Goal: Task Accomplishment & Management: Use online tool/utility

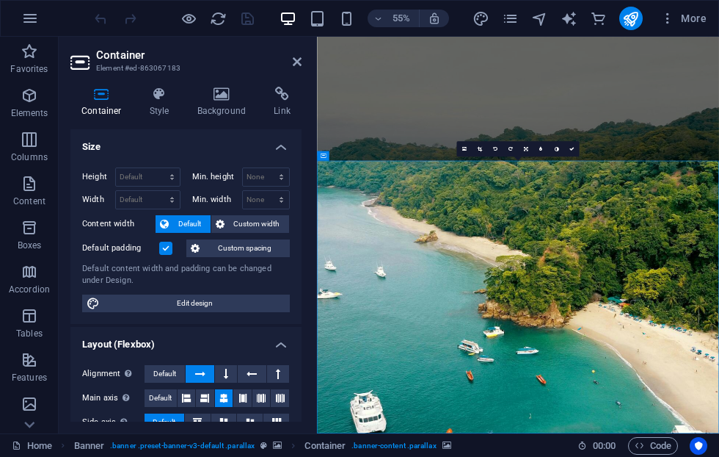
click at [221, 107] on h4 "Background" at bounding box center [224, 102] width 77 height 31
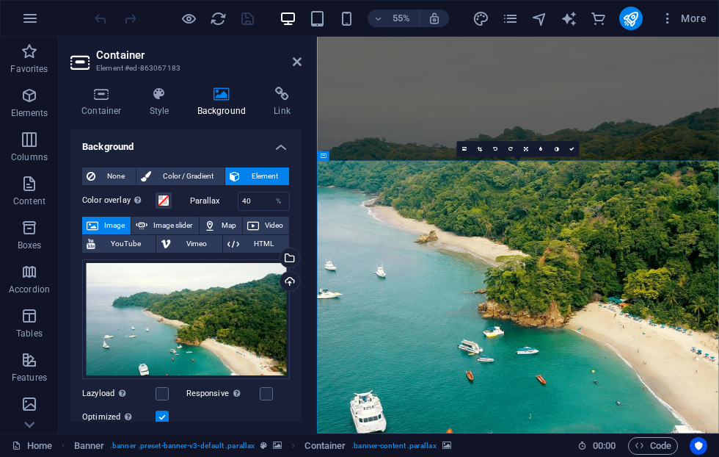
click at [277, 255] on div "Select files from the file manager, stock photos, or upload file(s)" at bounding box center [229, 258] width 95 height 55
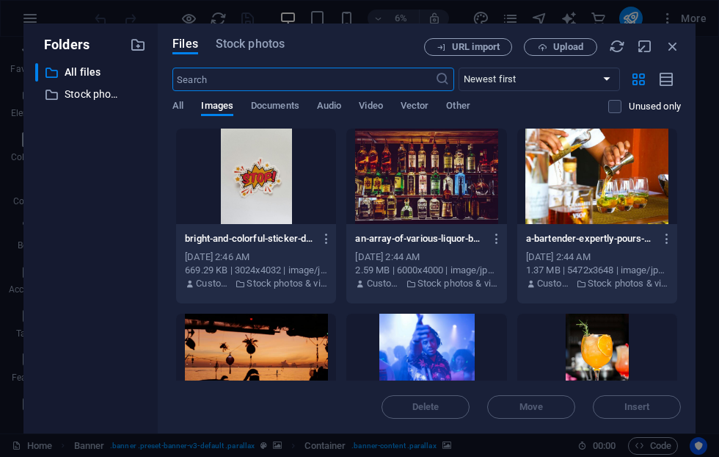
click at [299, 258] on div "[DATE] 2:46 AM" at bounding box center [256, 256] width 142 height 13
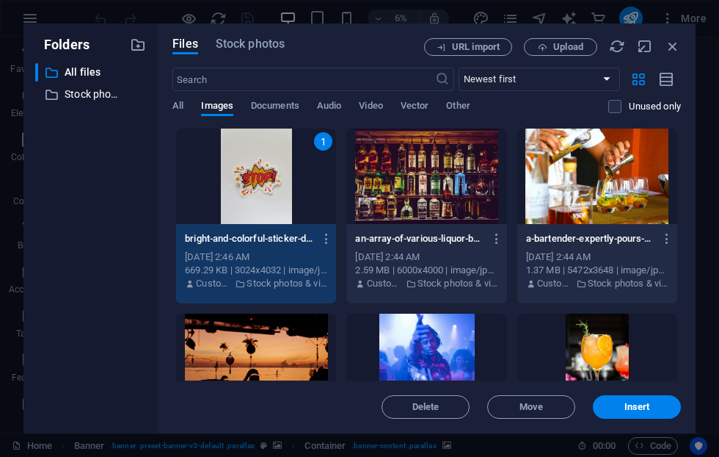
click at [553, 51] on span "Upload" at bounding box center [568, 47] width 30 height 9
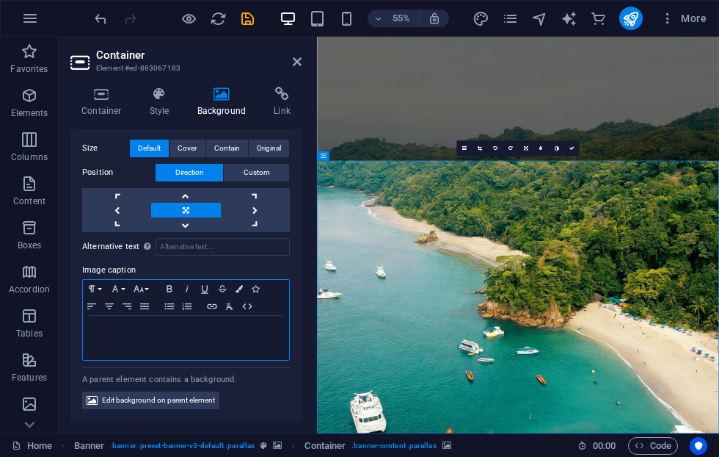
click at [288, 336] on div at bounding box center [186, 338] width 206 height 44
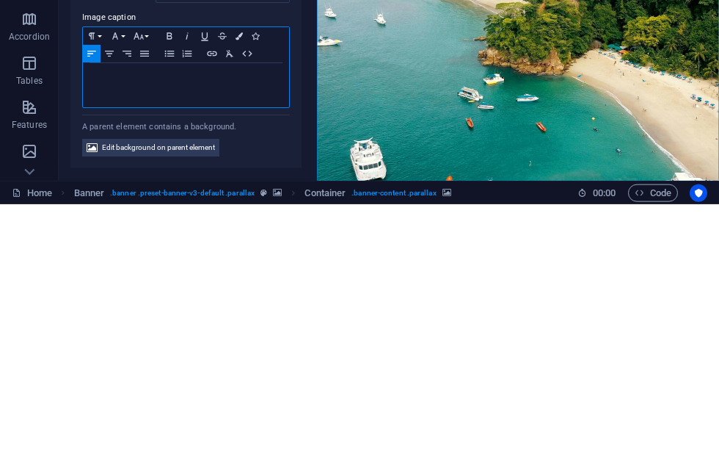
scroll to position [336, 0]
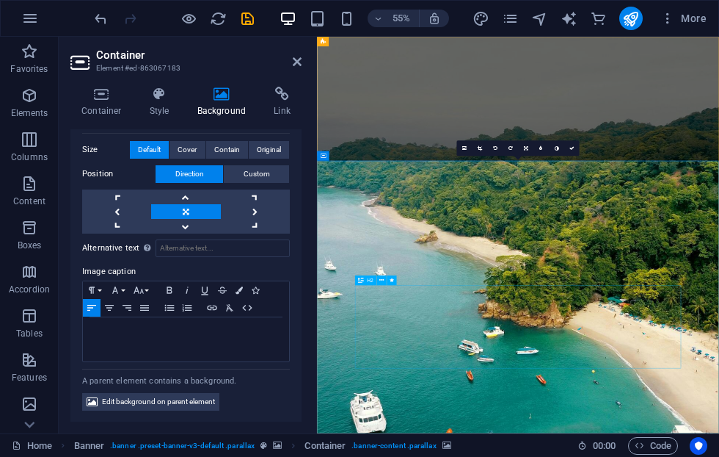
click at [313, 267] on div at bounding box center [314, 235] width 3 height 396
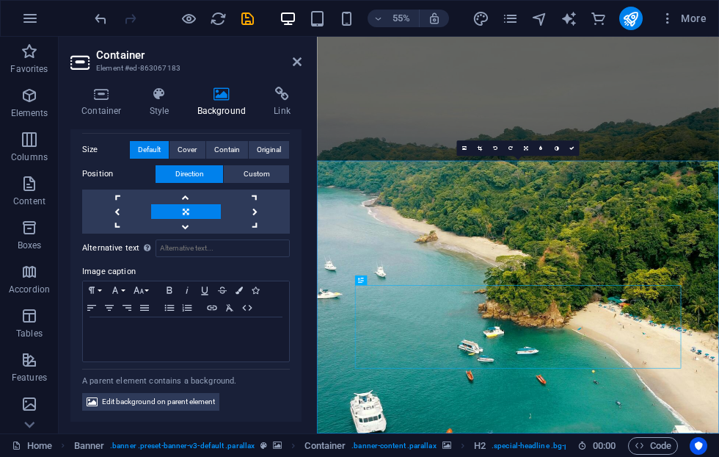
click at [246, 62] on h3 "Element #ed-863067183" at bounding box center [184, 68] width 176 height 13
click at [249, 48] on h2 "Container" at bounding box center [199, 54] width 206 height 13
click at [252, 18] on icon "save" at bounding box center [247, 18] width 17 height 17
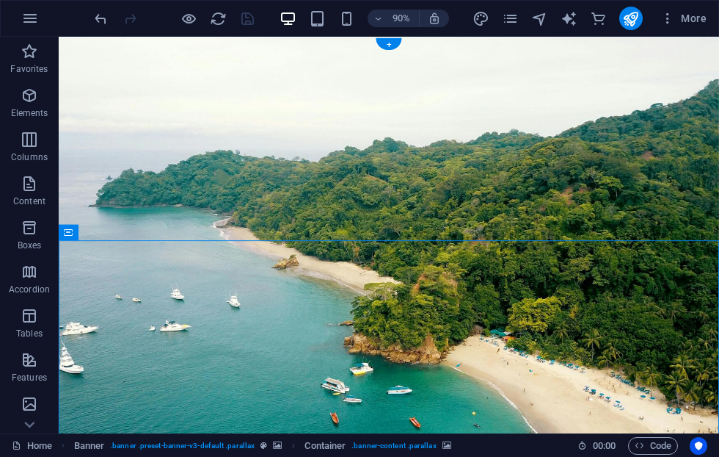
scroll to position [0, 0]
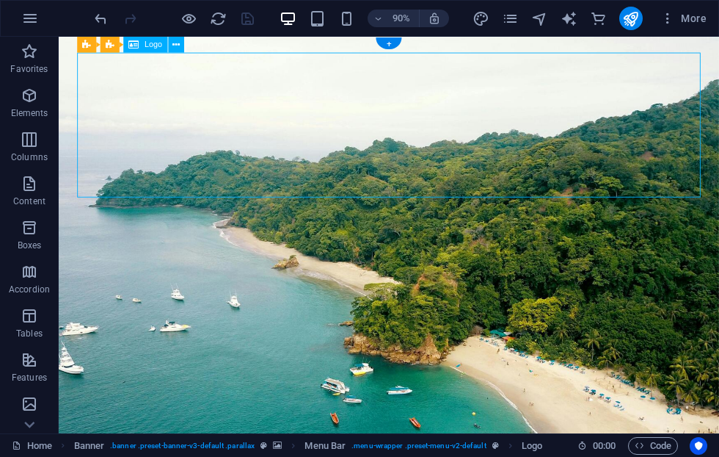
select select "px"
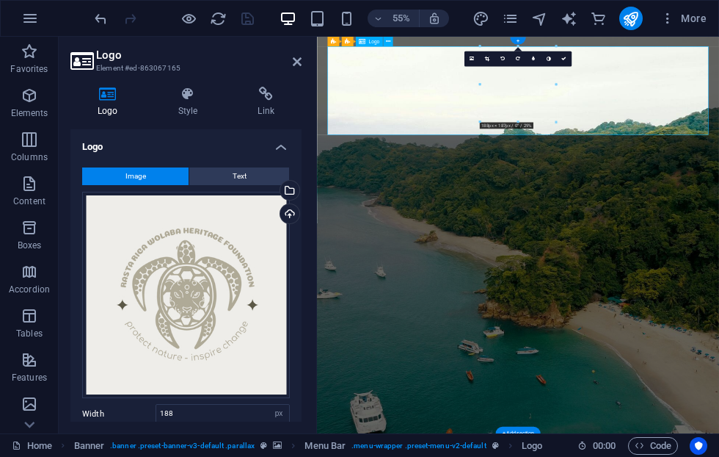
click at [542, 123] on div at bounding box center [518, 121] width 76 height 3
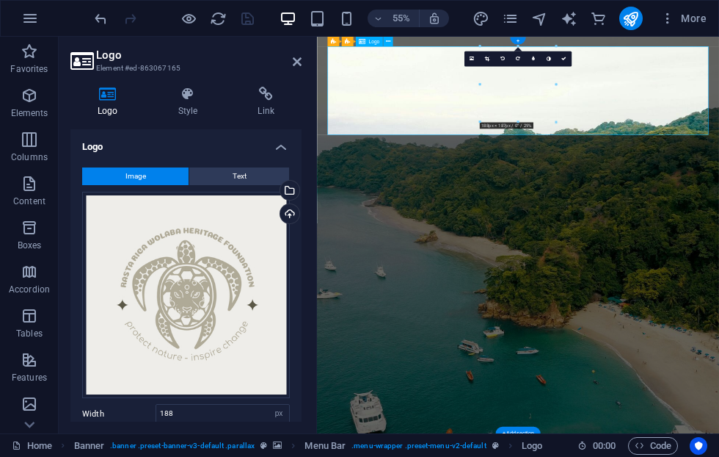
click at [556, 121] on div at bounding box center [556, 122] width 5 height 5
click at [557, 101] on div at bounding box center [556, 84] width 3 height 76
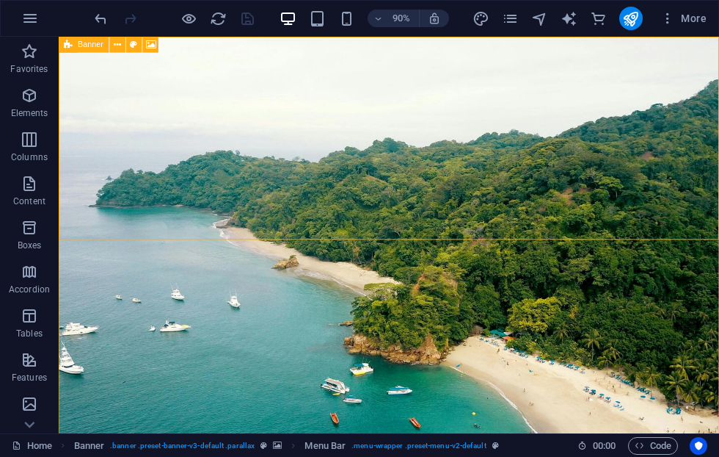
click at [95, 50] on div "Banner" at bounding box center [84, 45] width 50 height 16
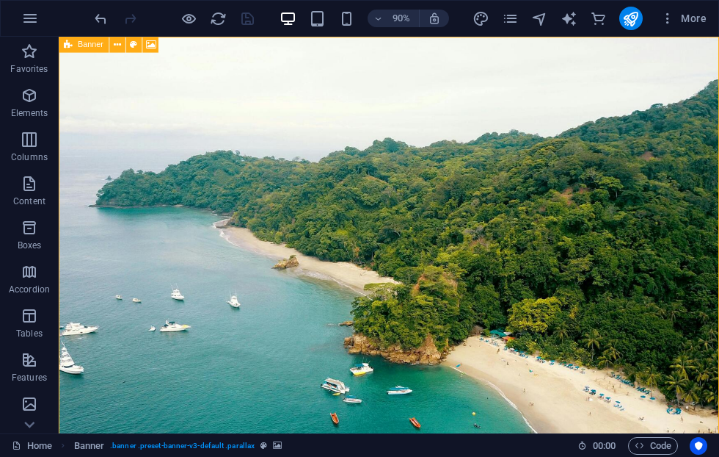
click at [121, 41] on icon at bounding box center [117, 44] width 7 height 14
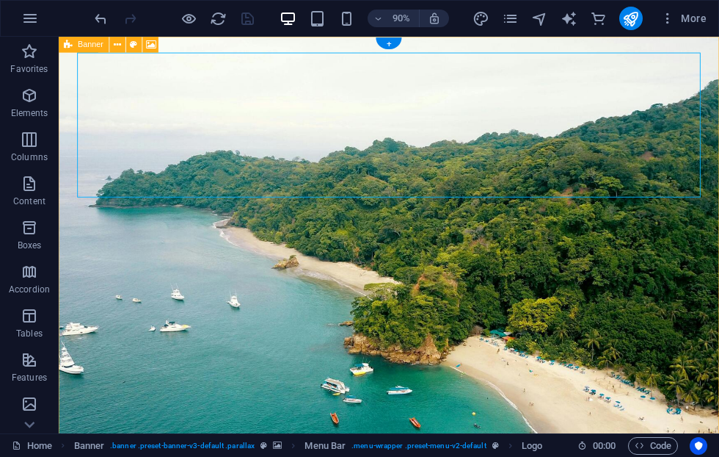
click at [120, 46] on icon at bounding box center [117, 44] width 7 height 14
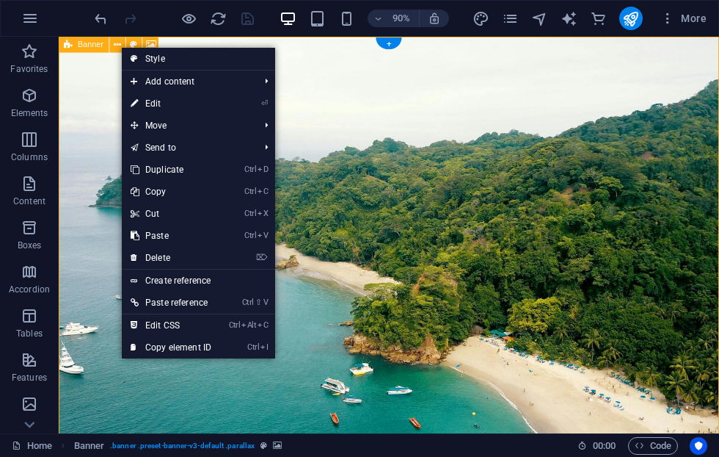
click at [209, 263] on link "⌦ Delete" at bounding box center [171, 258] width 98 height 22
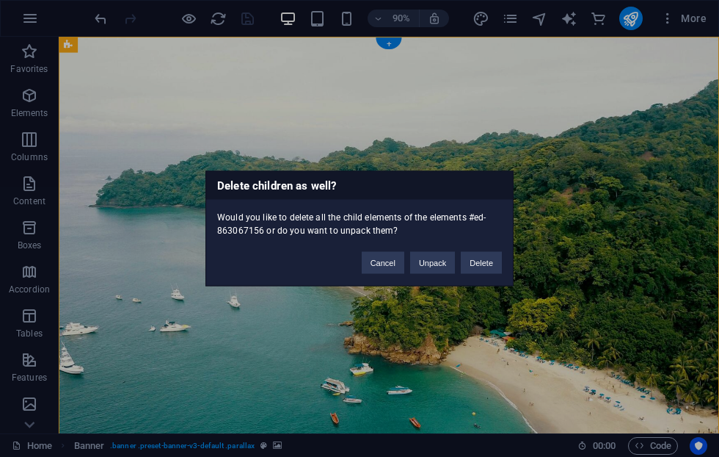
click at [439, 259] on button "Unpack" at bounding box center [432, 263] width 45 height 22
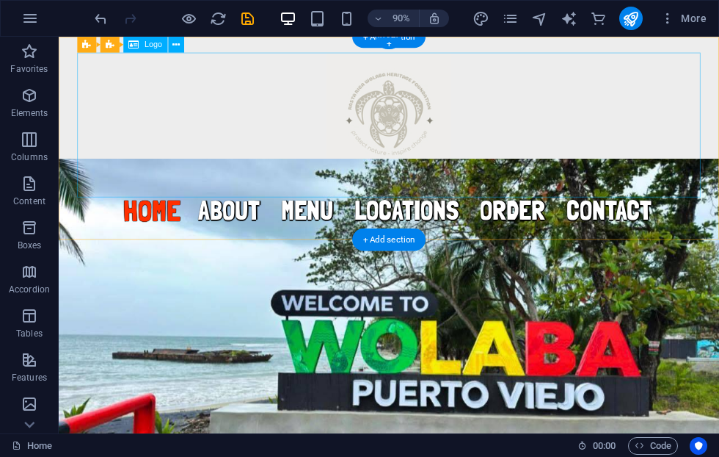
click at [623, 137] on div at bounding box center [425, 134] width 693 height 161
click at [592, 150] on div at bounding box center [425, 134] width 693 height 161
click at [119, 58] on div at bounding box center [425, 134] width 693 height 161
click at [161, 90] on div at bounding box center [425, 134] width 693 height 161
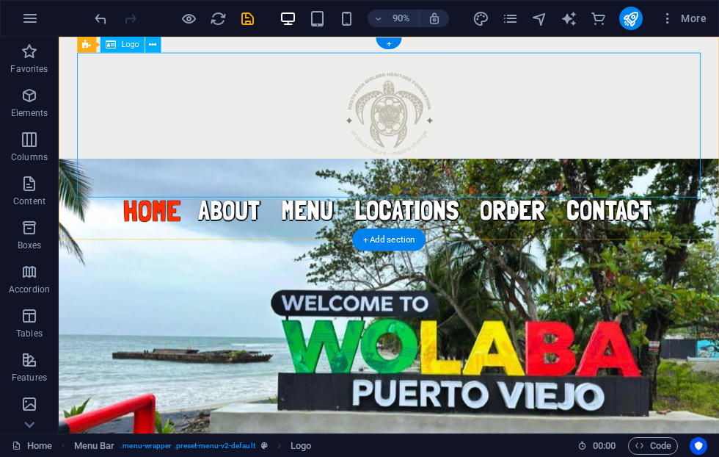
click at [178, 81] on div at bounding box center [425, 134] width 693 height 161
click at [221, 105] on div at bounding box center [425, 134] width 693 height 161
select select "px"
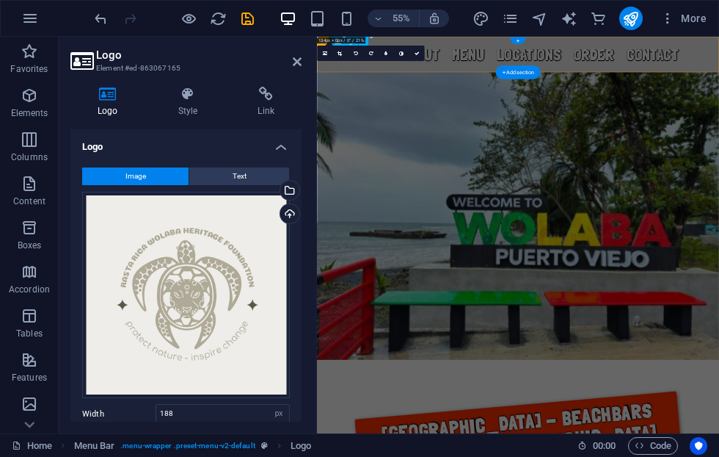
click at [168, 159] on div "Image Text Drag files here, click to choose files or select files from Files or…" at bounding box center [185, 355] width 231 height 398
click at [529, 161] on figure at bounding box center [682, 362] width 731 height 523
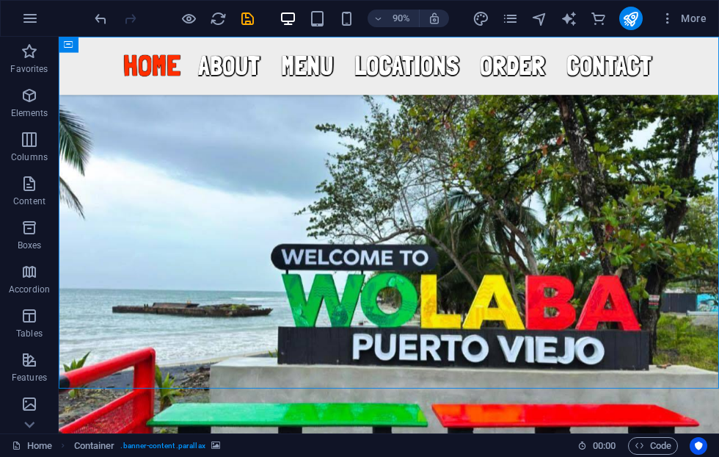
click at [104, 14] on icon "undo" at bounding box center [100, 18] width 17 height 17
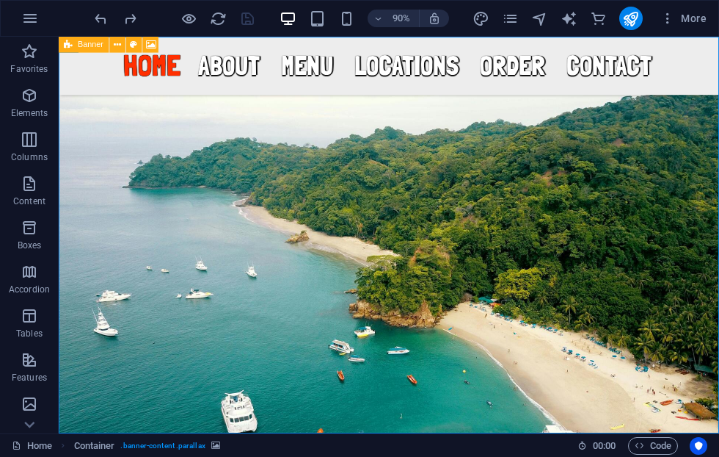
click at [101, 18] on icon "undo" at bounding box center [100, 18] width 17 height 17
click at [137, 21] on icon "redo" at bounding box center [130, 18] width 17 height 17
click at [108, 12] on icon "undo" at bounding box center [100, 18] width 17 height 17
click at [109, 20] on div at bounding box center [174, 18] width 164 height 23
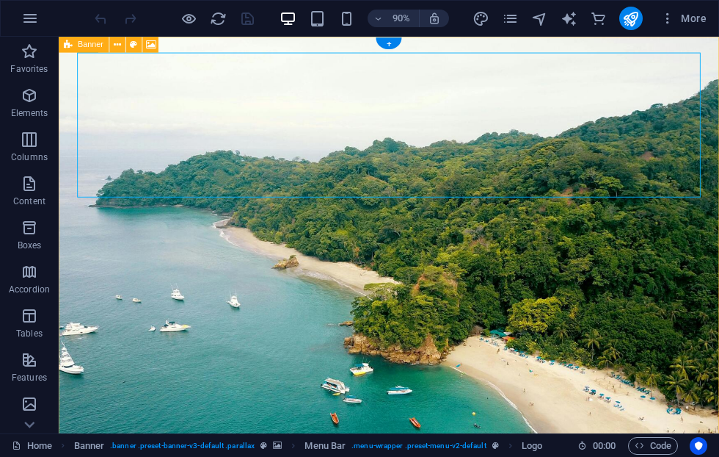
click at [89, 46] on span "Banner" at bounding box center [91, 44] width 26 height 8
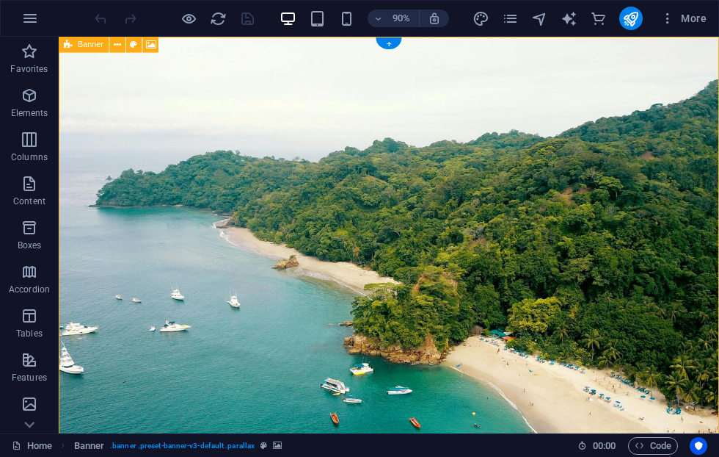
click at [153, 39] on icon at bounding box center [151, 44] width 10 height 14
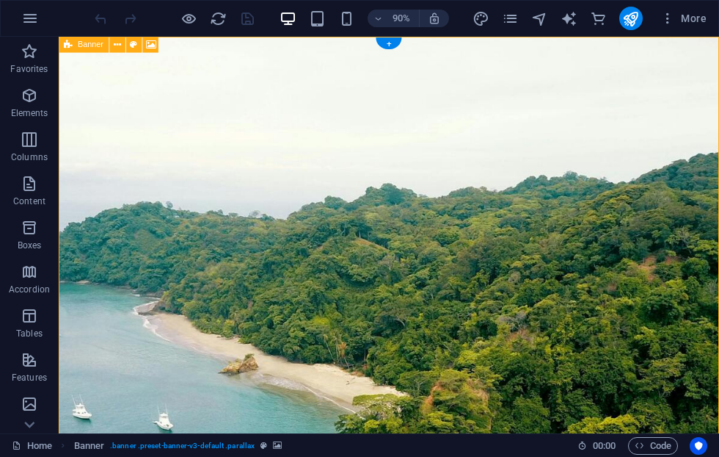
select select "vh"
select select "header"
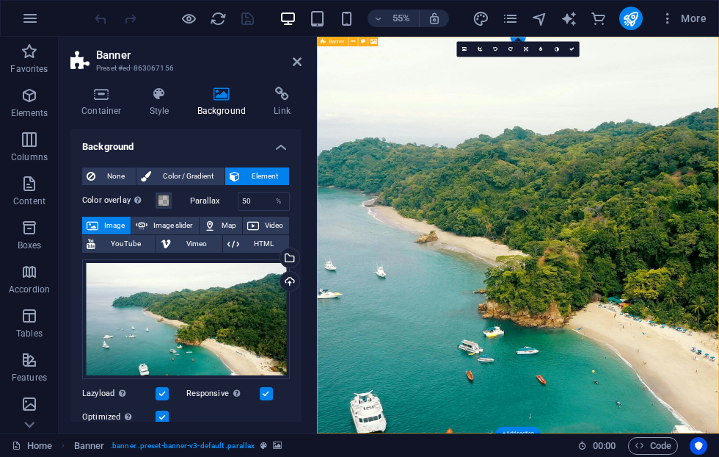
click at [105, 105] on h4 "Container" at bounding box center [104, 102] width 68 height 31
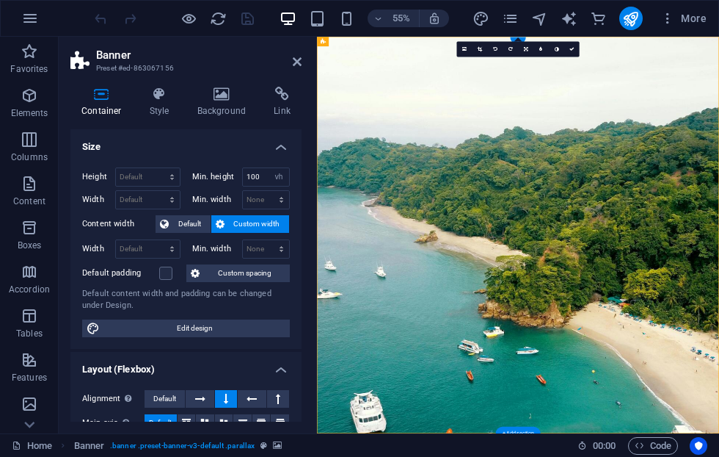
click at [162, 99] on icon at bounding box center [160, 94] width 42 height 15
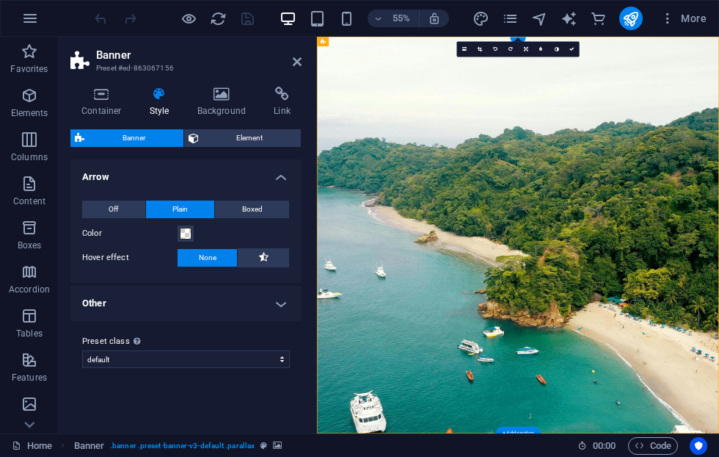
click at [261, 134] on span "Element" at bounding box center [250, 138] width 94 height 18
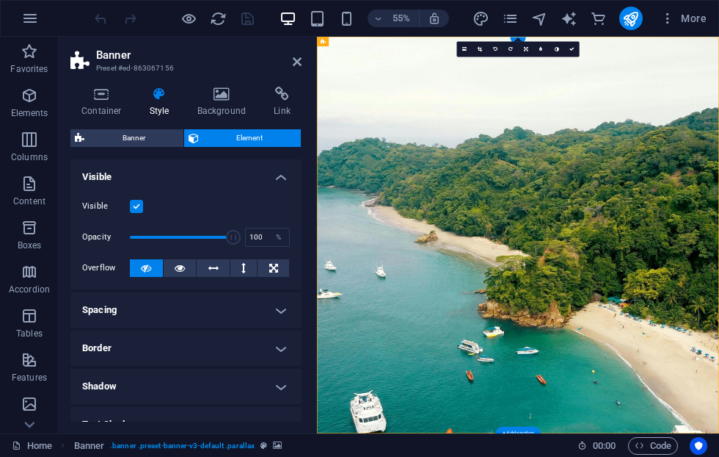
click at [186, 266] on button at bounding box center [180, 268] width 33 height 18
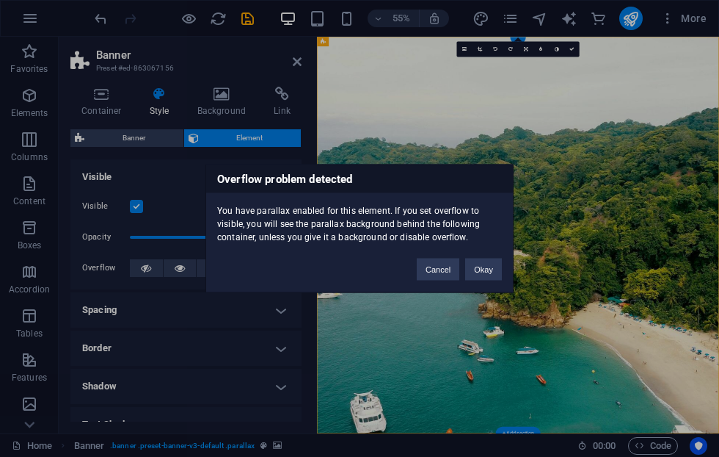
click at [465, 278] on button "Okay" at bounding box center [483, 269] width 37 height 22
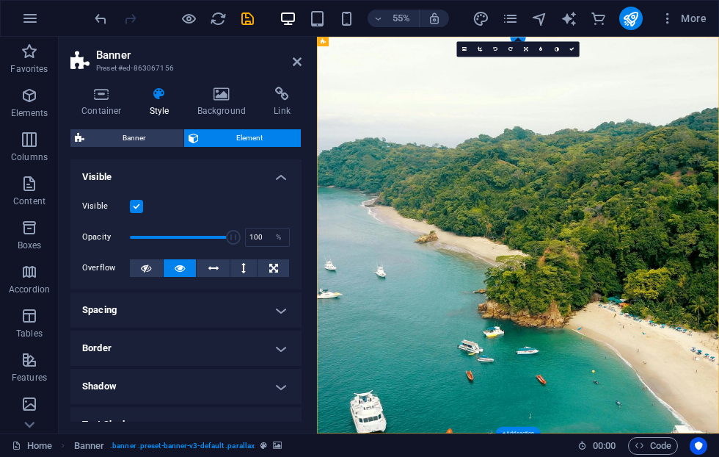
click at [152, 143] on span "Banner" at bounding box center [134, 138] width 90 height 18
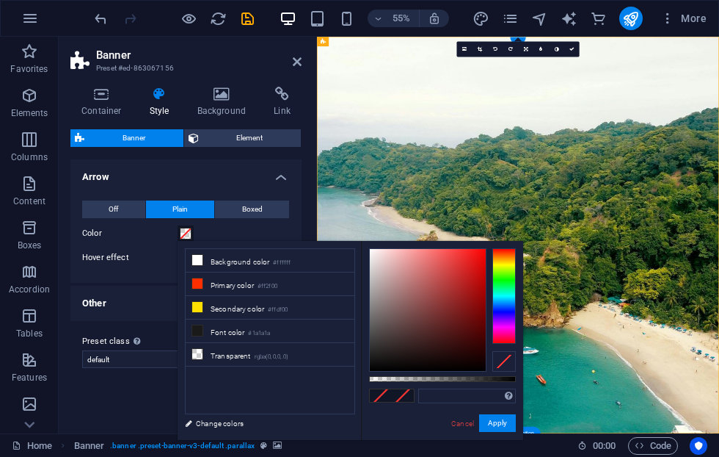
click at [160, 277] on div "Off Plain Boxed Color Hover effect None Background Padding 1 px rem % vh vw Cus…" at bounding box center [186, 234] width 237 height 97
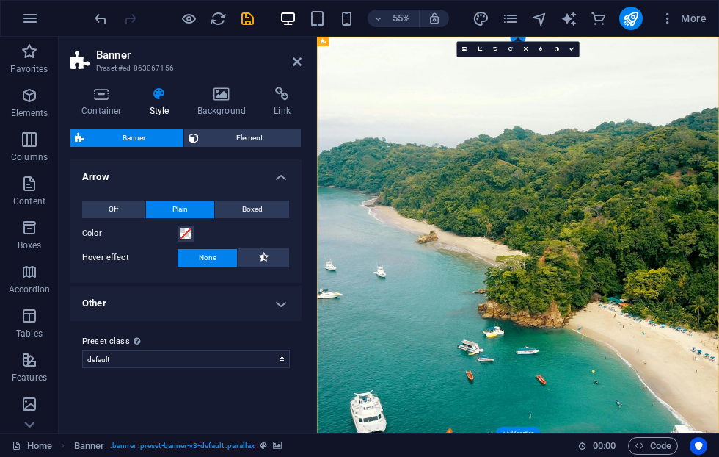
click at [156, 109] on h4 "Style" at bounding box center [163, 102] width 48 height 31
click at [168, 94] on icon at bounding box center [160, 94] width 42 height 15
click at [237, 101] on icon at bounding box center [221, 94] width 71 height 15
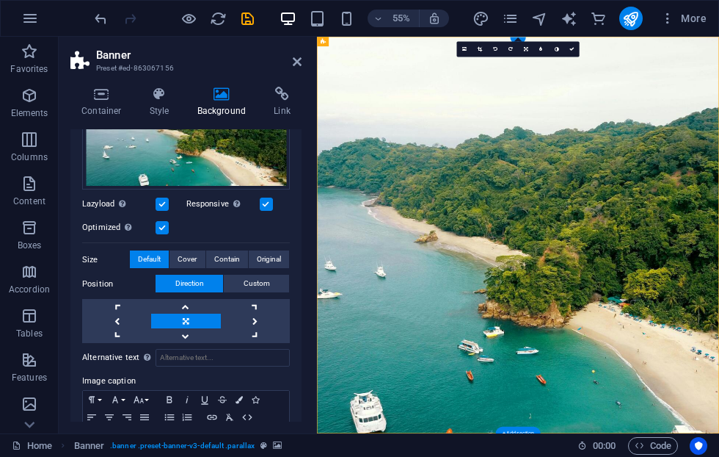
scroll to position [214, 0]
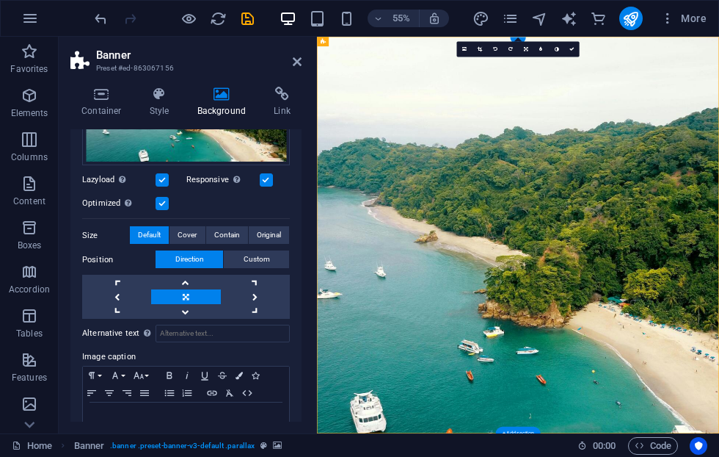
click at [191, 283] on link at bounding box center [185, 282] width 69 height 15
click at [189, 311] on link at bounding box center [185, 311] width 69 height 15
click at [203, 238] on button "Cover" at bounding box center [187, 235] width 35 height 18
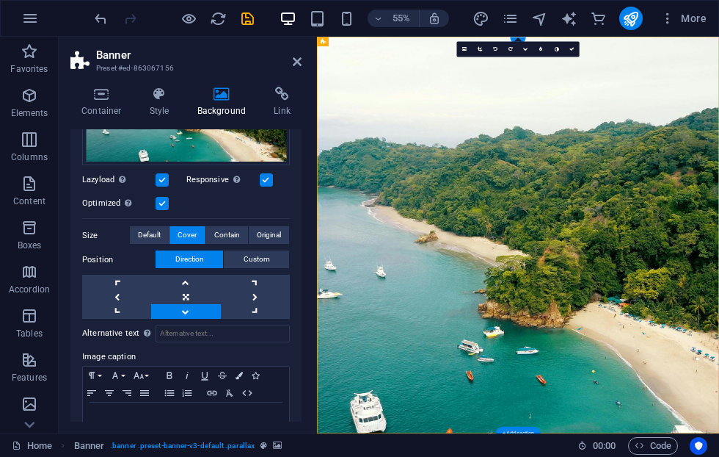
click at [236, 234] on span "Contain" at bounding box center [227, 235] width 26 height 18
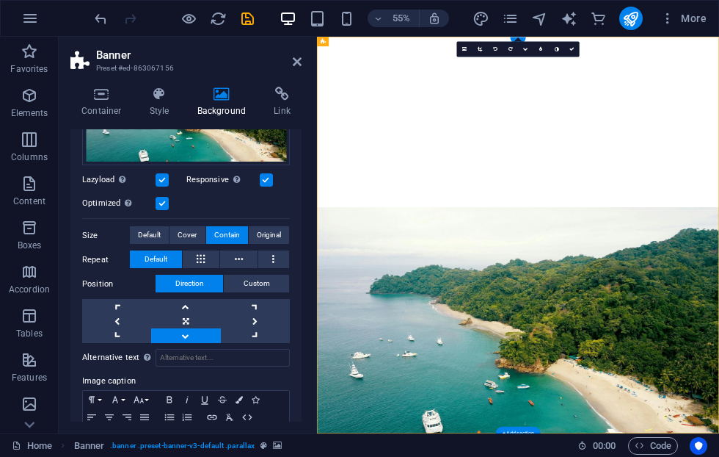
click at [280, 226] on span "Original" at bounding box center [269, 235] width 24 height 18
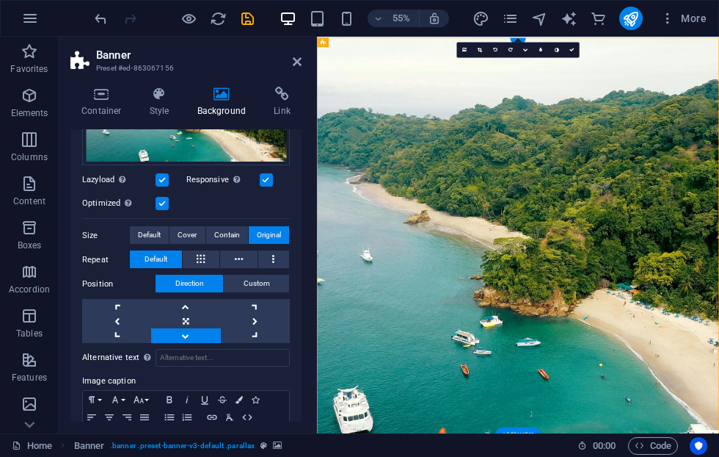
scroll to position [0, 0]
click at [192, 307] on link at bounding box center [185, 306] width 69 height 15
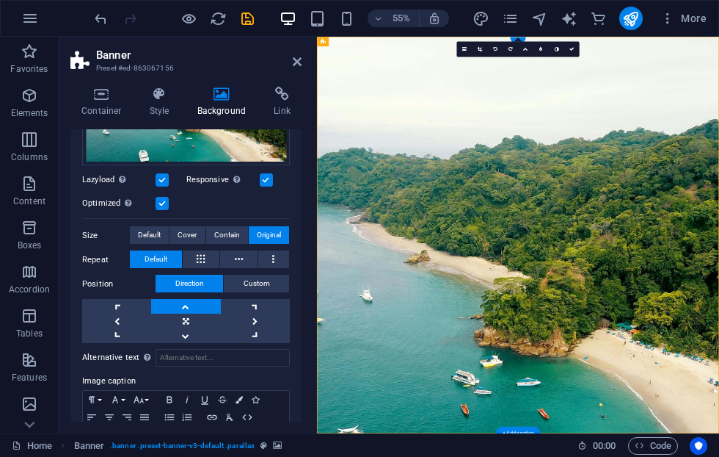
click at [191, 308] on link at bounding box center [185, 306] width 69 height 15
click at [190, 308] on link at bounding box center [185, 306] width 69 height 15
click at [255, 308] on link at bounding box center [255, 306] width 69 height 15
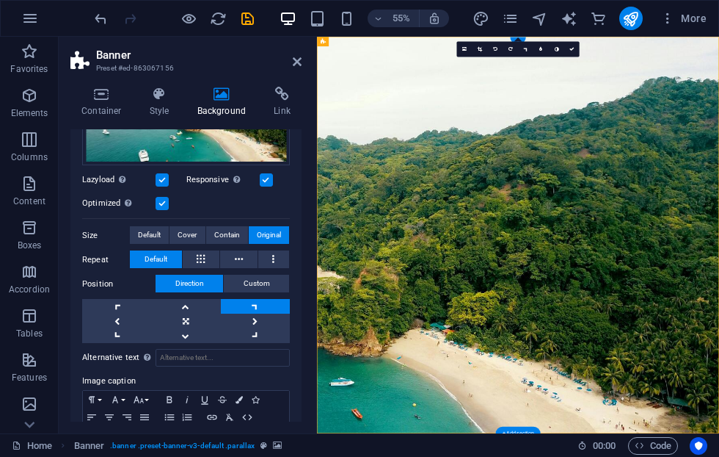
click at [184, 319] on link at bounding box center [185, 320] width 69 height 15
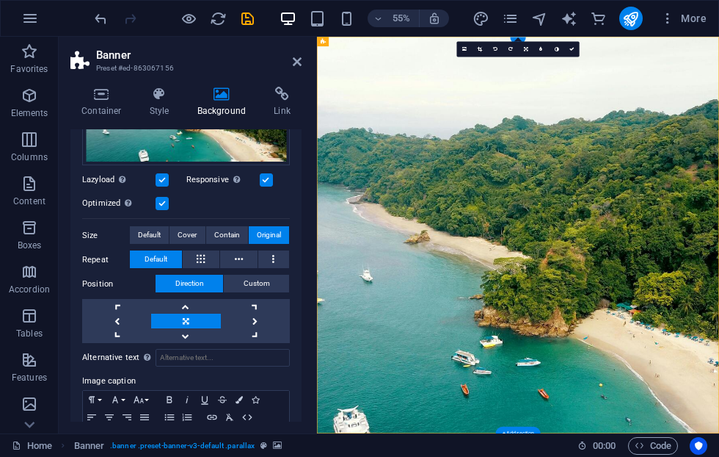
click at [231, 233] on span "Contain" at bounding box center [227, 235] width 26 height 18
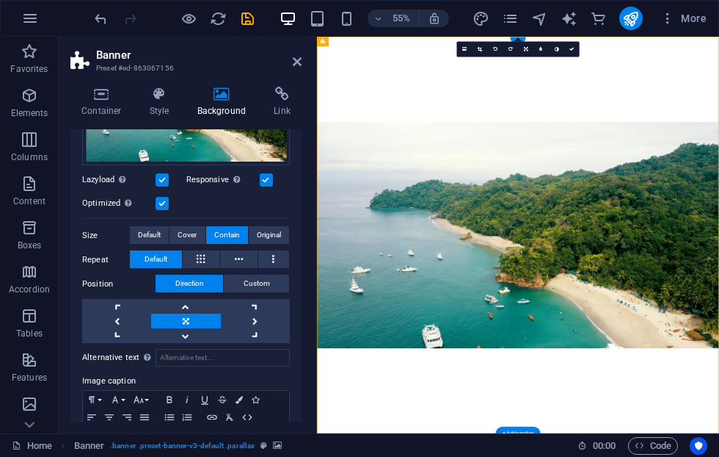
click at [188, 230] on span "Cover" at bounding box center [187, 235] width 19 height 18
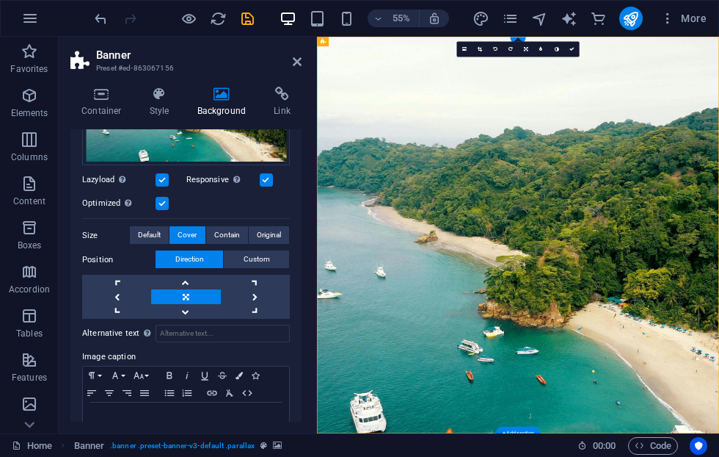
click at [156, 232] on span "Default" at bounding box center [149, 235] width 23 height 18
click at [260, 253] on span "Custom" at bounding box center [257, 259] width 26 height 18
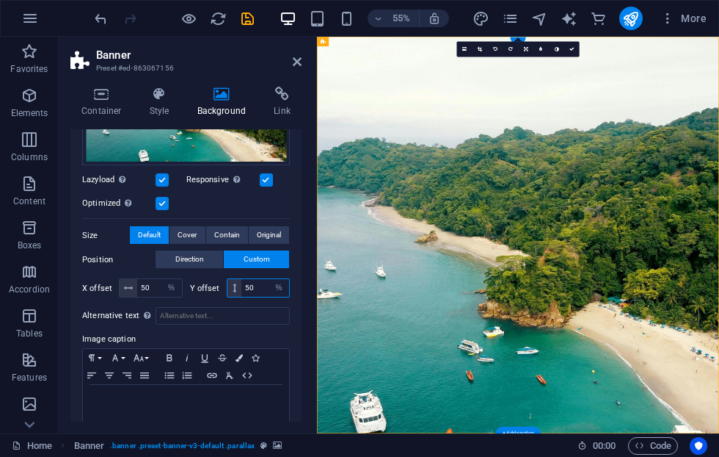
click at [262, 288] on input "50" at bounding box center [265, 288] width 48 height 18
click at [278, 279] on select "px rem % vh vw" at bounding box center [279, 288] width 21 height 18
click at [271, 285] on select "px rem % vh vw" at bounding box center [279, 288] width 21 height 18
click at [257, 290] on input "1000" at bounding box center [265, 288] width 48 height 18
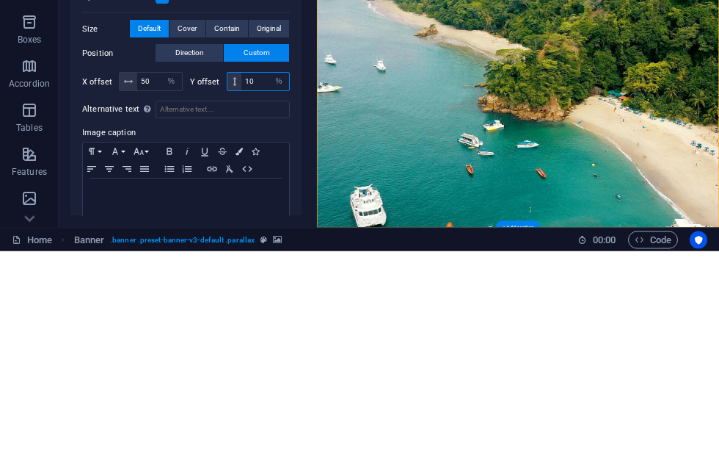
type input "1"
type input "800"
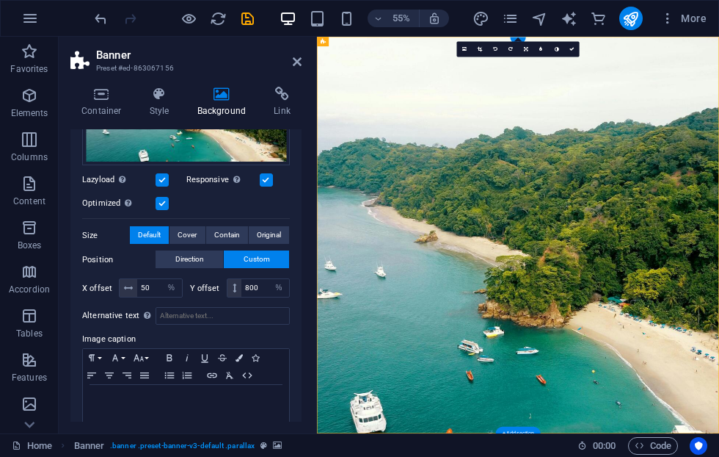
click at [203, 264] on span "Direction" at bounding box center [189, 259] width 29 height 18
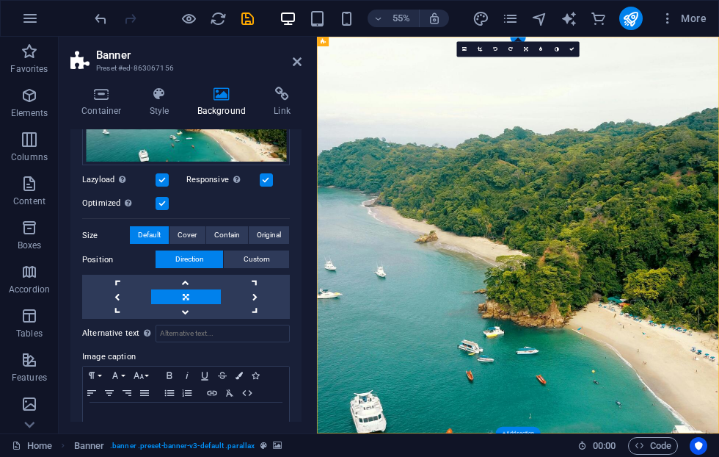
click at [257, 297] on link at bounding box center [255, 296] width 69 height 15
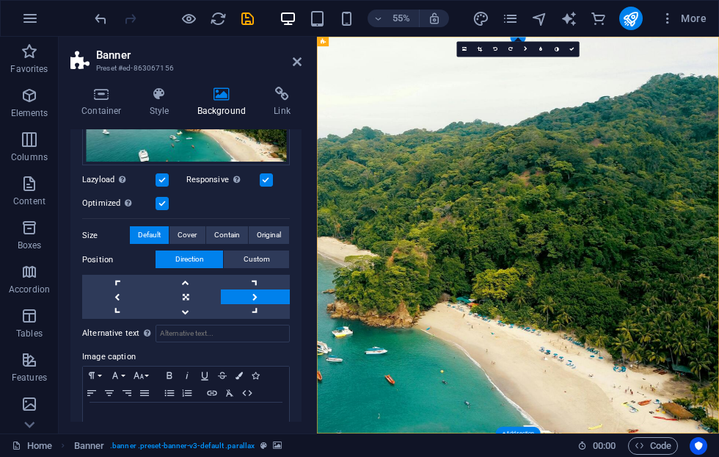
click at [189, 301] on link at bounding box center [185, 296] width 69 height 15
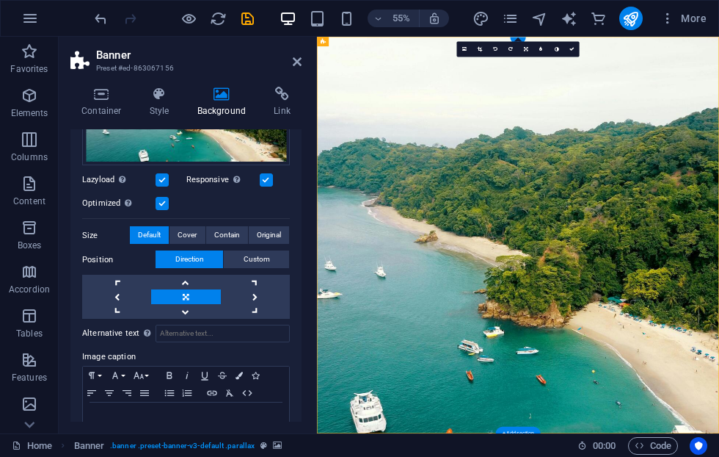
click at [193, 313] on link at bounding box center [185, 311] width 69 height 15
click at [192, 282] on link at bounding box center [185, 282] width 69 height 15
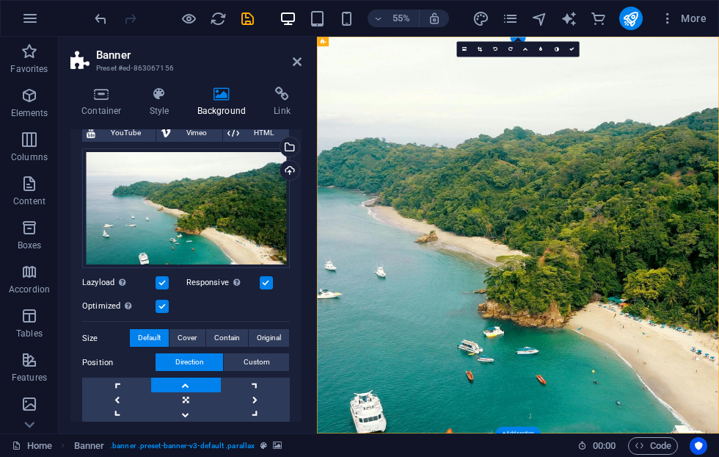
scroll to position [112, 0]
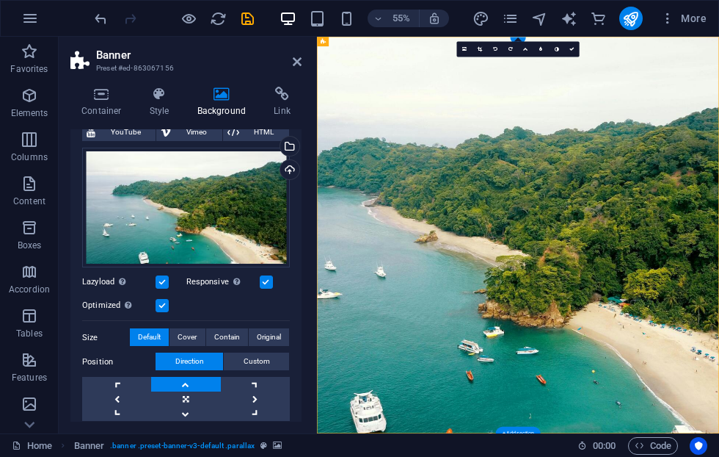
click at [200, 336] on button "Cover" at bounding box center [187, 337] width 35 height 18
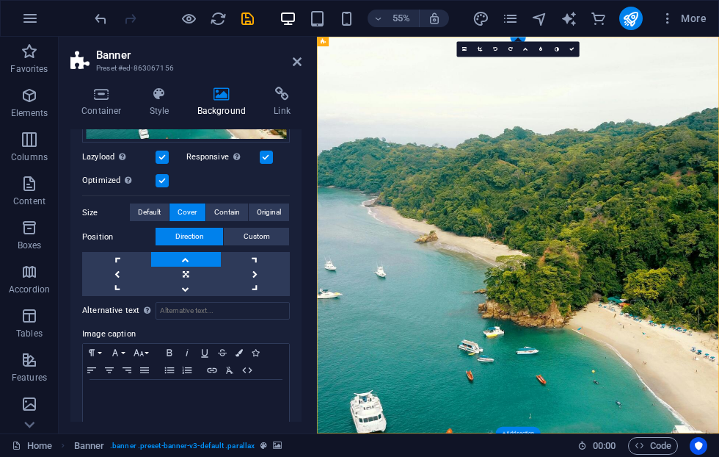
scroll to position [240, 0]
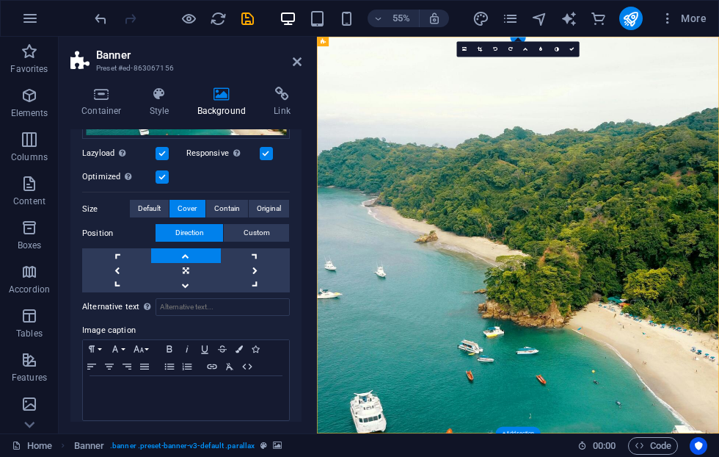
click at [188, 258] on link at bounding box center [185, 255] width 69 height 15
click at [265, 233] on span "Custom" at bounding box center [257, 233] width 26 height 18
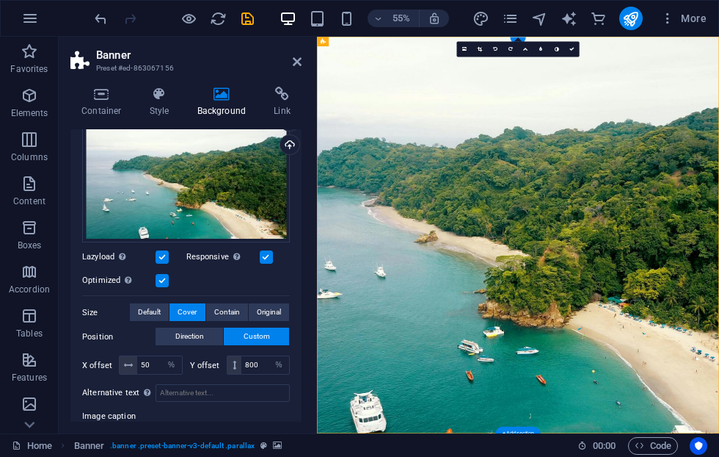
scroll to position [163, 0]
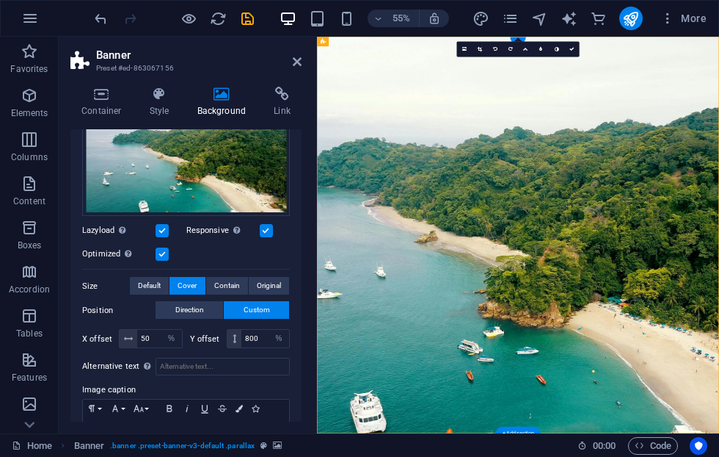
click at [235, 292] on span "Contain" at bounding box center [227, 286] width 26 height 18
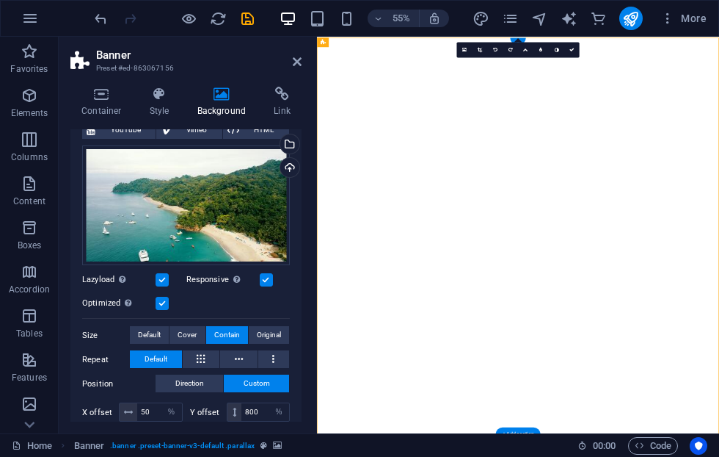
scroll to position [0, 0]
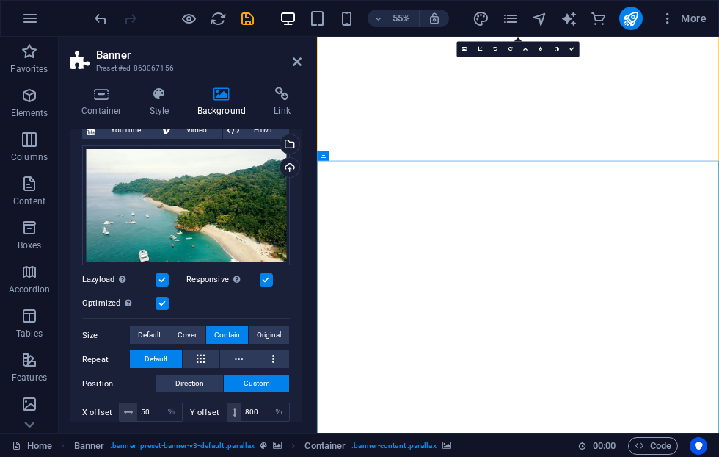
click at [192, 332] on span "Cover" at bounding box center [187, 335] width 19 height 18
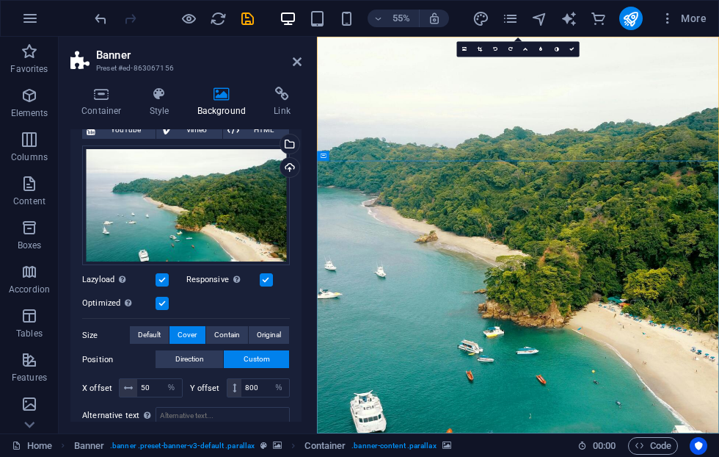
click at [151, 334] on span "Default" at bounding box center [149, 335] width 23 height 18
click at [197, 360] on span "Direction" at bounding box center [189, 359] width 29 height 18
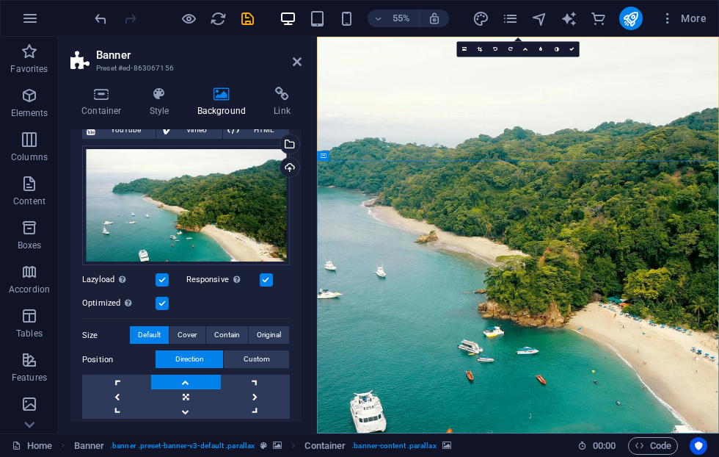
click at [192, 396] on link at bounding box center [185, 396] width 69 height 15
click at [254, 19] on icon "save" at bounding box center [247, 18] width 17 height 17
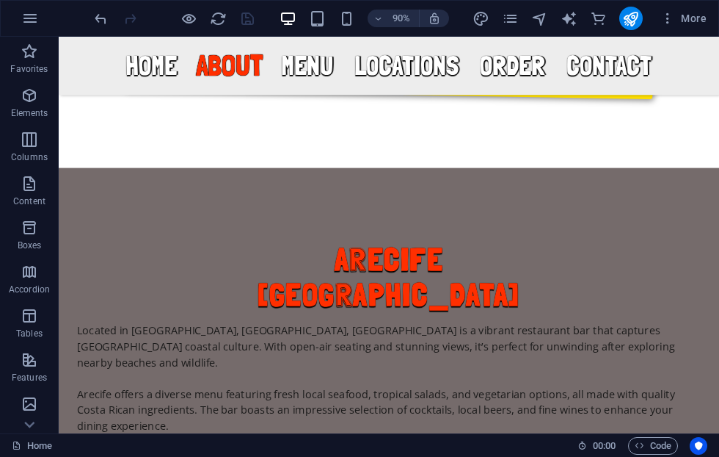
scroll to position [1126, 0]
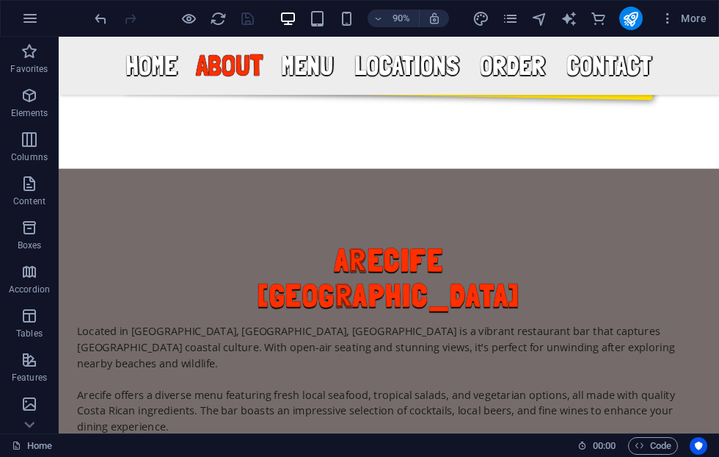
click at [134, 26] on div at bounding box center [174, 18] width 164 height 23
click at [24, 13] on icon "button" at bounding box center [30, 19] width 18 height 18
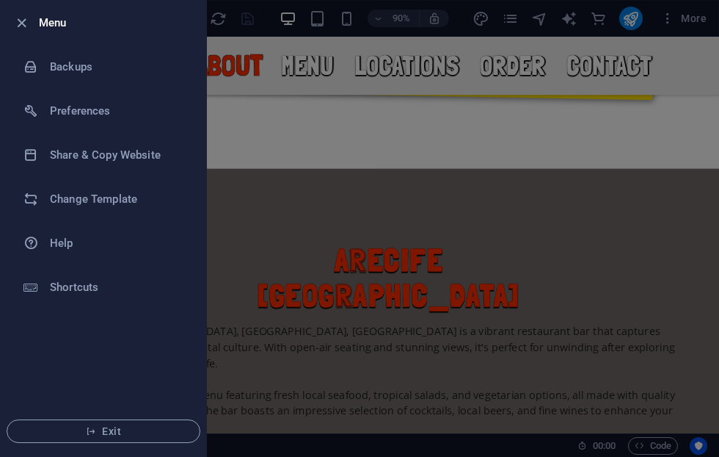
click at [88, 70] on h6 "Backups" at bounding box center [118, 67] width 136 height 18
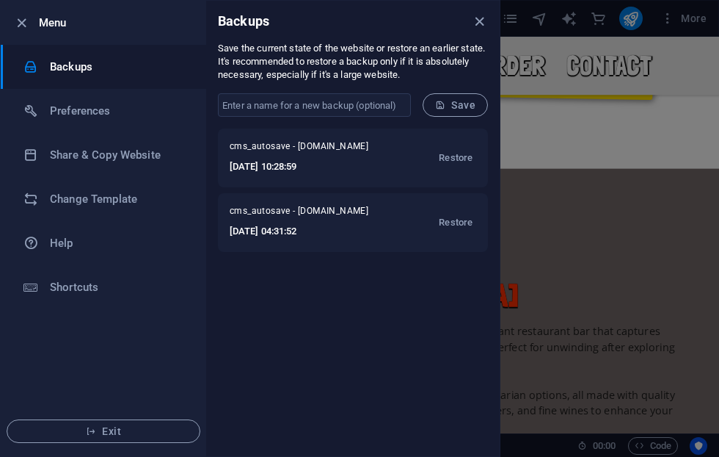
click at [446, 146] on button "Restore" at bounding box center [455, 157] width 41 height 35
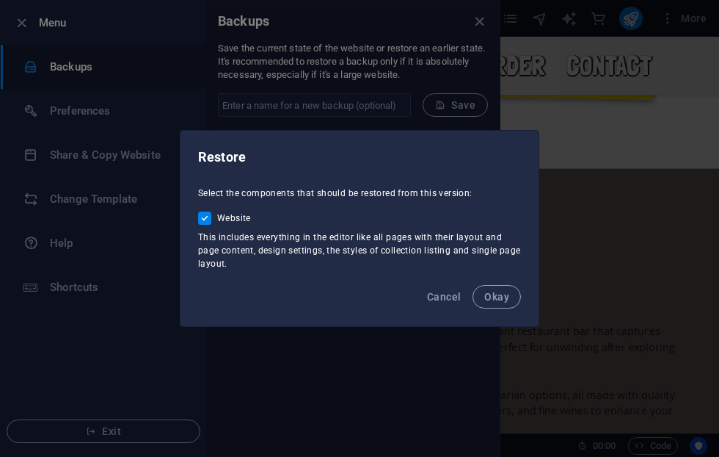
click at [504, 294] on span "Okay" at bounding box center [496, 297] width 25 height 12
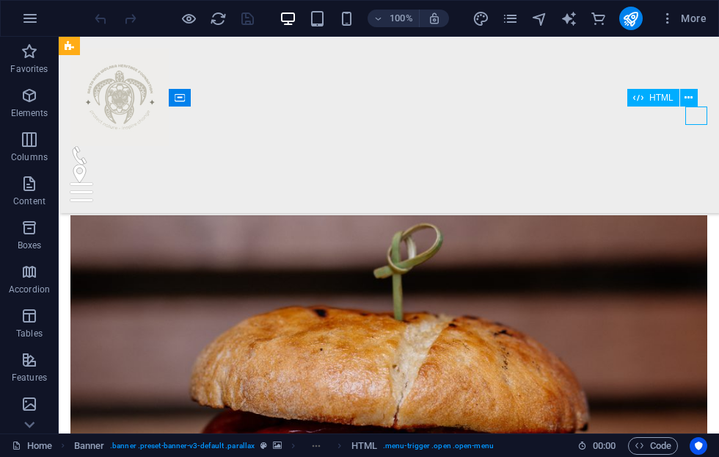
scroll to position [3659, 0]
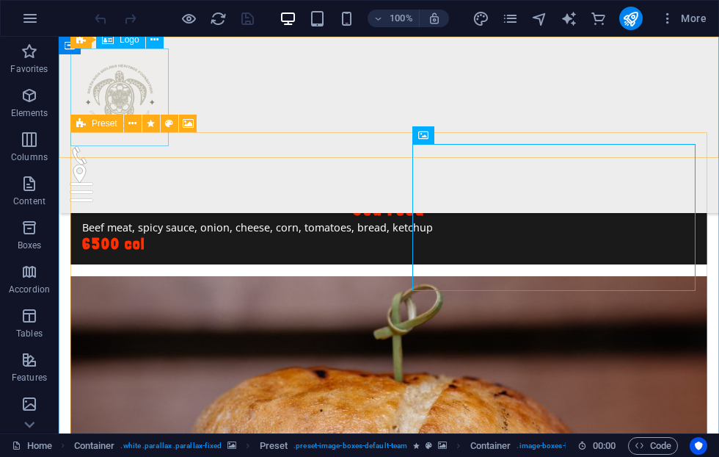
click at [137, 121] on button at bounding box center [133, 123] width 18 height 18
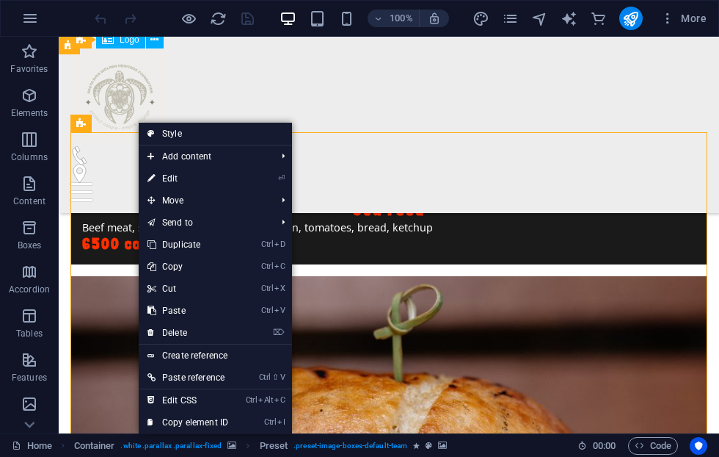
click at [188, 184] on link "⏎ Edit" at bounding box center [188, 178] width 98 height 22
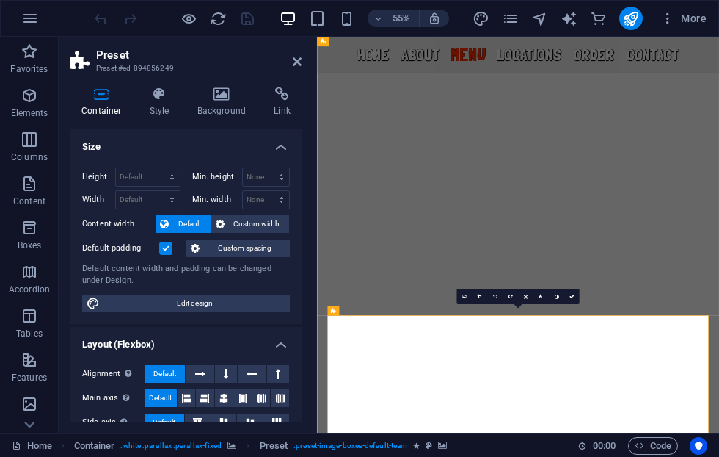
click at [219, 96] on icon at bounding box center [221, 94] width 71 height 15
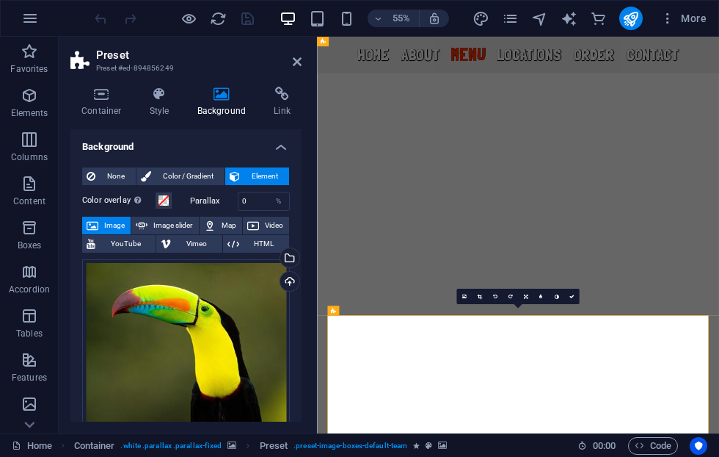
click at [106, 102] on h4 "Container" at bounding box center [104, 102] width 68 height 31
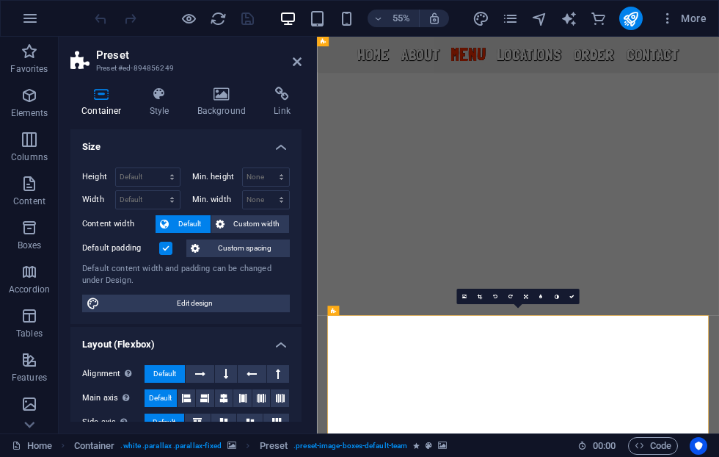
click at [222, 101] on icon at bounding box center [221, 94] width 71 height 15
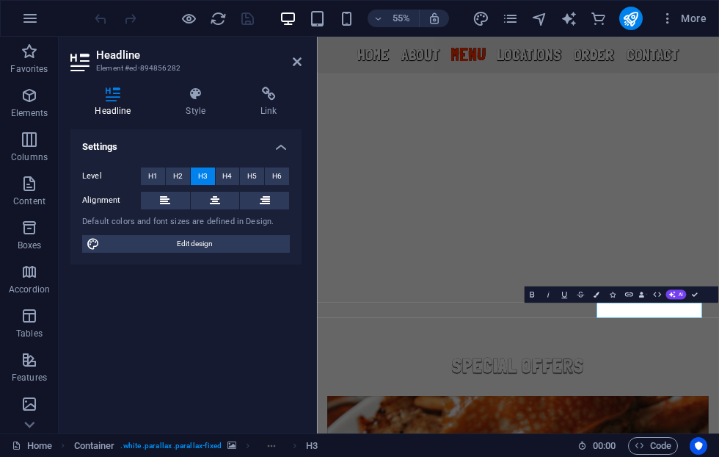
click at [192, 104] on h4 "Style" at bounding box center [198, 102] width 75 height 31
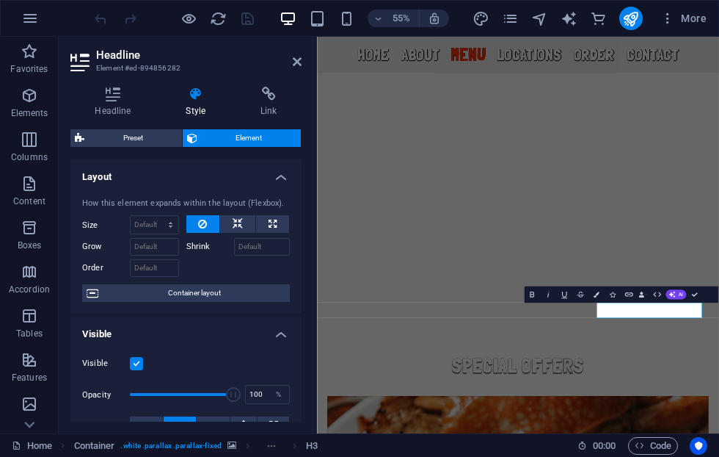
click at [156, 142] on span "Preset" at bounding box center [133, 138] width 89 height 18
select select "px"
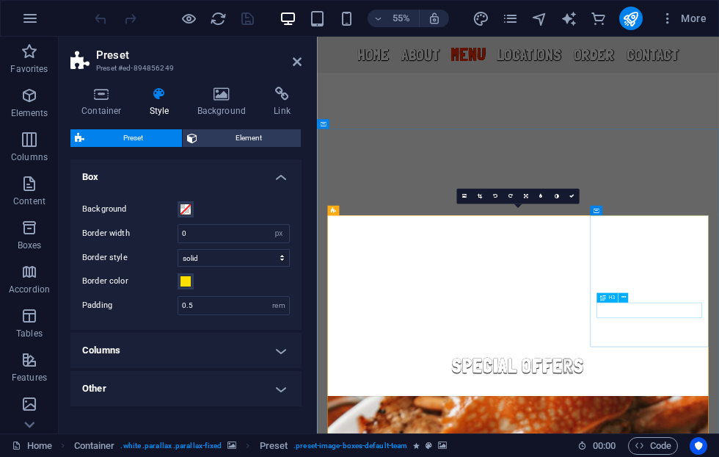
click at [636, 211] on button at bounding box center [632, 211] width 10 height 10
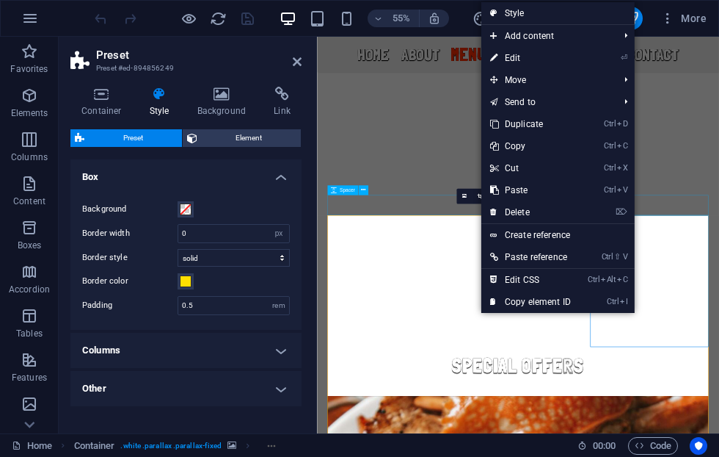
click at [600, 203] on li "⌦ Delete" at bounding box center [557, 212] width 153 height 23
click at [532, 211] on link "⌦ Delete" at bounding box center [530, 212] width 98 height 22
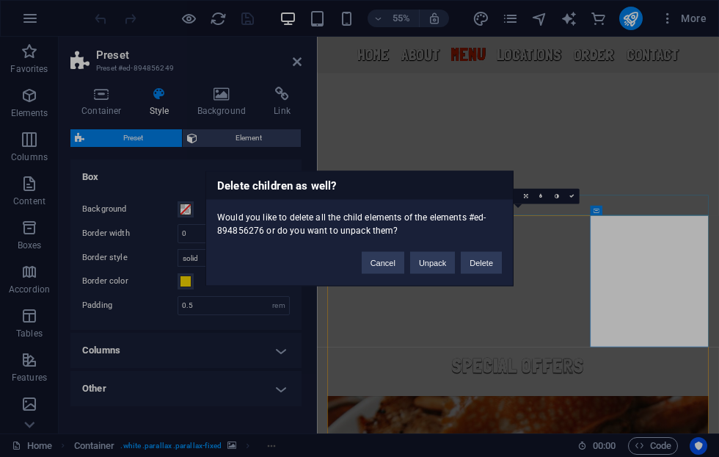
click at [492, 266] on button "Delete" at bounding box center [481, 263] width 41 height 22
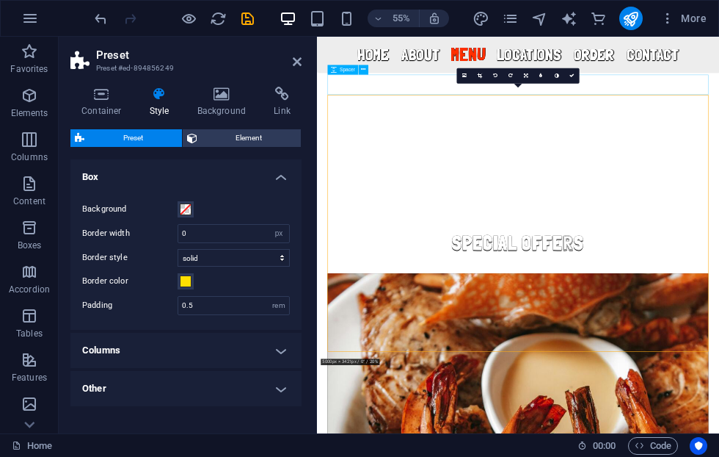
scroll to position [4060, 0]
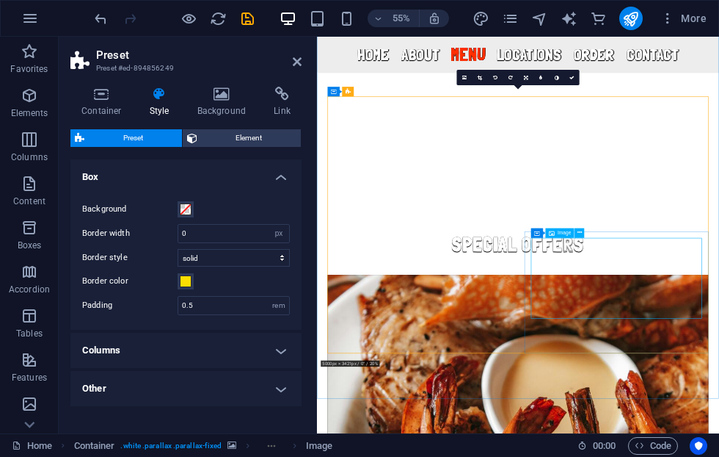
scroll to position [4054, 0]
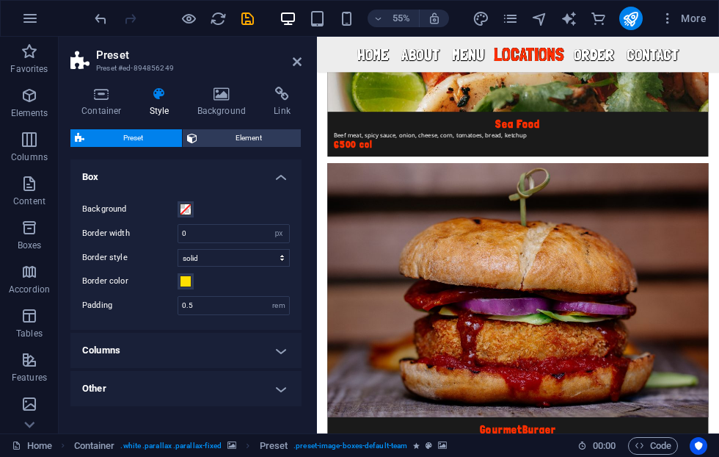
scroll to position [4825, 0]
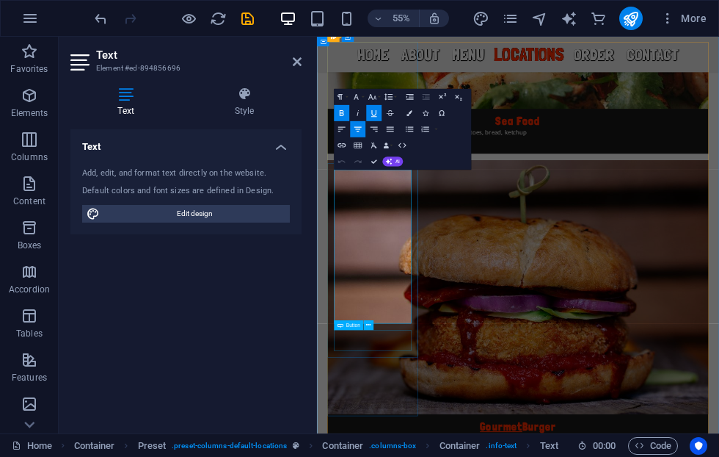
click at [374, 330] on div "Button" at bounding box center [356, 325] width 45 height 10
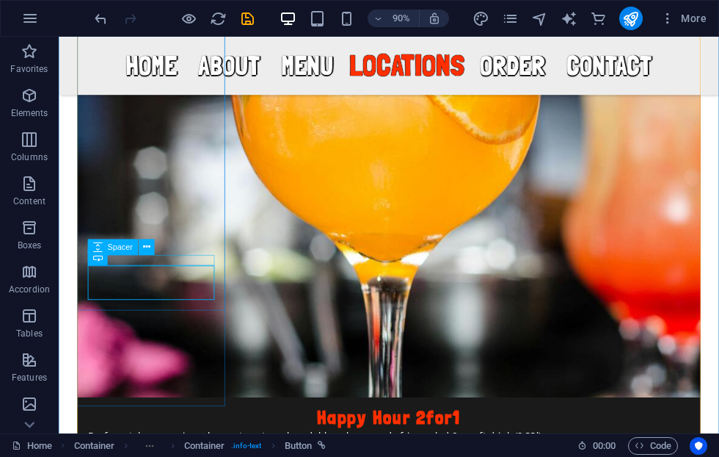
select select "px"
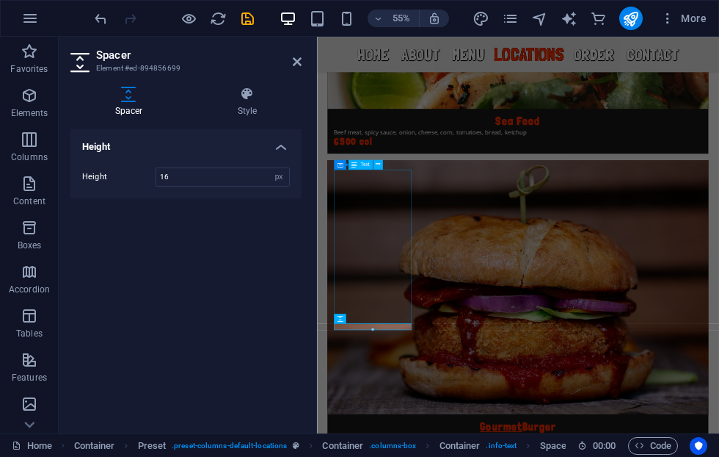
click at [374, 330] on div at bounding box center [373, 329] width 77 height 3
click at [371, 321] on icon at bounding box center [370, 318] width 4 height 9
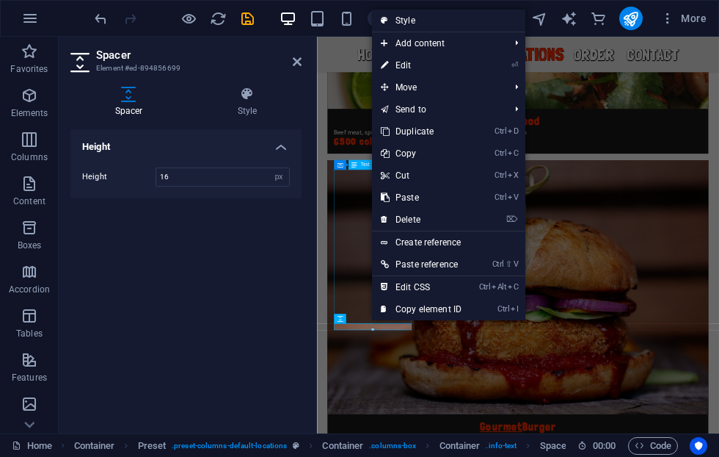
click at [421, 218] on link "⌦ Delete" at bounding box center [421, 219] width 98 height 22
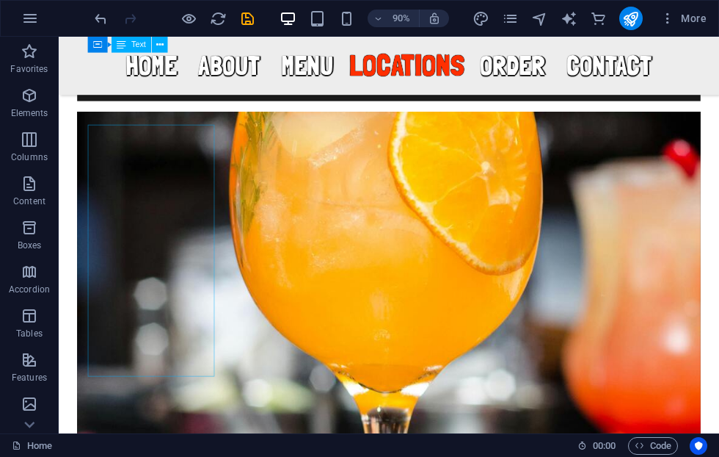
scroll to position [4667, 0]
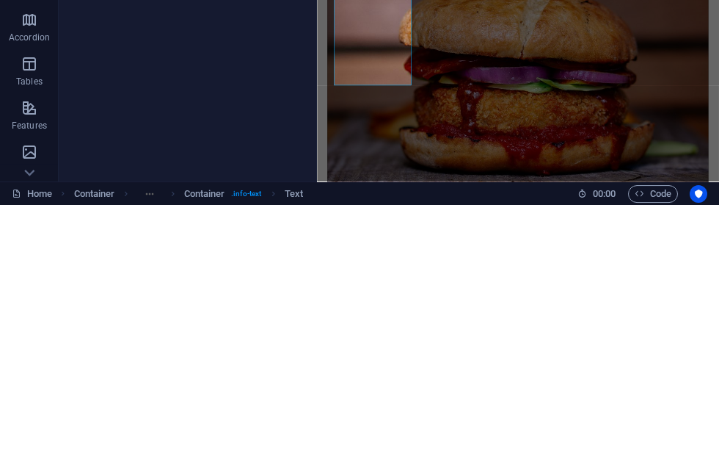
scroll to position [4783, 0]
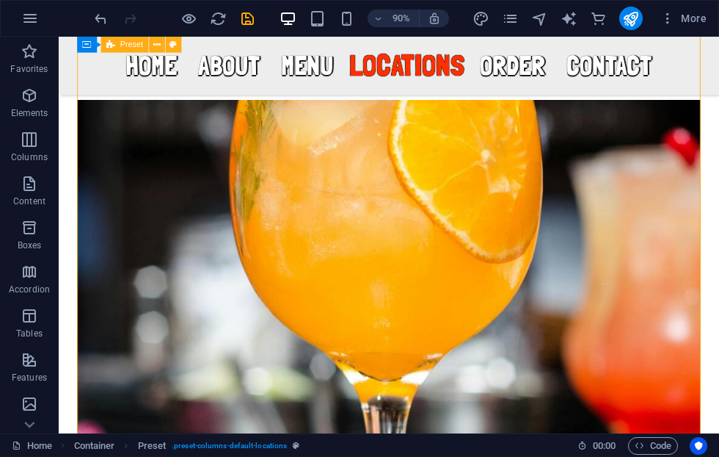
scroll to position [4665, 0]
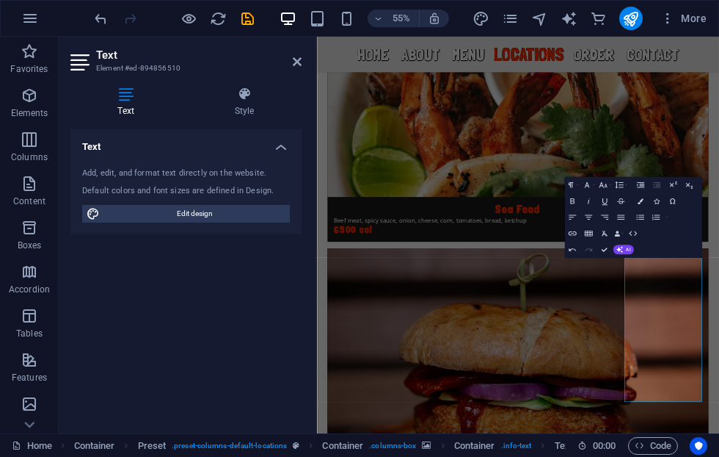
click at [250, 37] on header "Text Element #ed-894856510" at bounding box center [185, 56] width 231 height 38
click at [259, 11] on div "55% More" at bounding box center [402, 18] width 621 height 23
click at [252, 15] on icon "save" at bounding box center [247, 18] width 17 height 17
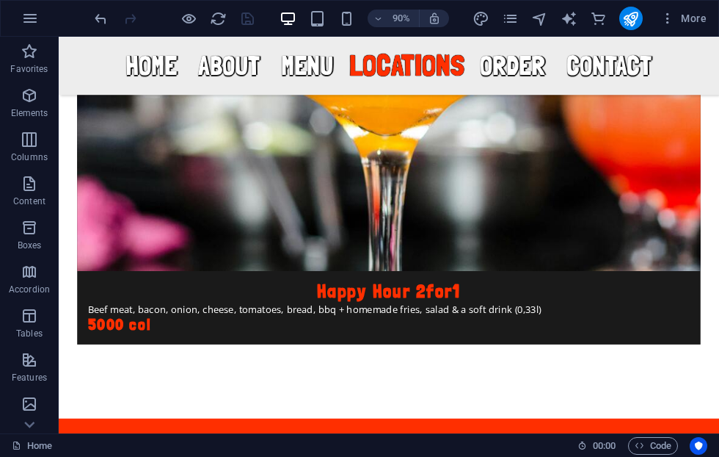
scroll to position [5004, 0]
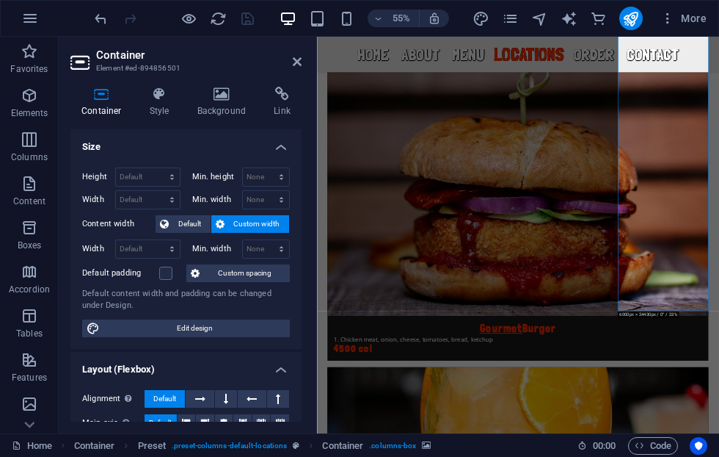
click at [236, 91] on icon at bounding box center [221, 94] width 71 height 15
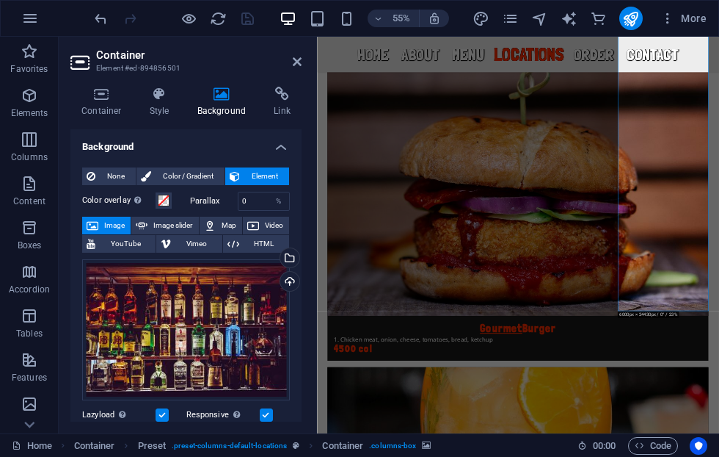
select select "%"
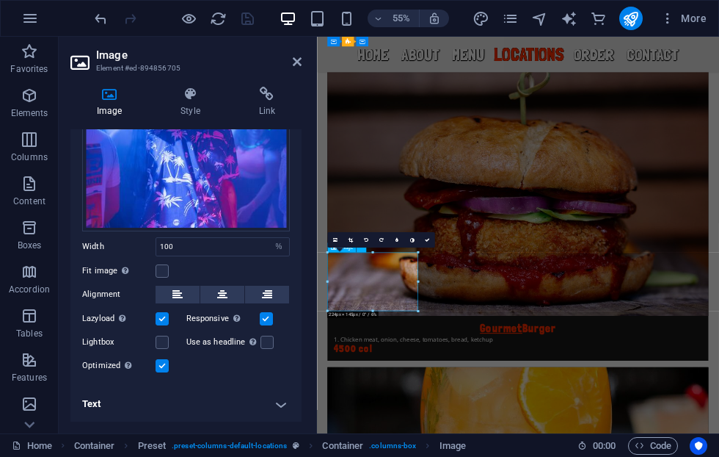
scroll to position [143, 0]
select select "%"
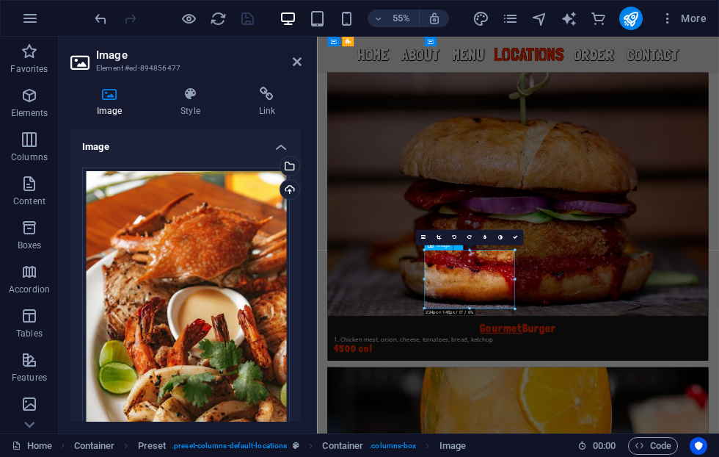
select select "%"
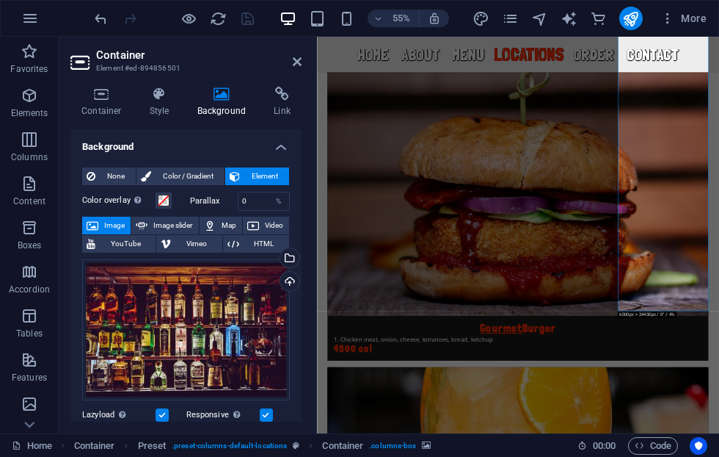
click at [297, 280] on div "Upload" at bounding box center [288, 283] width 22 height 22
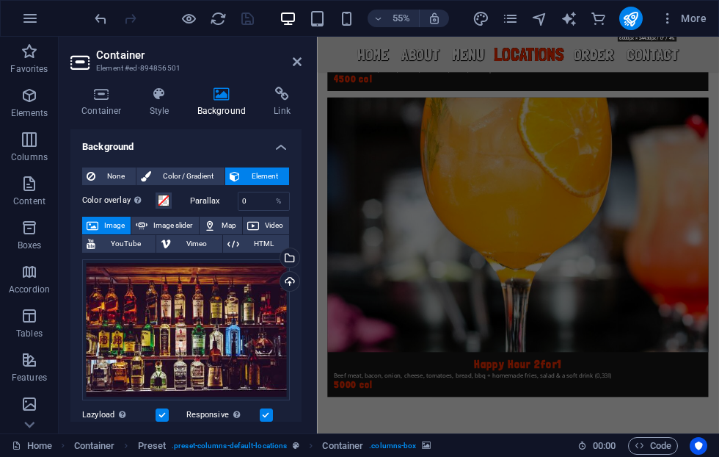
scroll to position [5561, 0]
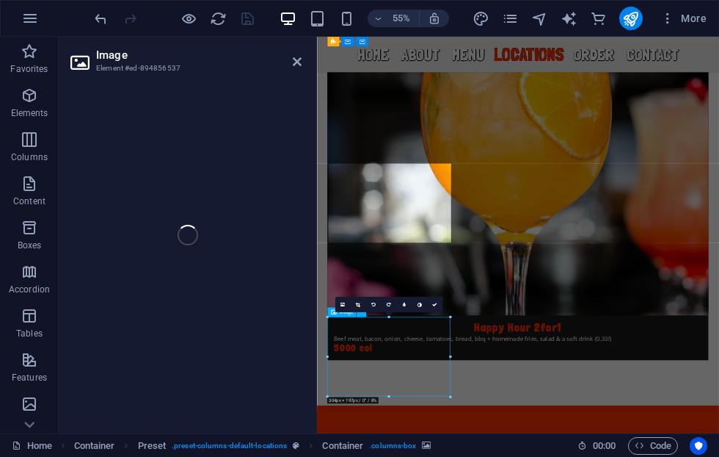
select select "%"
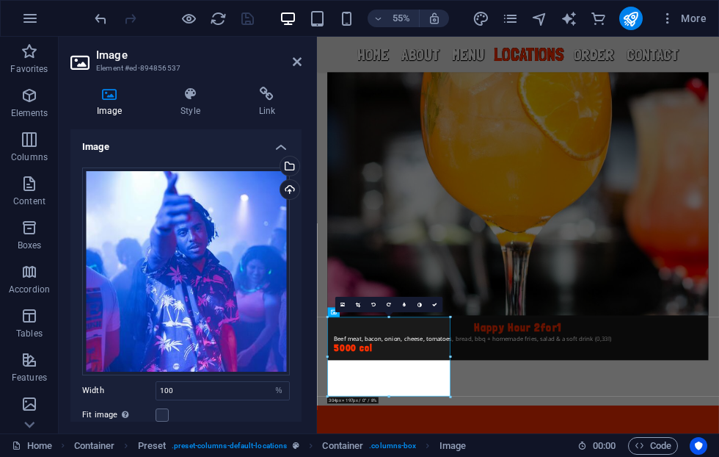
click at [293, 182] on div "Upload" at bounding box center [288, 191] width 22 height 22
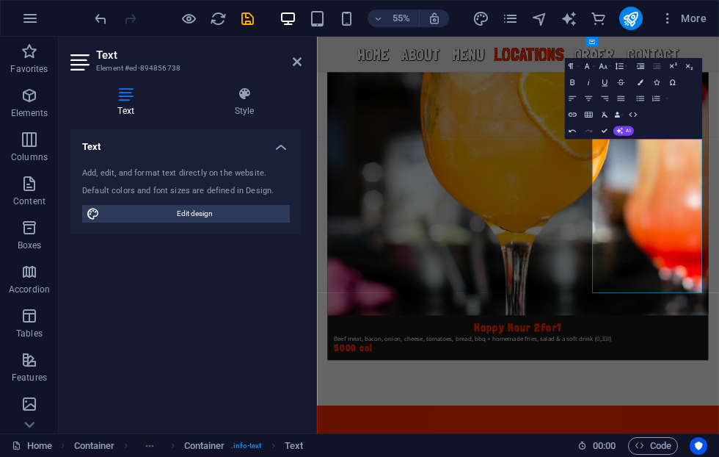
click at [246, 20] on icon "save" at bounding box center [247, 18] width 17 height 17
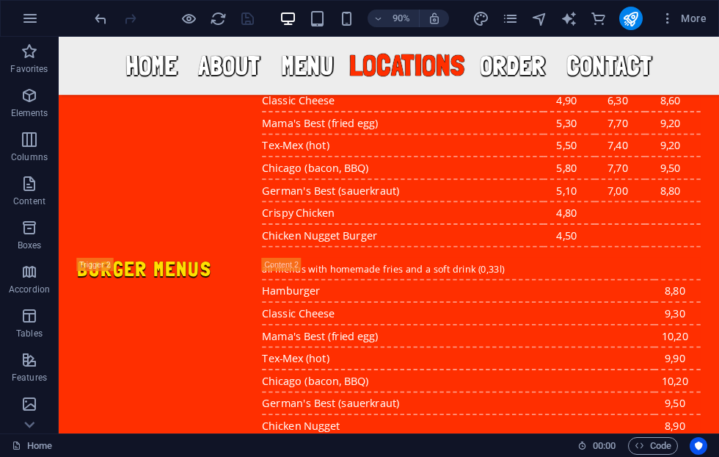
scroll to position [5684, 0]
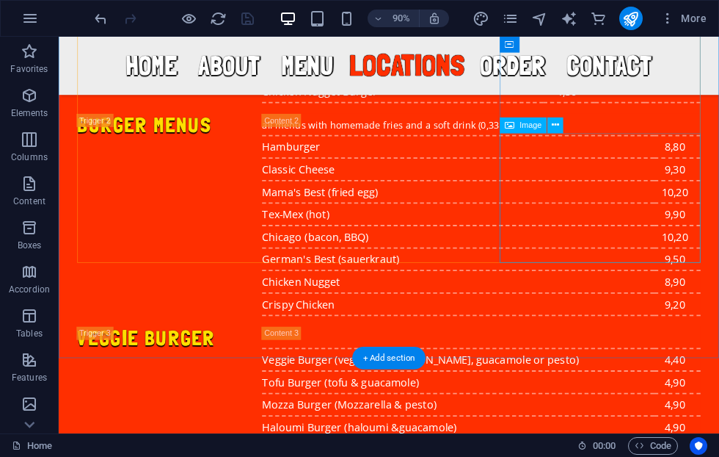
select select "%"
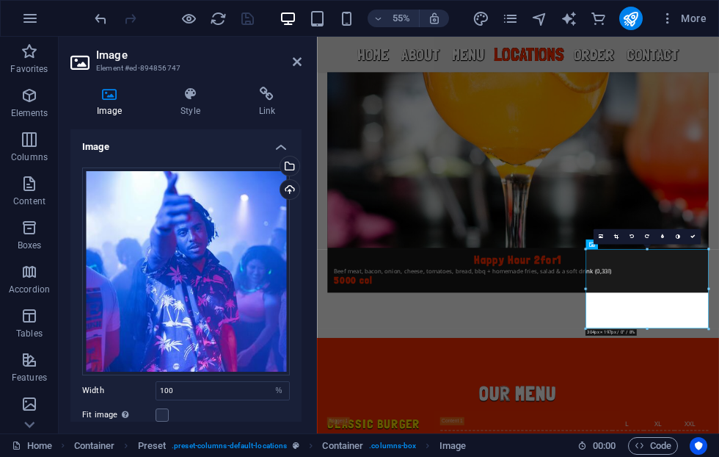
click at [296, 183] on div "Upload" at bounding box center [288, 191] width 22 height 22
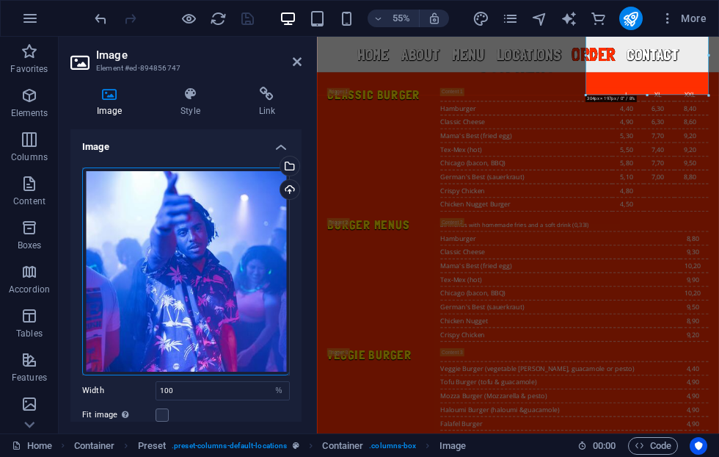
scroll to position [6339, 0]
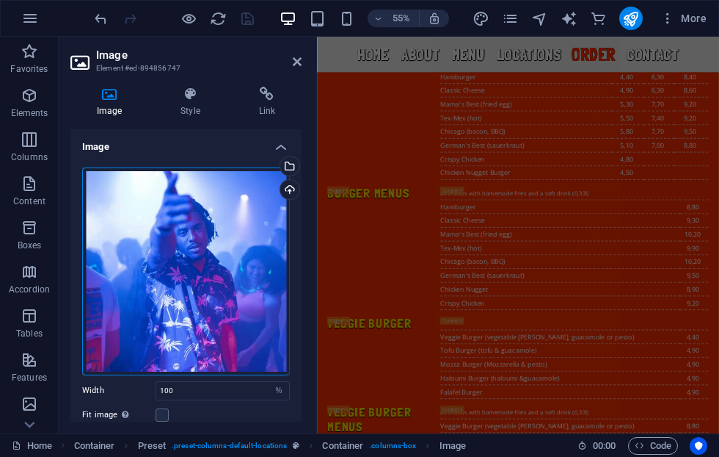
click at [308, 65] on aside "Image Element #ed-894856747 Image Style Link Image Drag files here, click to ch…" at bounding box center [188, 235] width 258 height 396
click at [305, 54] on aside "Image Element #ed-894856747 Image Style Link Image Drag files here, click to ch…" at bounding box center [188, 235] width 258 height 396
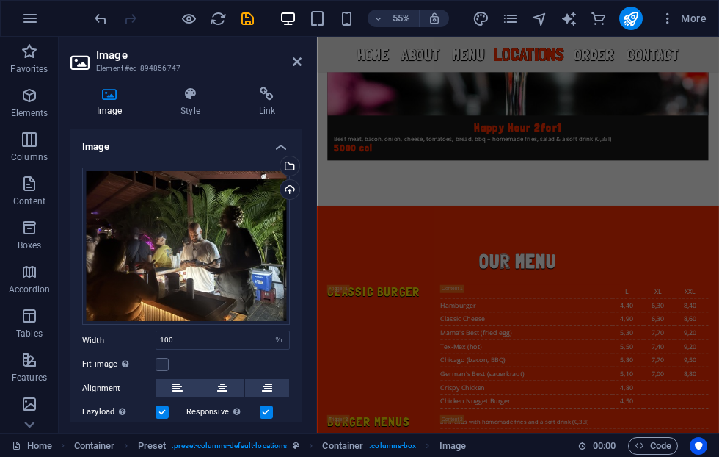
scroll to position [5781, 0]
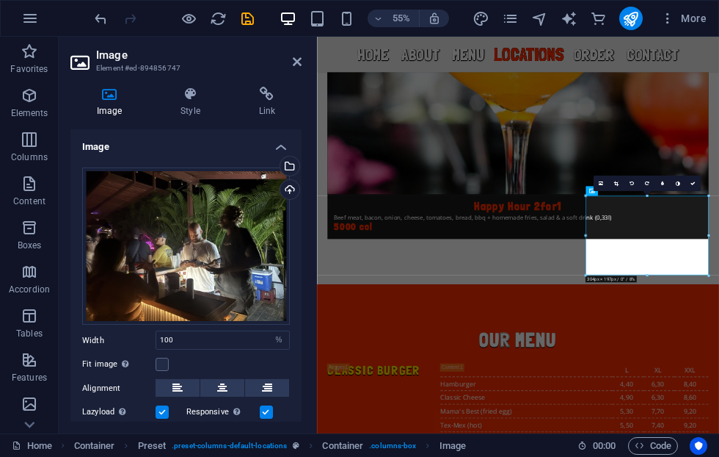
click at [300, 56] on icon at bounding box center [297, 62] width 9 height 12
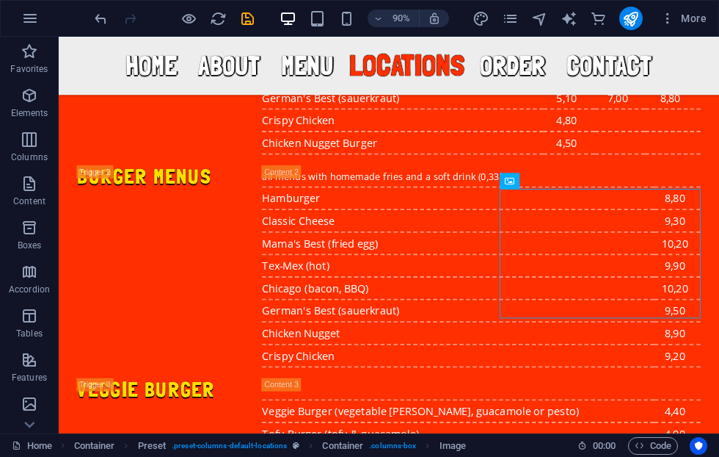
scroll to position [5638, 0]
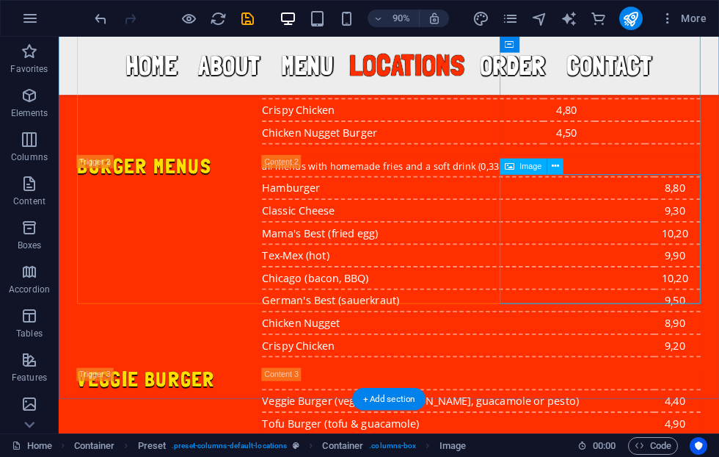
select select "%"
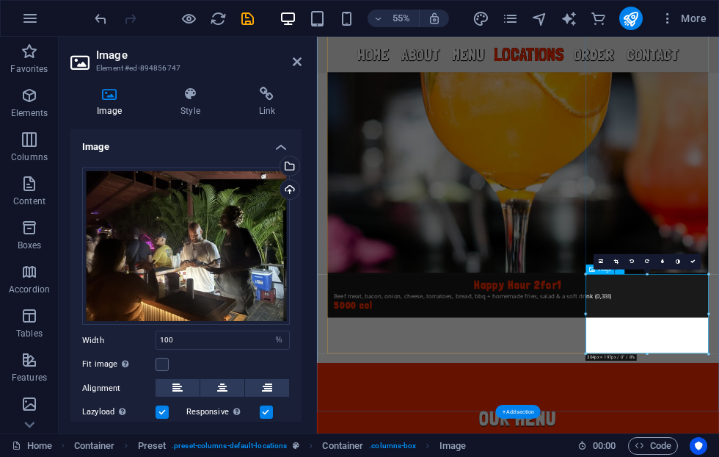
click at [299, 187] on div "Upload" at bounding box center [288, 191] width 22 height 22
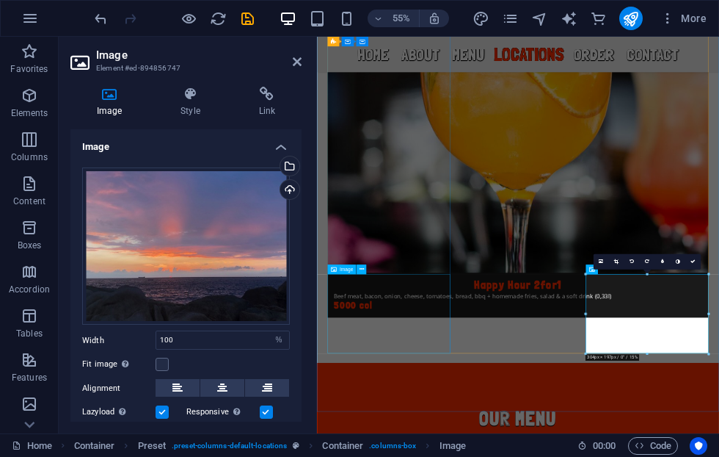
select select "%"
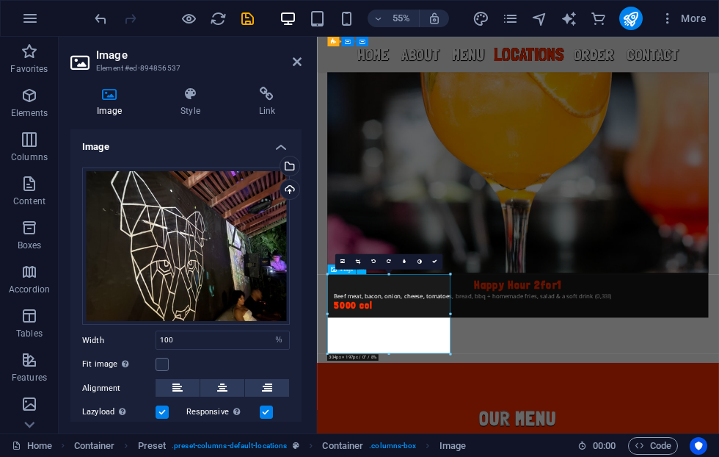
click at [288, 188] on div "Upload" at bounding box center [288, 191] width 22 height 22
click at [297, 186] on div "Upload" at bounding box center [288, 191] width 22 height 22
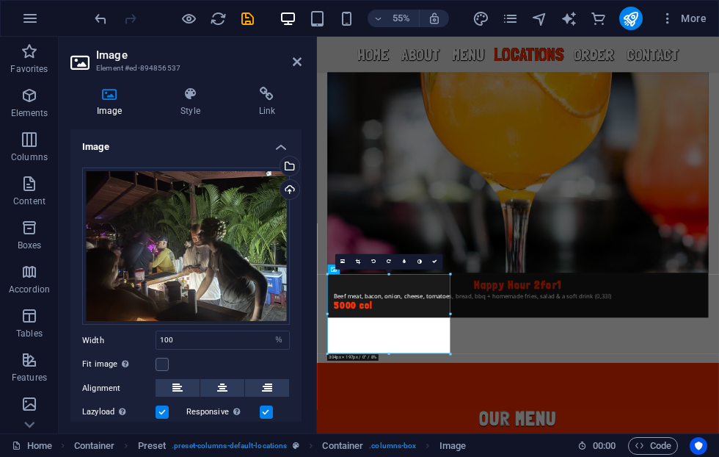
click at [282, 176] on div "Select files from the file manager, stock photos, or upload file(s)" at bounding box center [288, 167] width 22 height 22
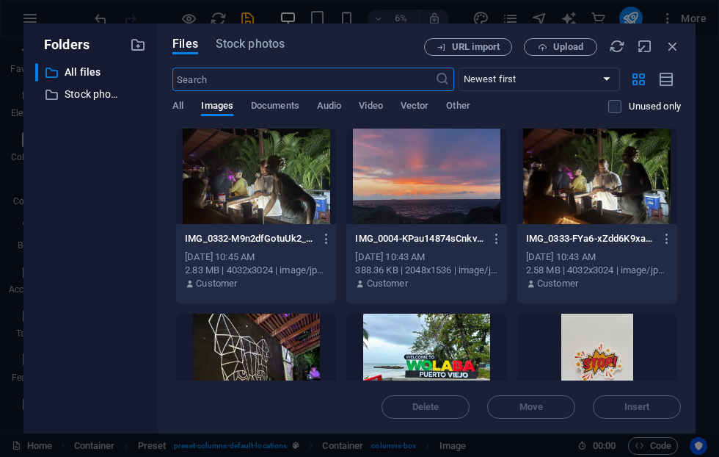
click at [292, 181] on div at bounding box center [256, 175] width 160 height 95
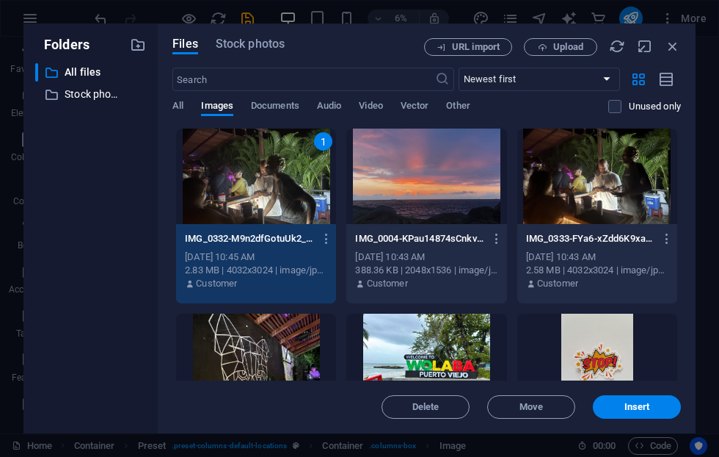
scroll to position [0, 0]
click at [608, 178] on div at bounding box center [597, 175] width 160 height 95
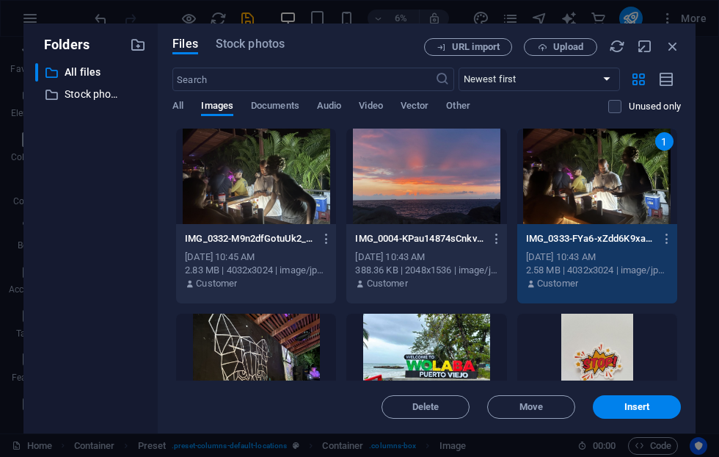
click at [644, 406] on span "Insert" at bounding box center [638, 406] width 26 height 9
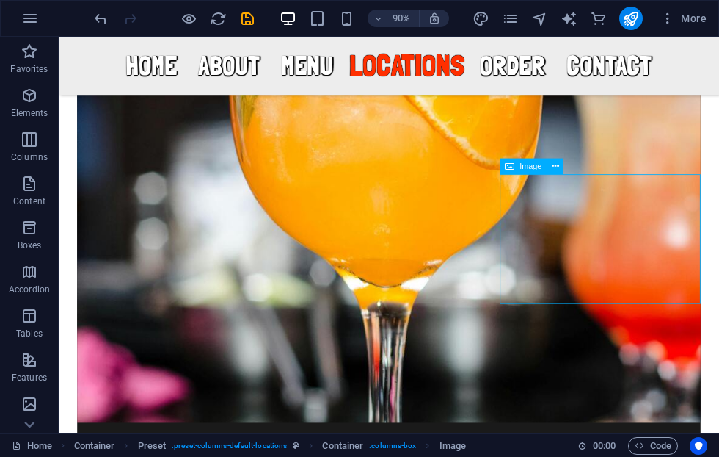
select select "%"
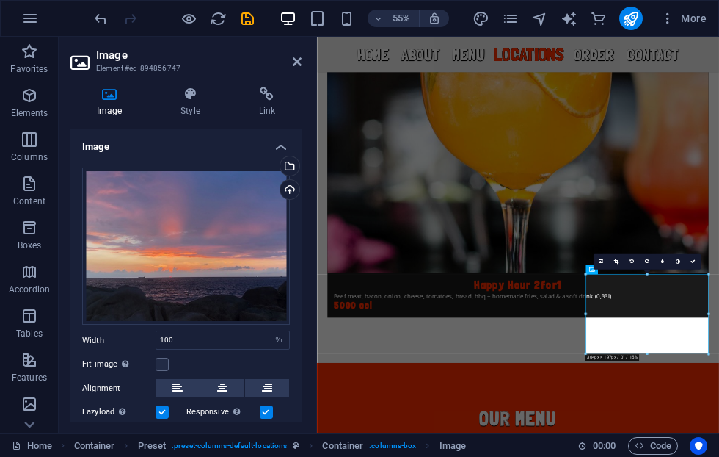
click at [291, 189] on div "Upload" at bounding box center [288, 191] width 22 height 22
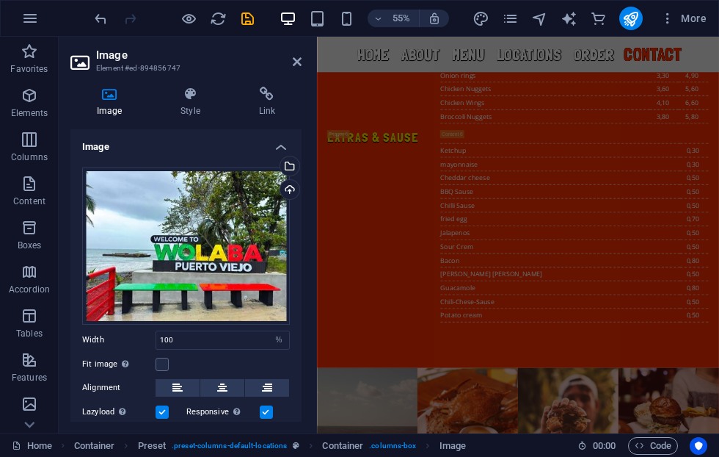
scroll to position [7310, 0]
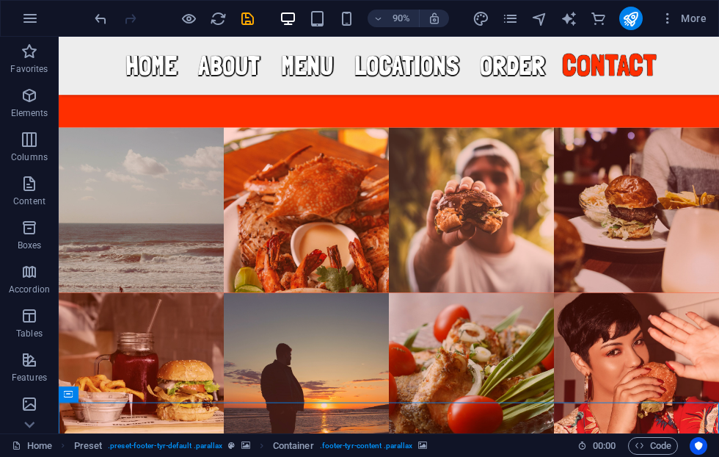
scroll to position [6938, 0]
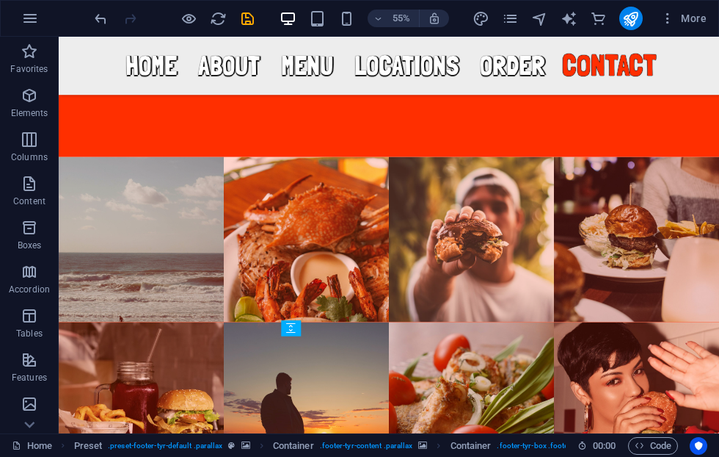
click at [632, 98] on div "Home About Menu Locations Order Contact" at bounding box center [426, 69] width 734 height 65
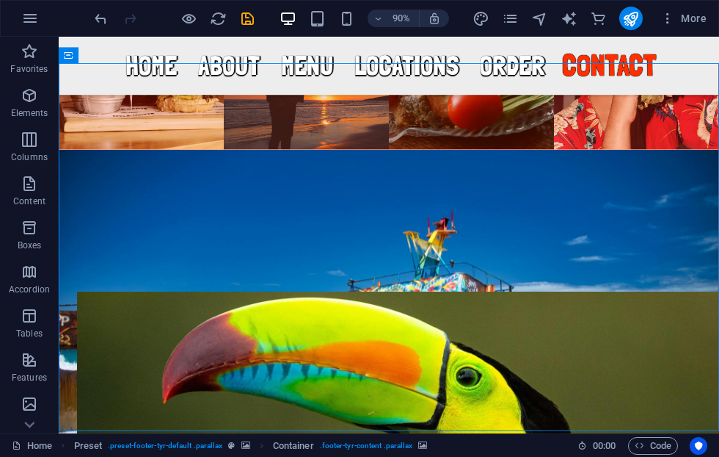
scroll to position [7312, 0]
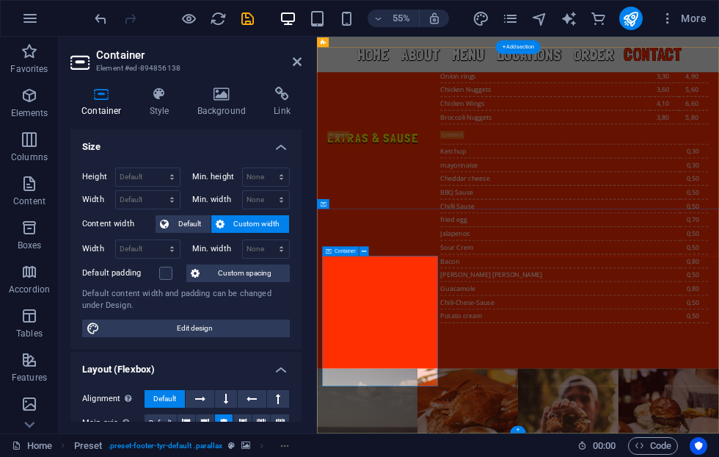
click at [214, 104] on h4 "Background" at bounding box center [224, 102] width 77 height 31
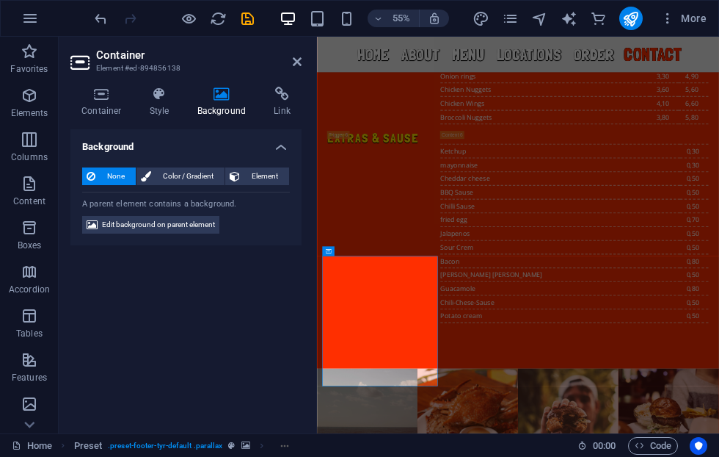
click at [269, 172] on span "Element" at bounding box center [264, 176] width 40 height 18
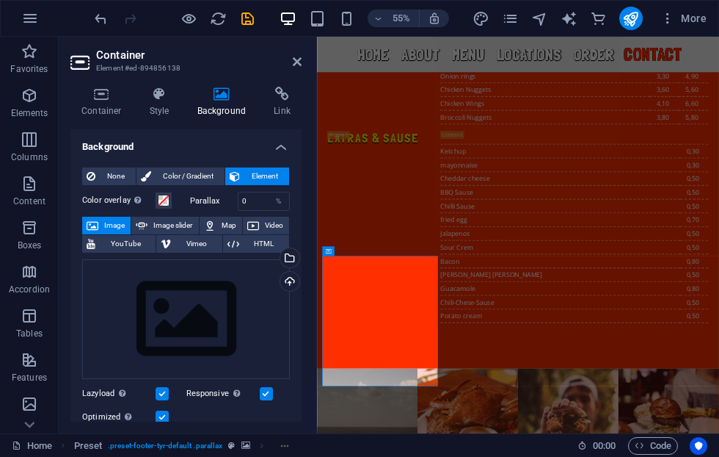
click at [297, 278] on div "Upload" at bounding box center [288, 283] width 22 height 22
click at [287, 268] on div "Select files from the file manager, stock photos, or upload file(s)" at bounding box center [288, 259] width 22 height 22
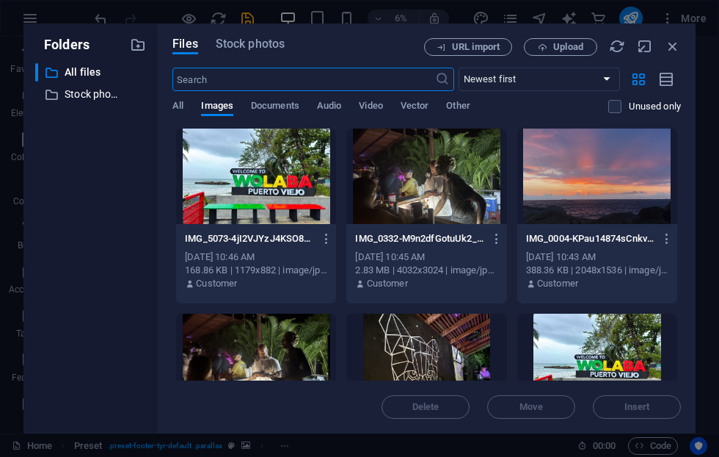
scroll to position [7303, 0]
click at [294, 259] on div "[DATE] 10:46 AM" at bounding box center [256, 256] width 142 height 13
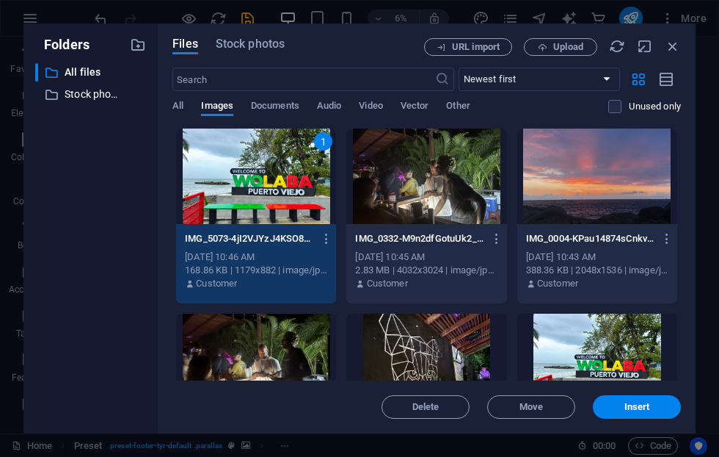
click at [616, 179] on div at bounding box center [597, 175] width 160 height 95
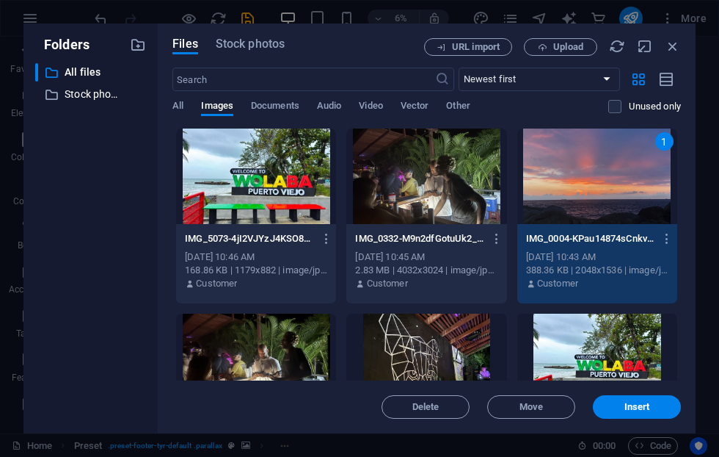
click at [643, 407] on span "Insert" at bounding box center [638, 406] width 26 height 9
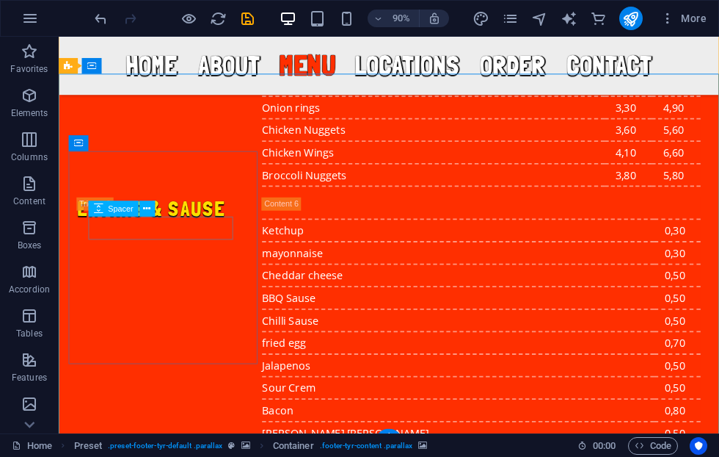
select select "px"
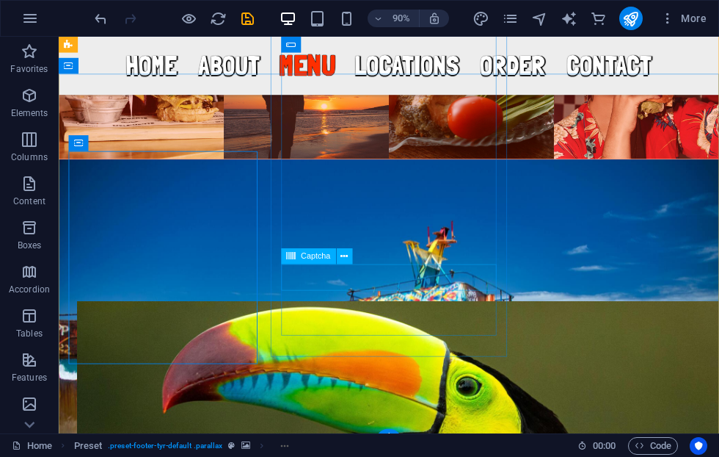
click div "Unreadable? Load new"
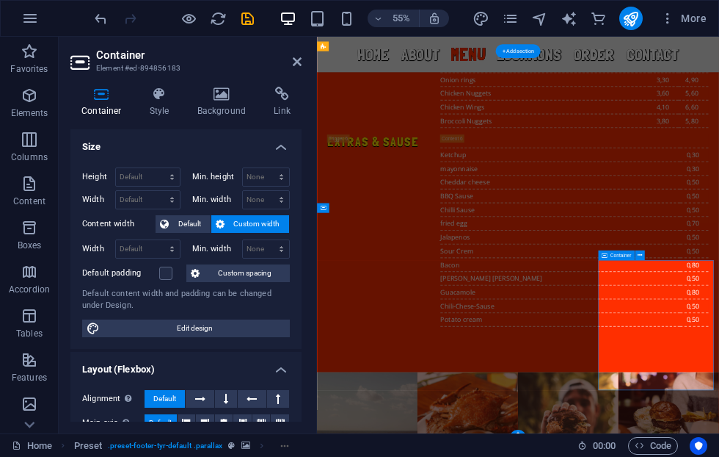
click at [640, 258] on icon at bounding box center [640, 255] width 4 height 9
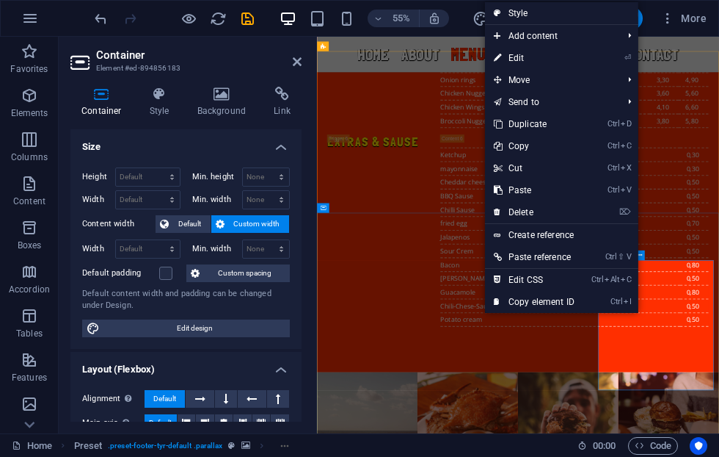
click at [539, 61] on link "⏎ Edit" at bounding box center [534, 58] width 98 height 22
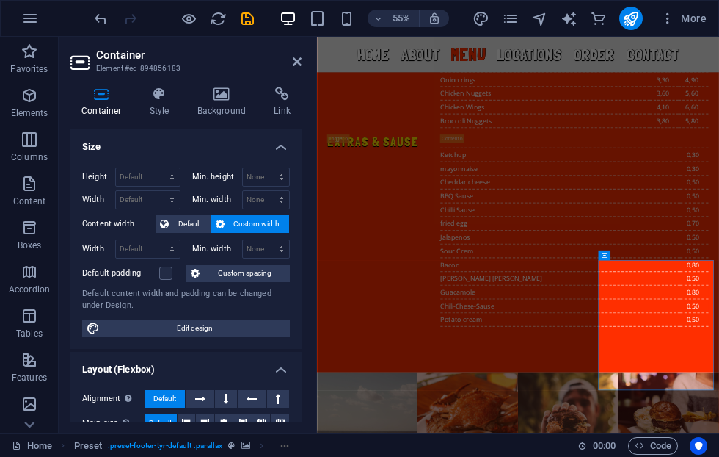
click at [236, 103] on h4 "Background" at bounding box center [224, 102] width 77 height 31
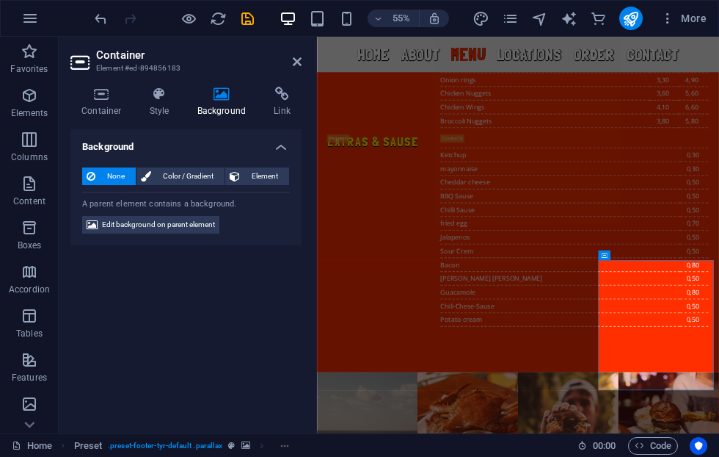
click at [277, 178] on span "Element" at bounding box center [264, 176] width 40 height 18
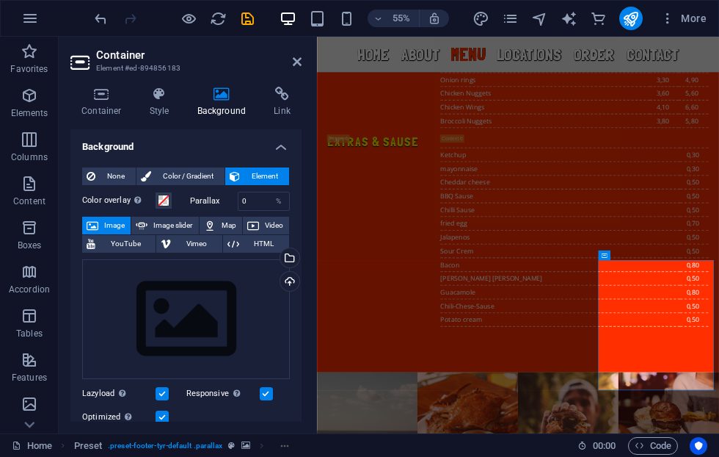
click at [297, 255] on div "Select files from the file manager, stock photos, or upload file(s)" at bounding box center [288, 259] width 22 height 22
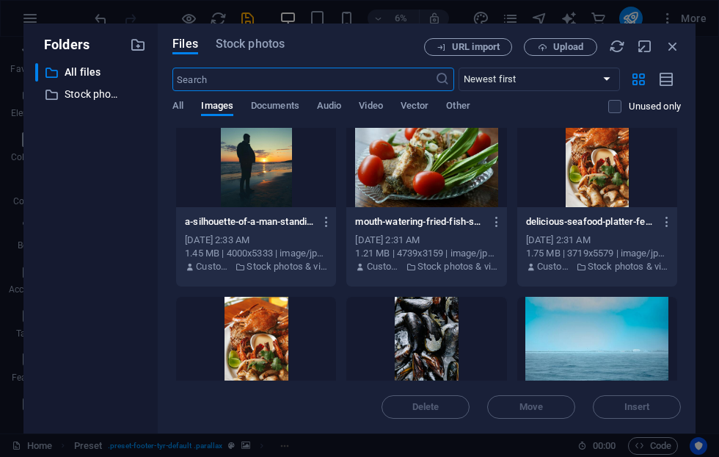
scroll to position [743, 0]
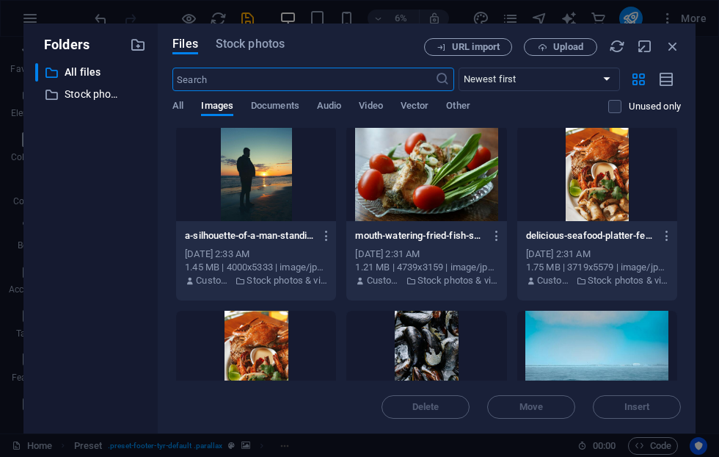
click at [450, 186] on div at bounding box center [426, 173] width 160 height 95
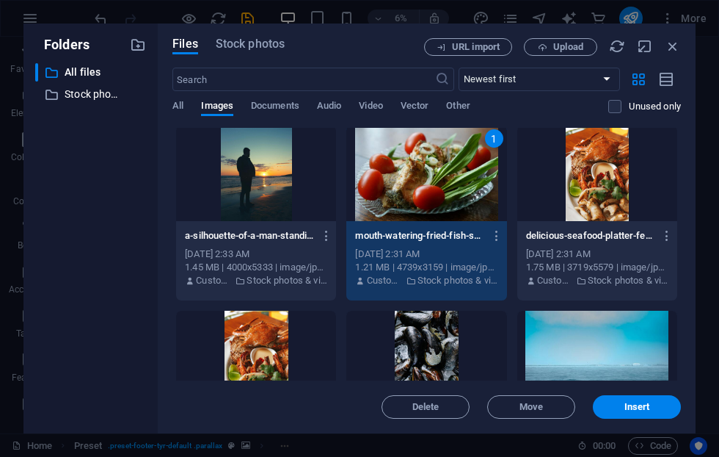
click at [646, 409] on span "Insert" at bounding box center [638, 406] width 26 height 9
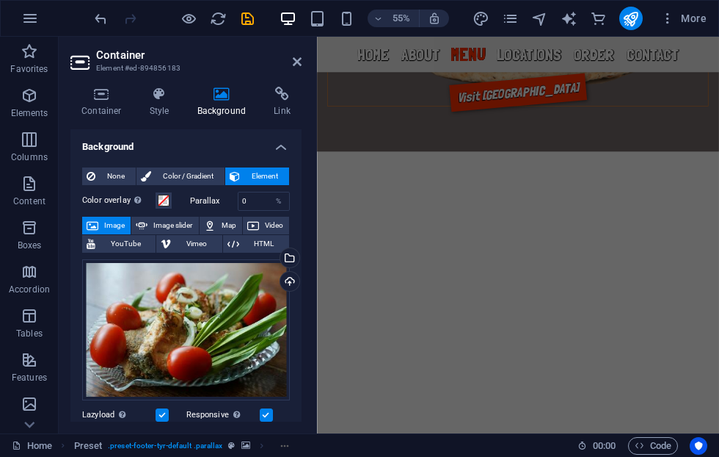
scroll to position [3416, 0]
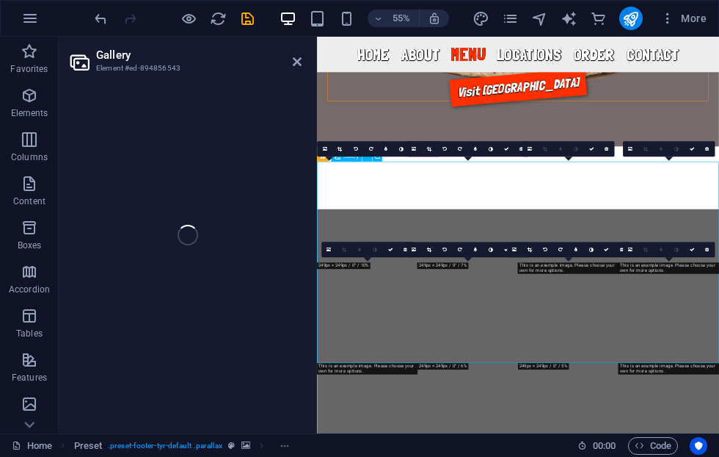
select select "4"
select select "px"
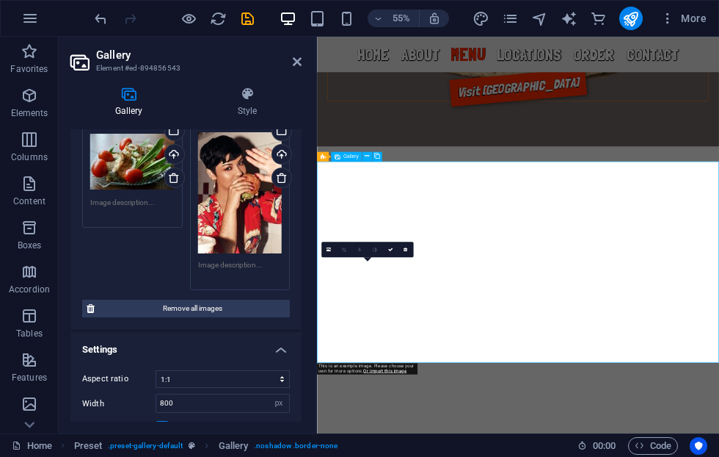
scroll to position [580, 0]
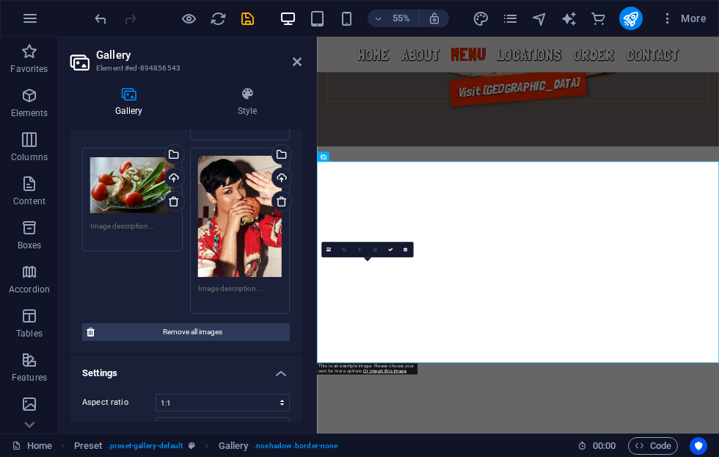
click at [251, 244] on div "Drag files here, click to choose files or select files from Files or our free s…" at bounding box center [240, 216] width 84 height 121
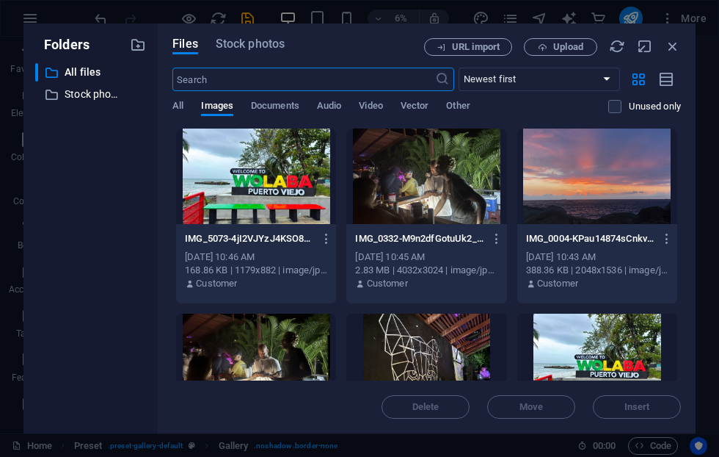
click at [273, 255] on div "[DATE] 10:46 AM" at bounding box center [256, 256] width 142 height 13
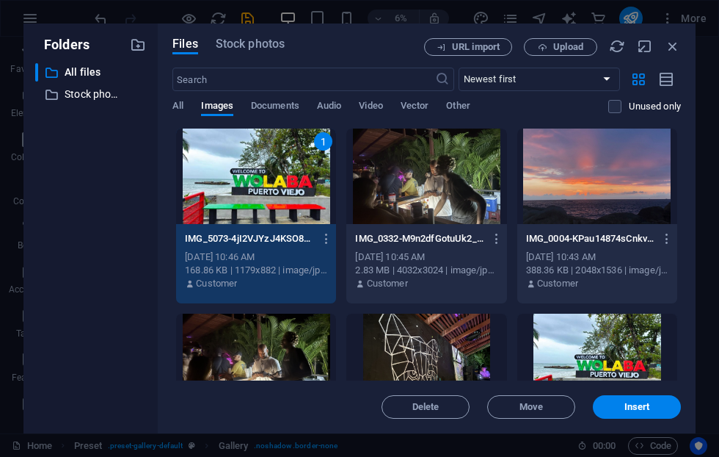
click at [604, 164] on div at bounding box center [597, 175] width 160 height 95
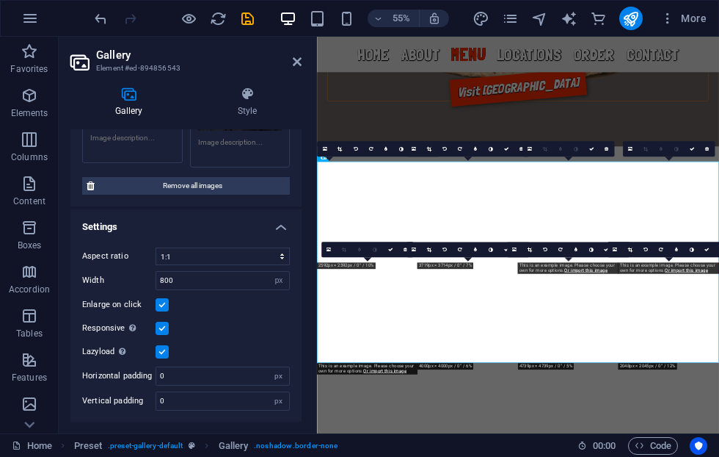
scroll to position [654, 0]
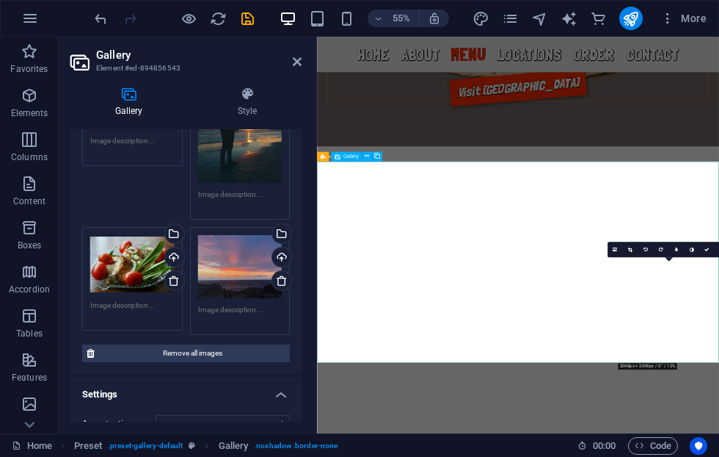
scroll to position [498, 0]
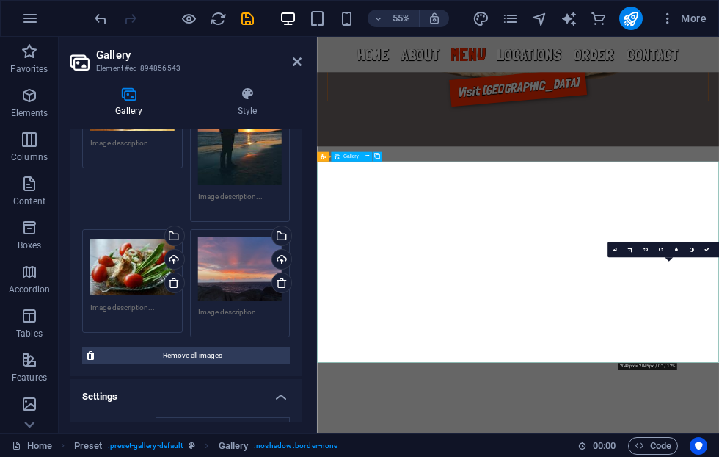
click at [255, 310] on textarea at bounding box center [240, 317] width 84 height 22
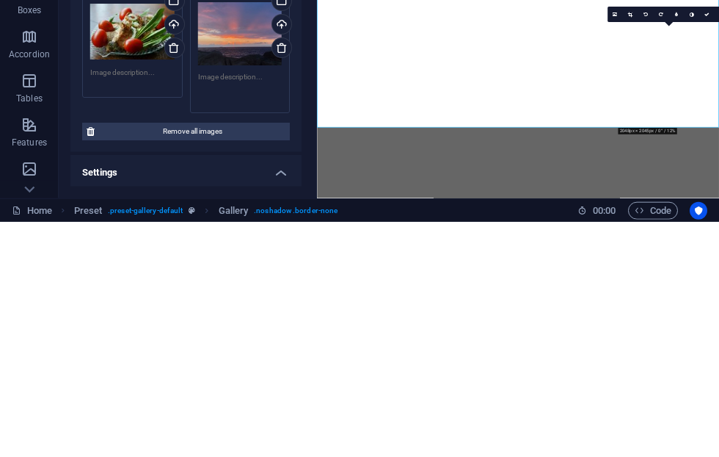
click at [228, 237] on div "Drag files here, click to choose files or select files from Files or our free s…" at bounding box center [240, 268] width 84 height 63
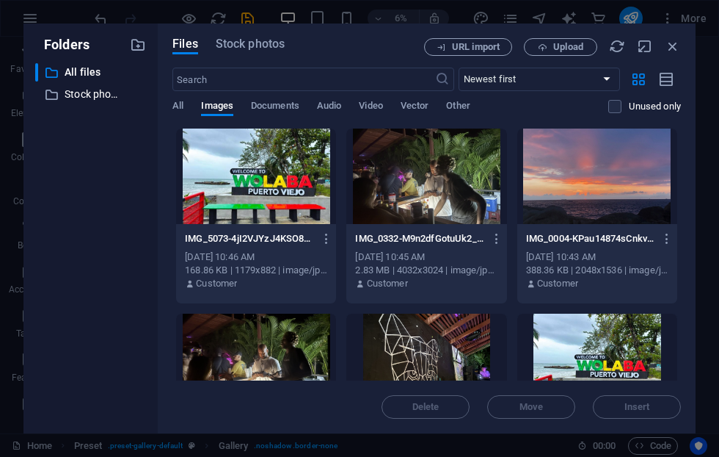
click at [677, 49] on icon "button" at bounding box center [673, 46] width 16 height 16
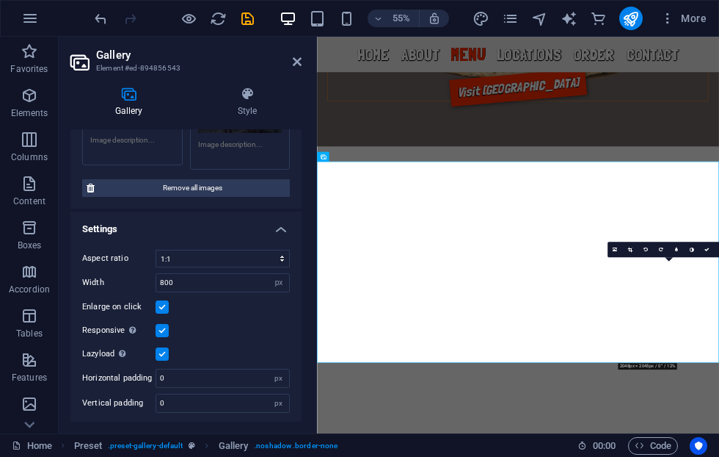
scroll to position [666, 0]
click at [285, 255] on select "No fixed aspect ratio 16:9 16:10 4:3 1:1 1:2 2:1" at bounding box center [223, 258] width 134 height 18
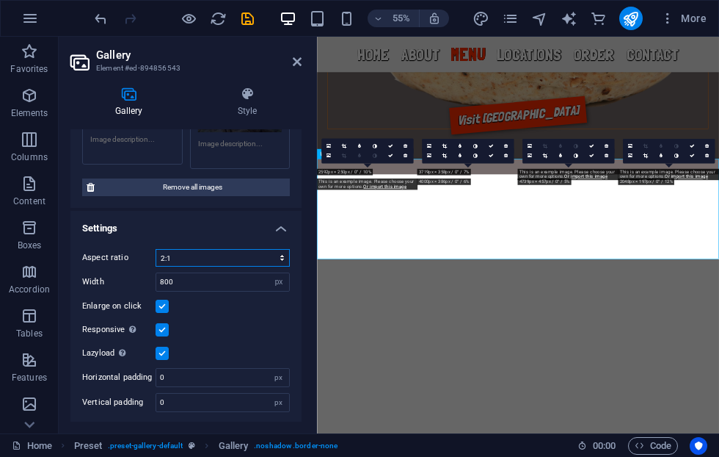
scroll to position [3434, 0]
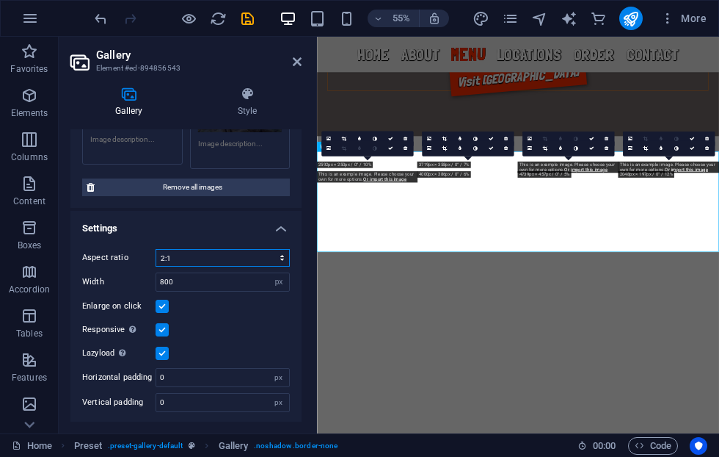
click at [278, 257] on select "No fixed aspect ratio 16:9 16:10 4:3 1:1 1:2 2:1" at bounding box center [223, 258] width 134 height 18
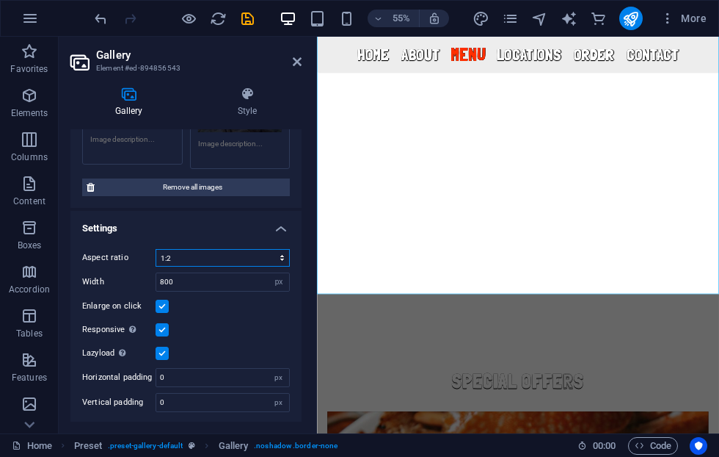
scroll to position [3953, 0]
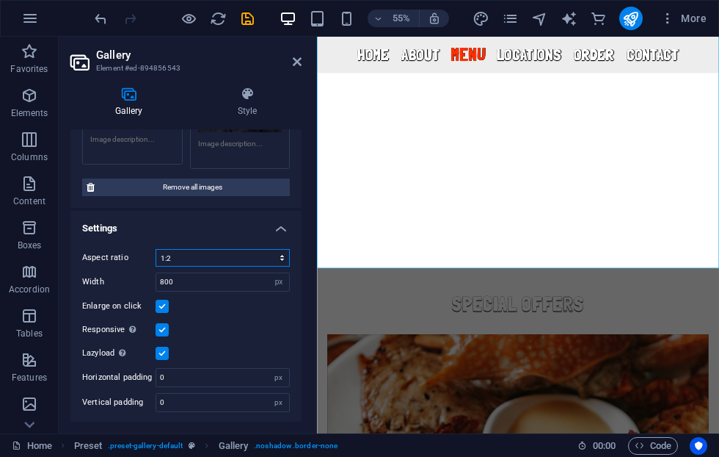
click at [263, 261] on select "No fixed aspect ratio 16:9 16:10 4:3 1:1 1:2 2:1" at bounding box center [223, 258] width 134 height 18
select select "4"
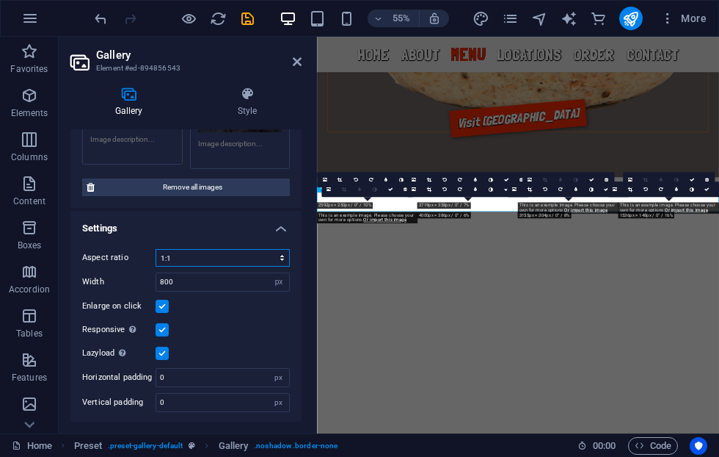
scroll to position [3299, 0]
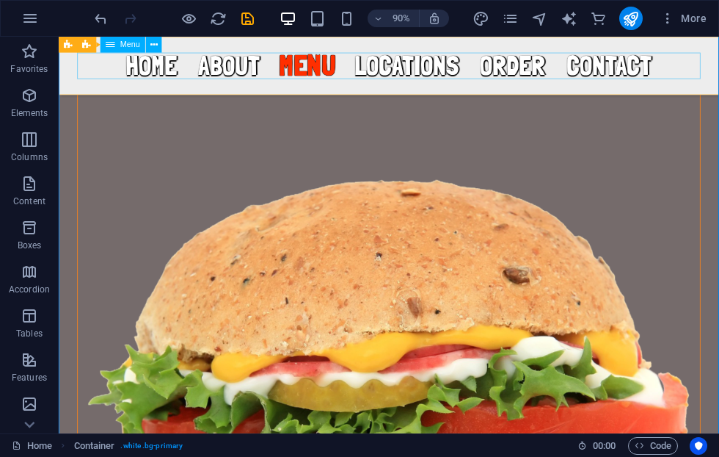
click at [719, 73] on nav "Home About Menu Locations Order Contact" at bounding box center [425, 68] width 693 height 29
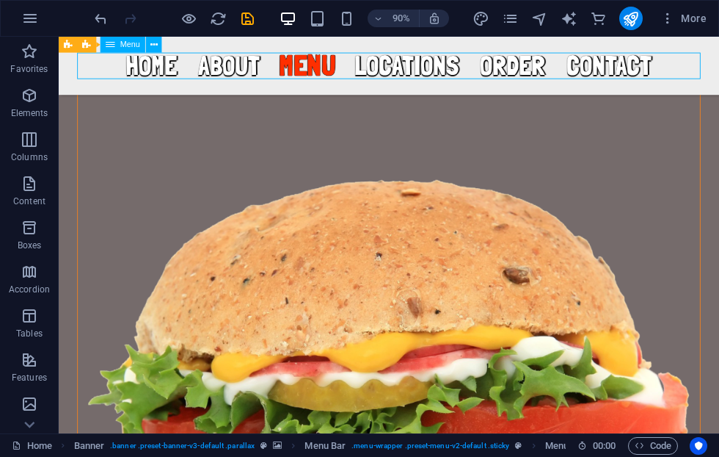
click at [241, 26] on icon "save" at bounding box center [247, 18] width 17 height 17
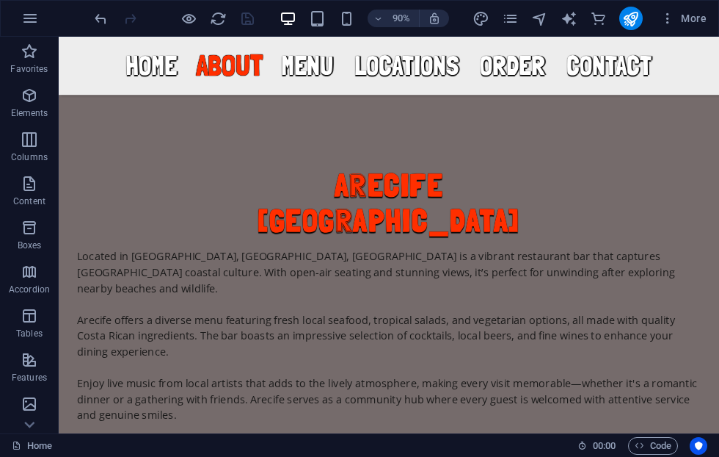
scroll to position [1227, 0]
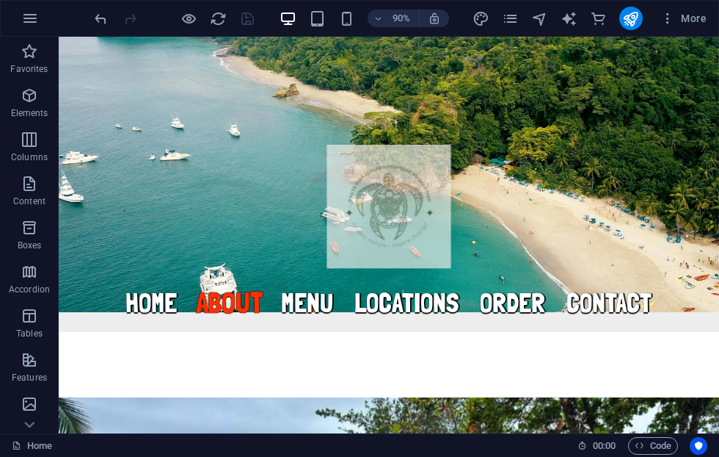
scroll to position [352, 0]
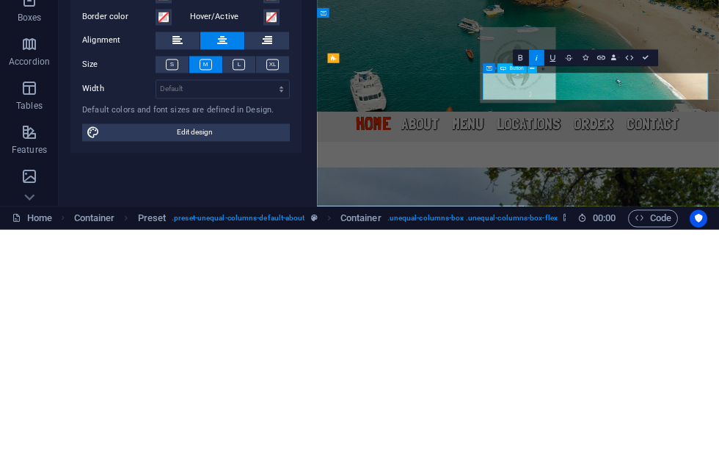
scroll to position [343, 0]
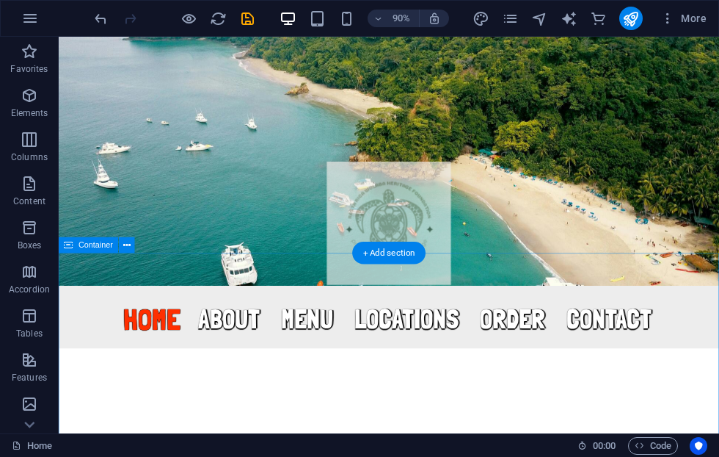
scroll to position [311, 0]
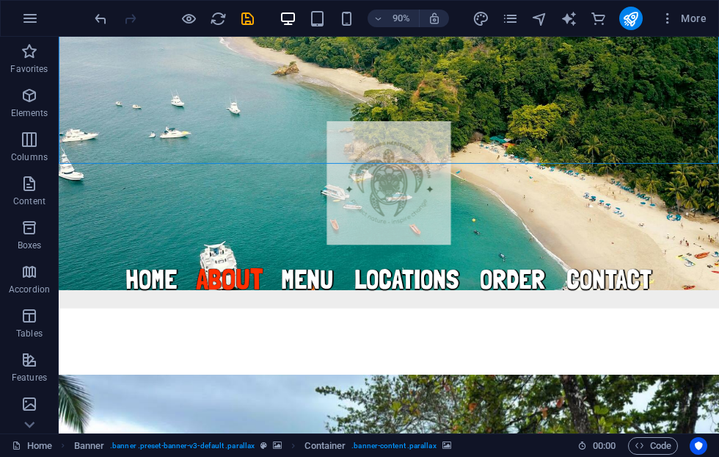
scroll to position [433, 0]
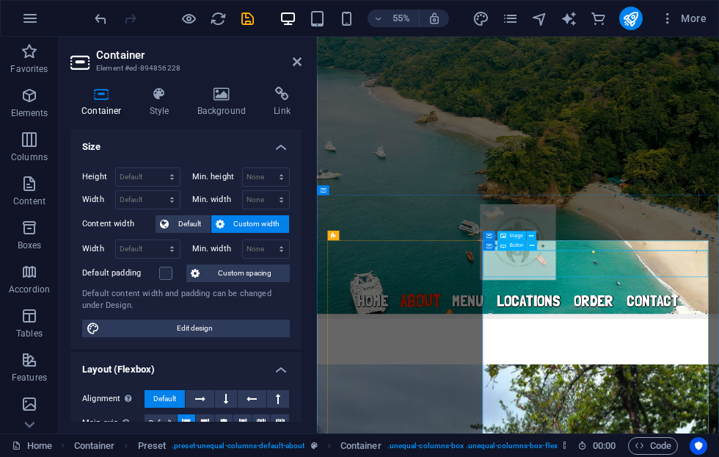
click at [533, 235] on icon at bounding box center [531, 235] width 4 height 9
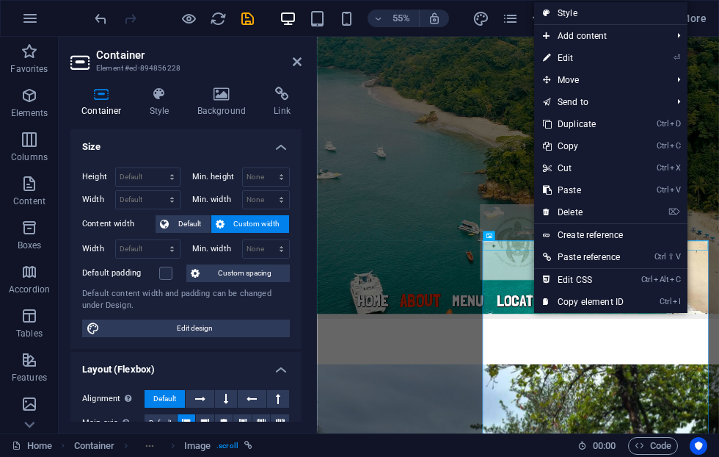
click at [600, 128] on link "Ctrl D Duplicate" at bounding box center [583, 124] width 98 height 22
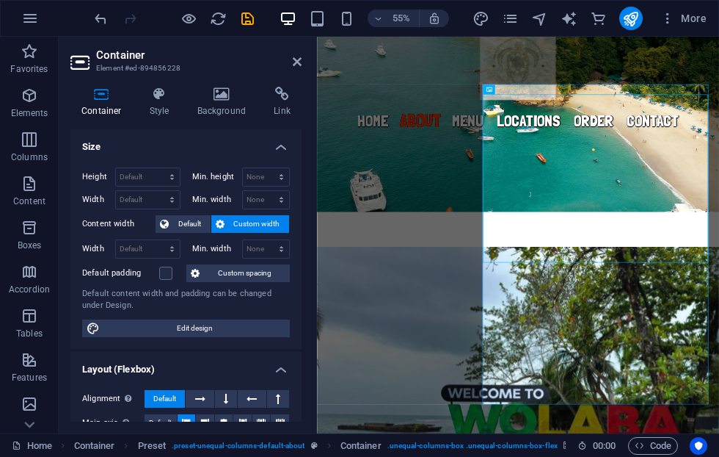
scroll to position [623, 0]
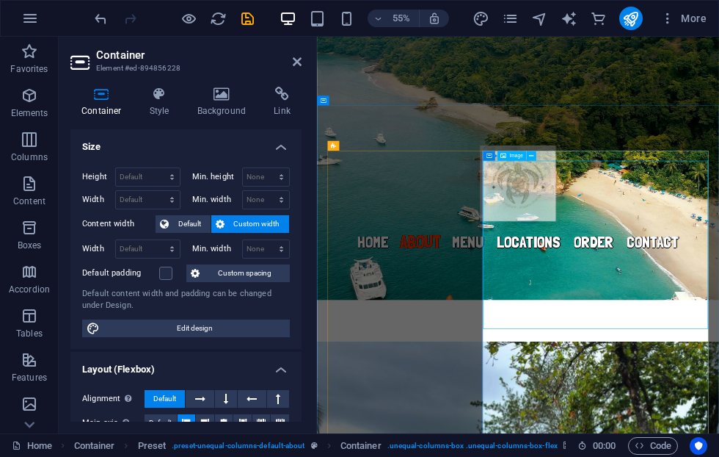
scroll to position [630, 0]
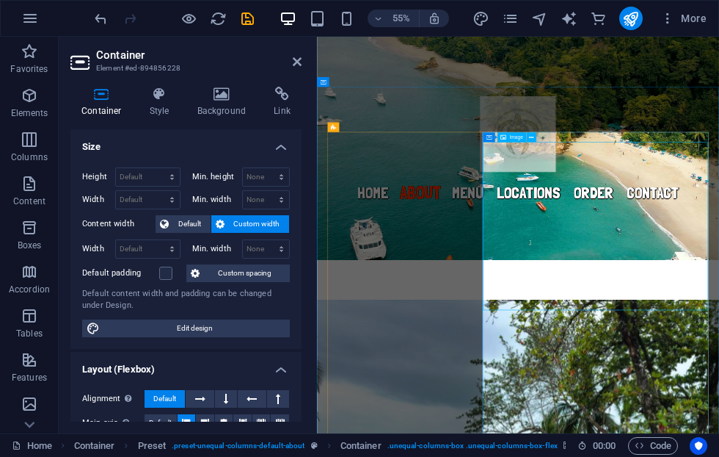
click at [106, 26] on icon "undo" at bounding box center [100, 18] width 17 height 17
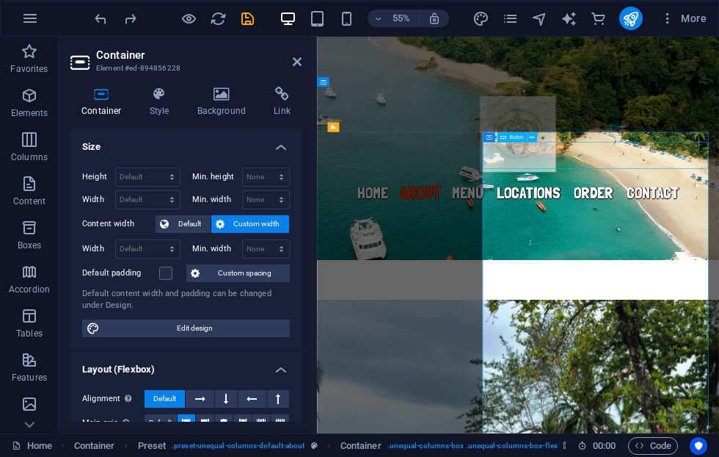
click at [540, 134] on div "Container Button" at bounding box center [512, 137] width 59 height 10
click at [537, 124] on button at bounding box center [532, 128] width 10 height 10
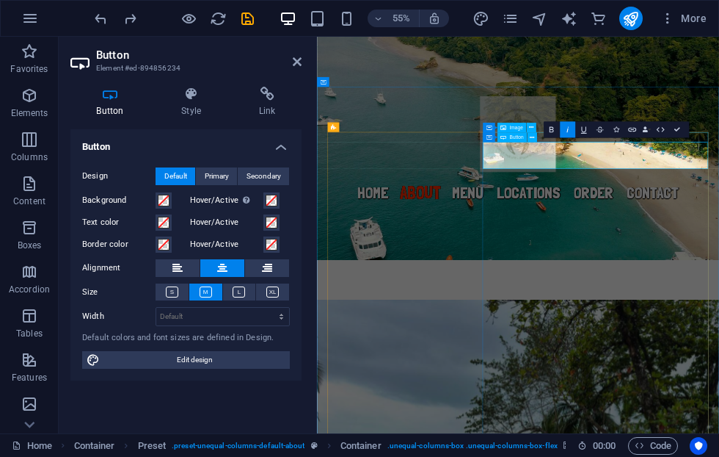
click at [537, 133] on button at bounding box center [532, 137] width 10 height 10
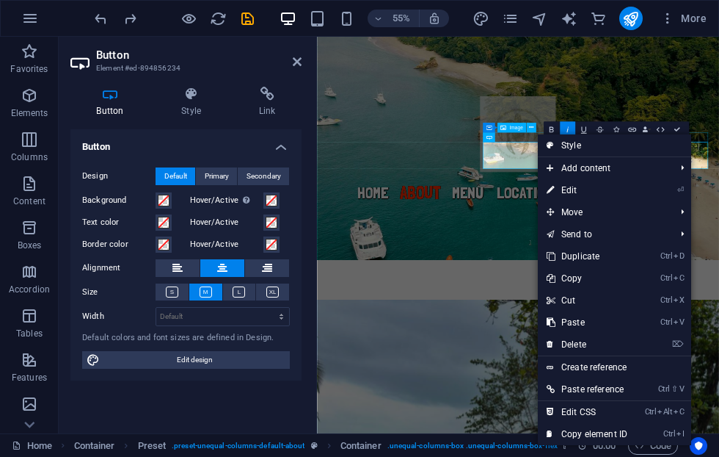
click at [606, 254] on link "Ctrl D Duplicate" at bounding box center [587, 256] width 98 height 22
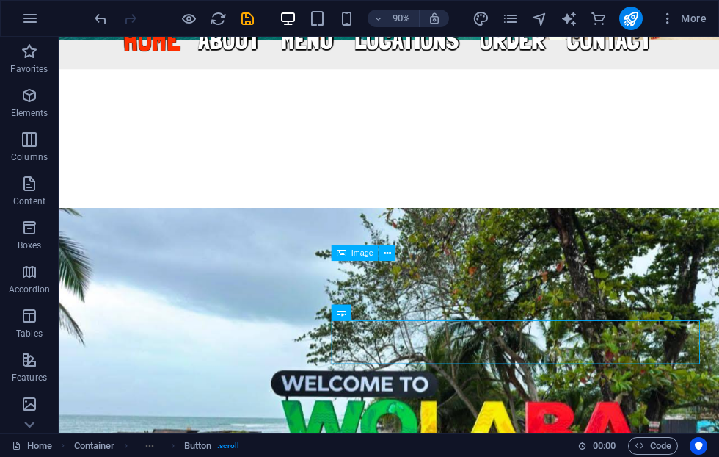
scroll to position [385, 0]
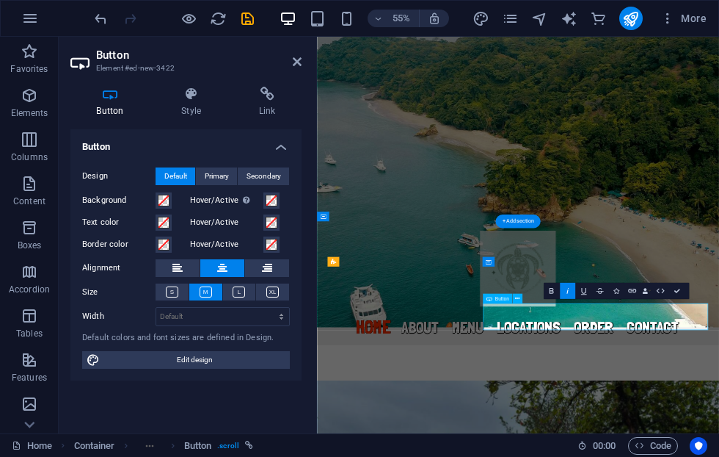
click at [193, 90] on icon at bounding box center [192, 94] width 72 height 15
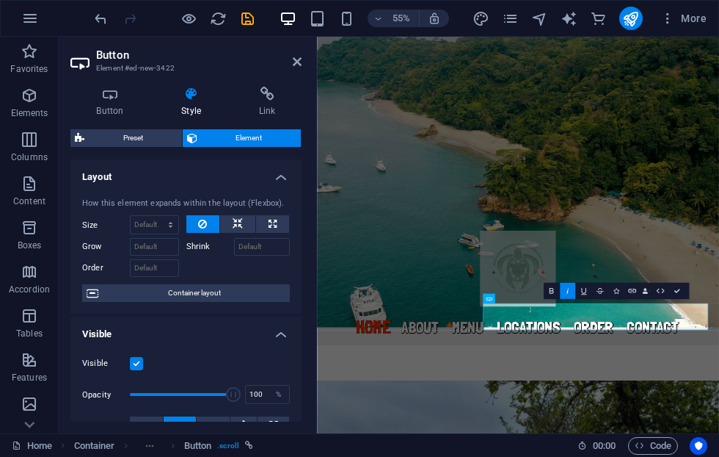
click at [231, 291] on span "Container layout" at bounding box center [194, 293] width 183 height 18
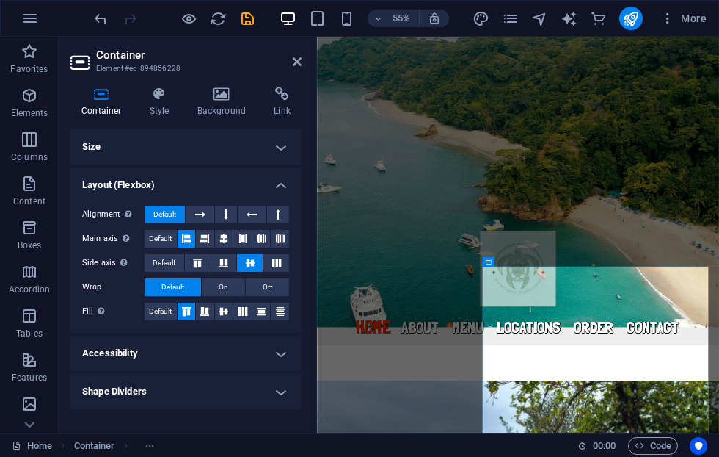
click at [218, 104] on h4 "Background" at bounding box center [224, 102] width 77 height 31
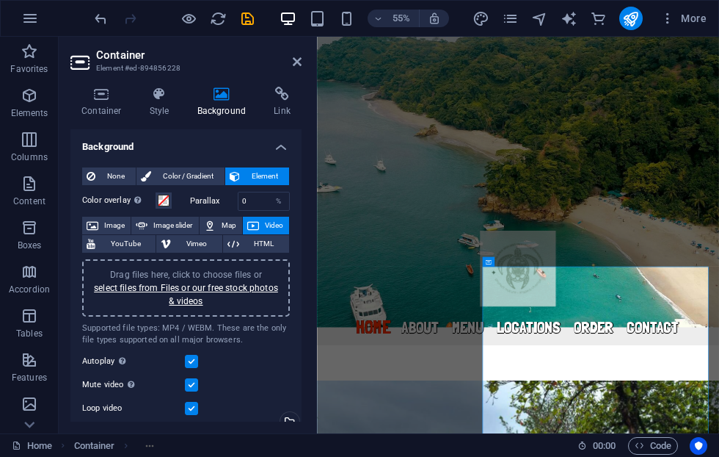
click at [193, 171] on span "Color / Gradient" at bounding box center [188, 176] width 65 height 18
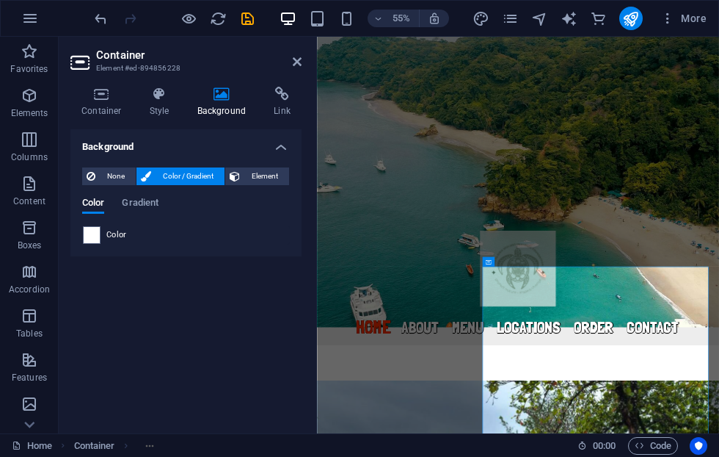
click at [269, 175] on span "Element" at bounding box center [264, 176] width 40 height 18
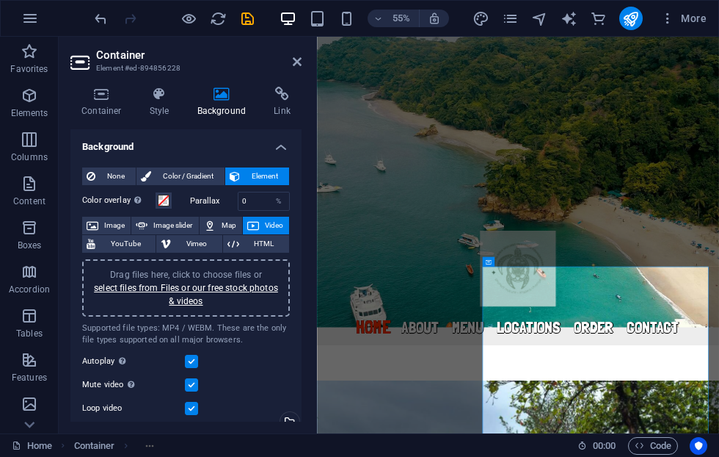
scroll to position [0, 0]
click at [108, 95] on icon at bounding box center [101, 94] width 62 height 15
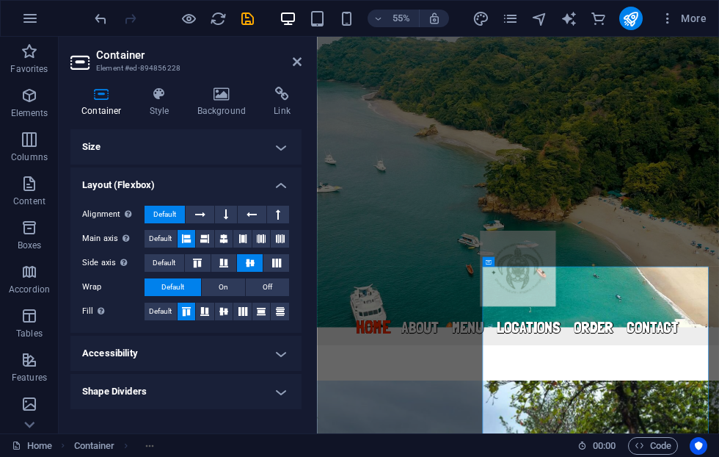
click at [255, 16] on icon "save" at bounding box center [247, 18] width 17 height 17
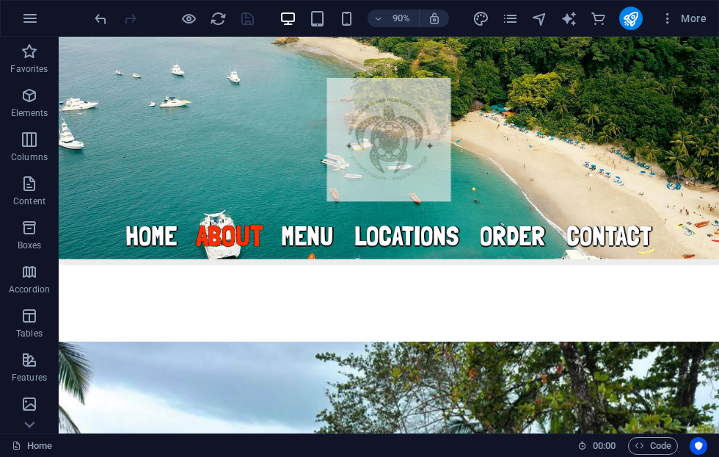
scroll to position [415, 0]
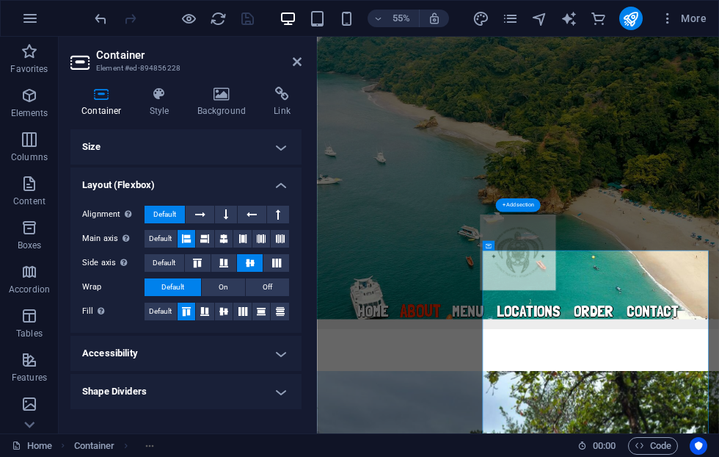
click at [236, 97] on icon at bounding box center [221, 94] width 71 height 15
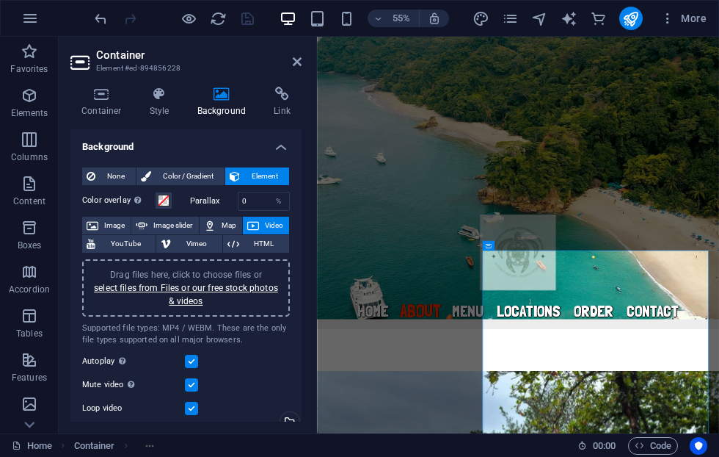
click at [95, 21] on icon "undo" at bounding box center [100, 18] width 17 height 17
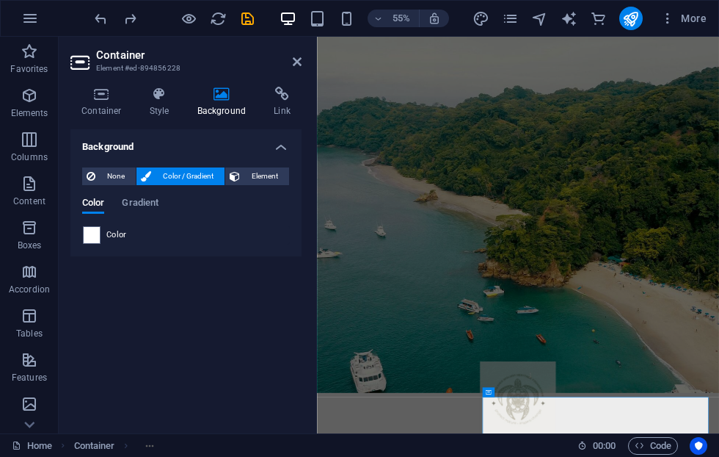
click at [99, 22] on icon "undo" at bounding box center [100, 18] width 17 height 17
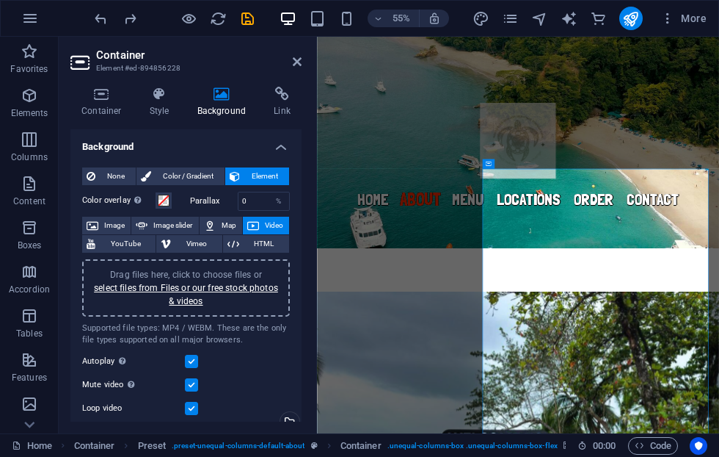
scroll to position [542, 0]
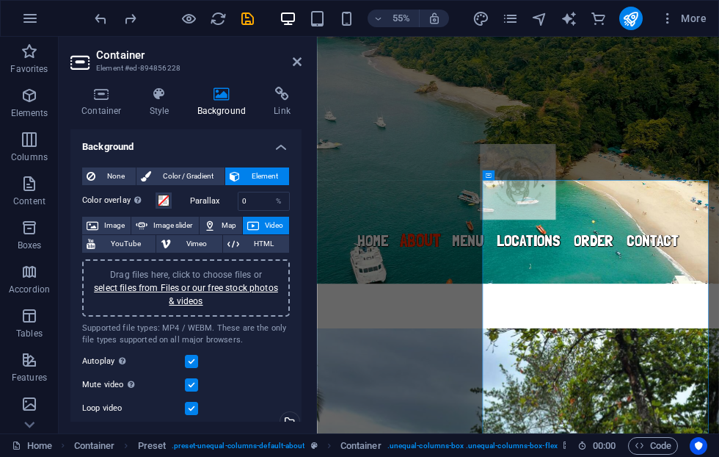
click at [241, 7] on div at bounding box center [174, 18] width 164 height 23
click at [250, 15] on icon "save" at bounding box center [247, 18] width 17 height 17
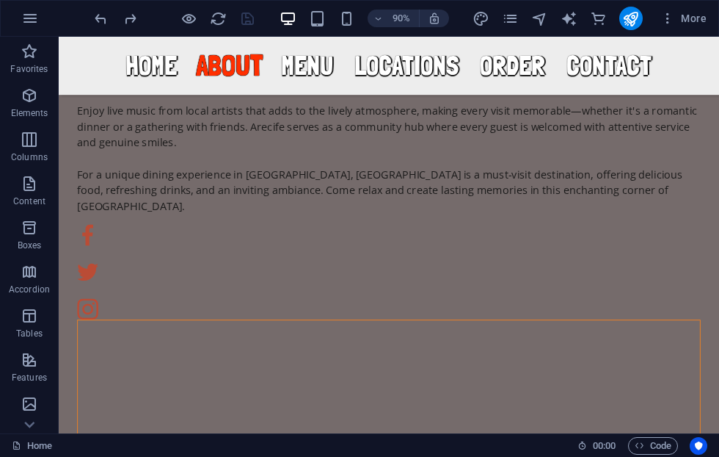
scroll to position [1415, 0]
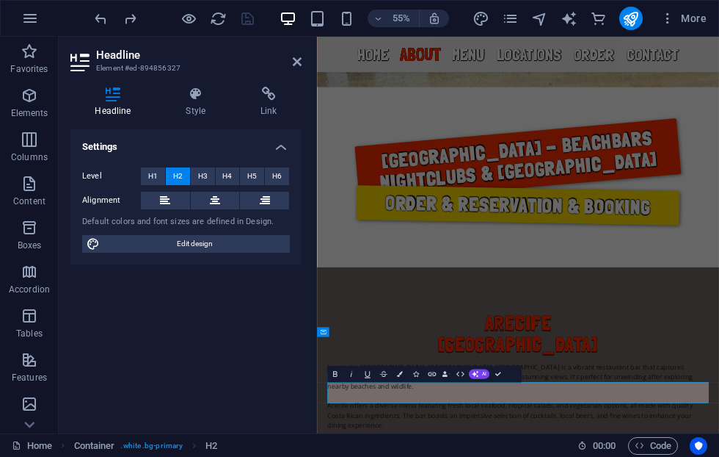
click at [277, 73] on header "Headline Element #ed-894856327" at bounding box center [185, 56] width 231 height 38
click at [299, 57] on icon at bounding box center [297, 62] width 9 height 12
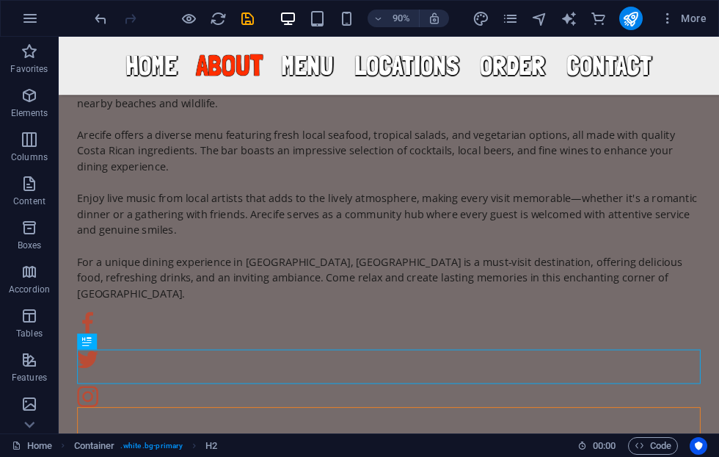
click at [252, 21] on icon "save" at bounding box center [247, 18] width 17 height 17
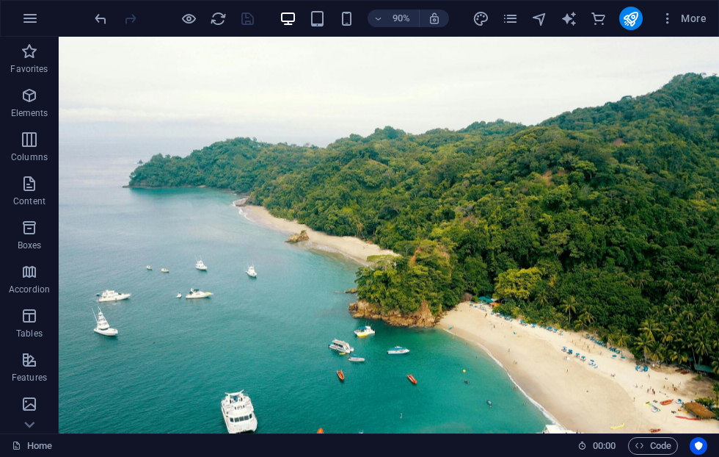
scroll to position [0, 0]
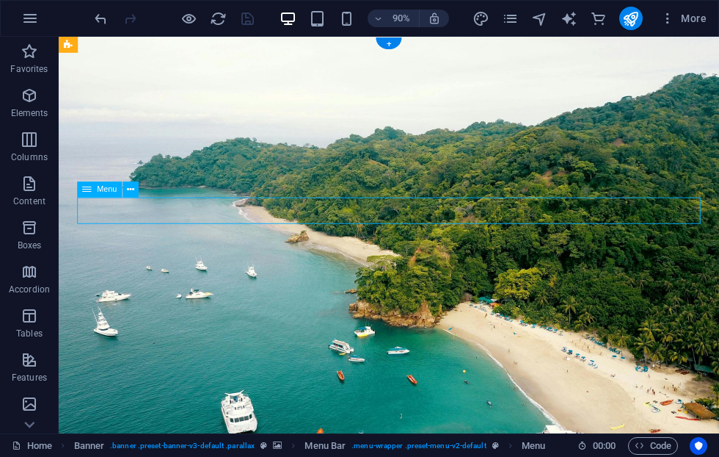
click at [638, 15] on icon "publish" at bounding box center [630, 18] width 17 height 17
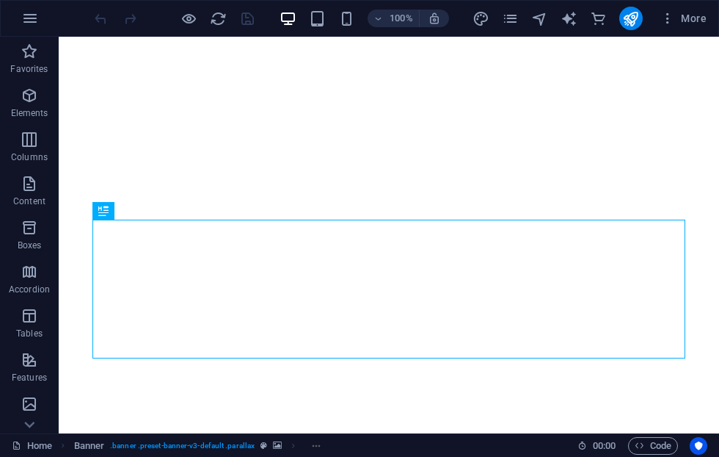
click at [639, 15] on icon "publish" at bounding box center [630, 18] width 17 height 17
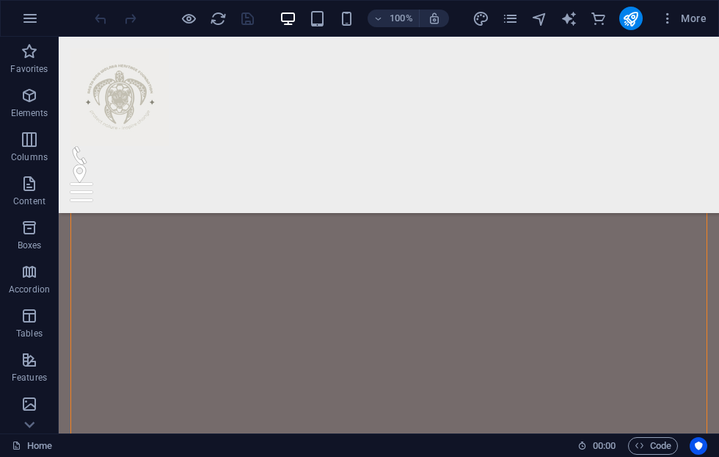
scroll to position [1582, 0]
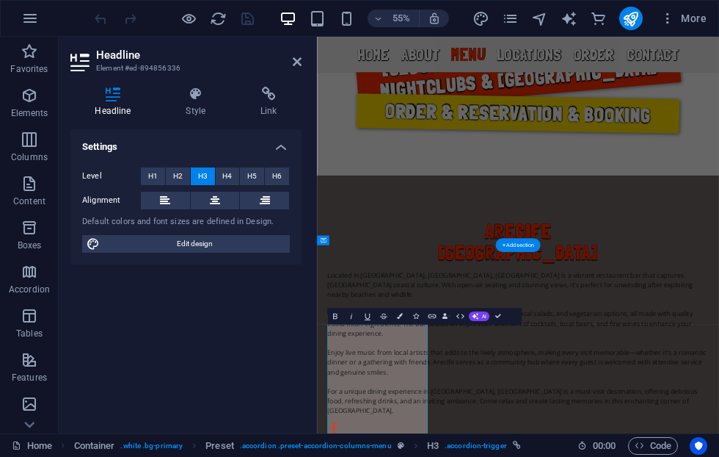
click at [196, 103] on h4 "Style" at bounding box center [198, 102] width 75 height 31
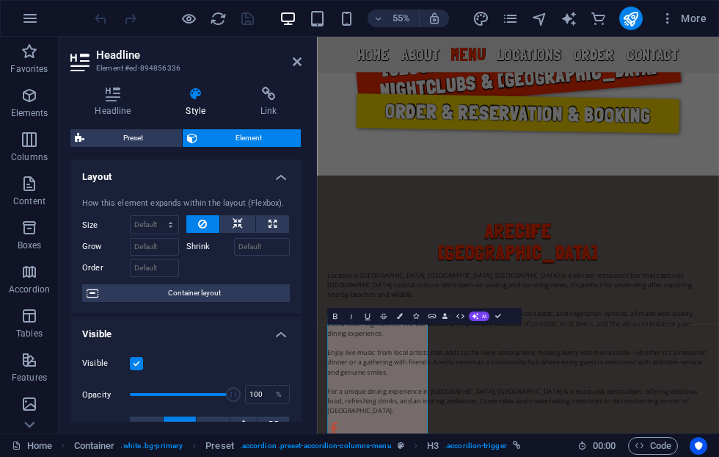
click at [158, 130] on span "Preset" at bounding box center [133, 138] width 89 height 18
select select "columns"
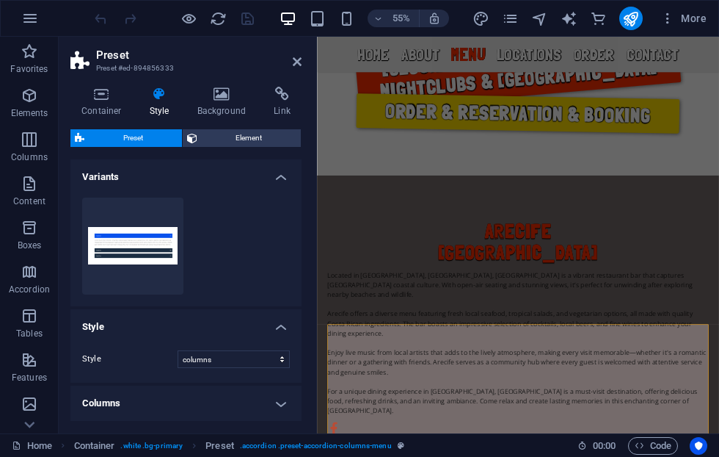
click at [264, 134] on span "Element" at bounding box center [249, 138] width 95 height 18
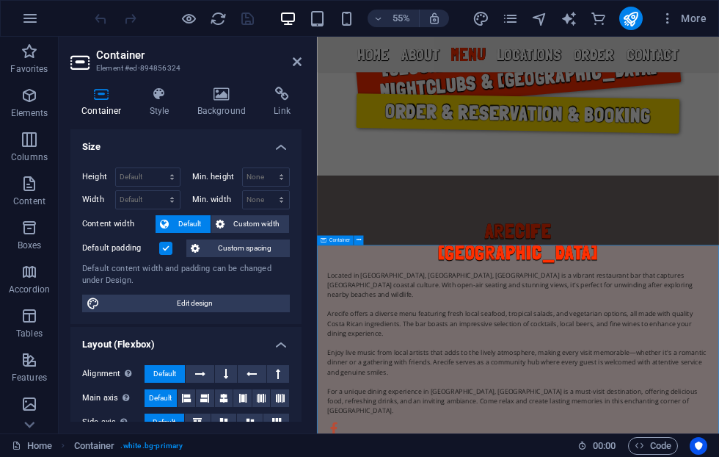
click at [232, 110] on h4 "Background" at bounding box center [224, 102] width 77 height 31
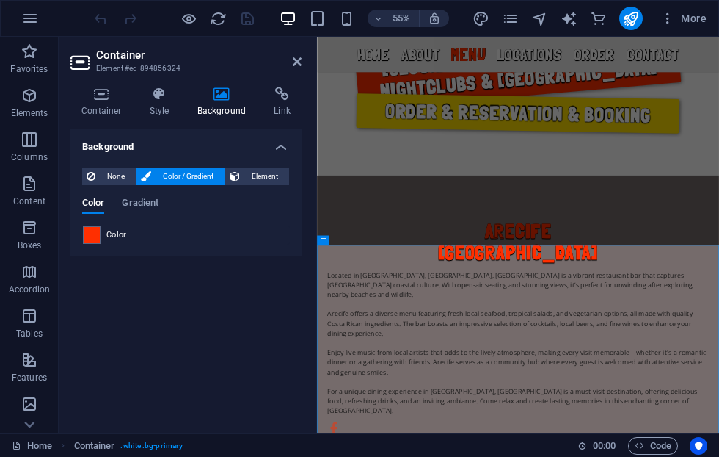
click at [271, 178] on span "Element" at bounding box center [264, 176] width 40 height 18
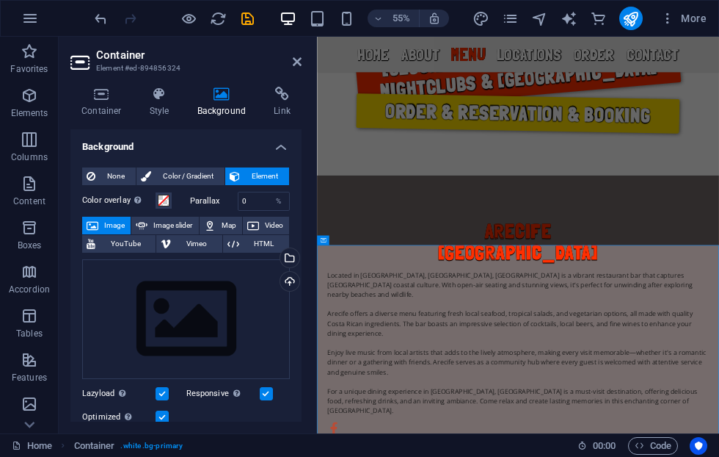
click at [293, 256] on div "Select files from the file manager, stock photos, or upload file(s)" at bounding box center [288, 259] width 22 height 22
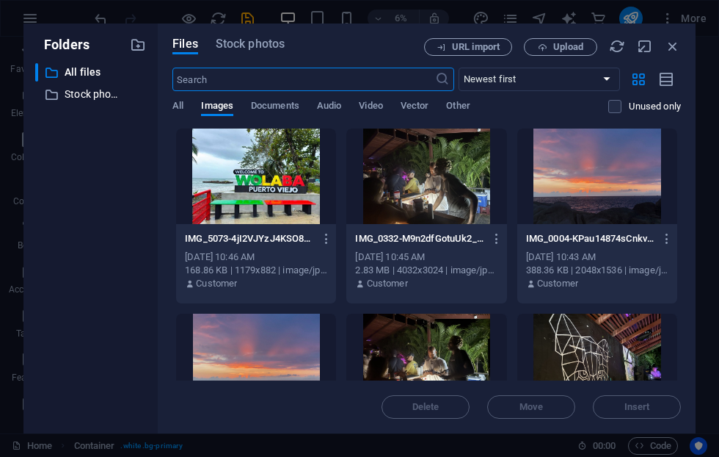
click at [300, 255] on div "[DATE] 10:46 AM" at bounding box center [256, 256] width 142 height 13
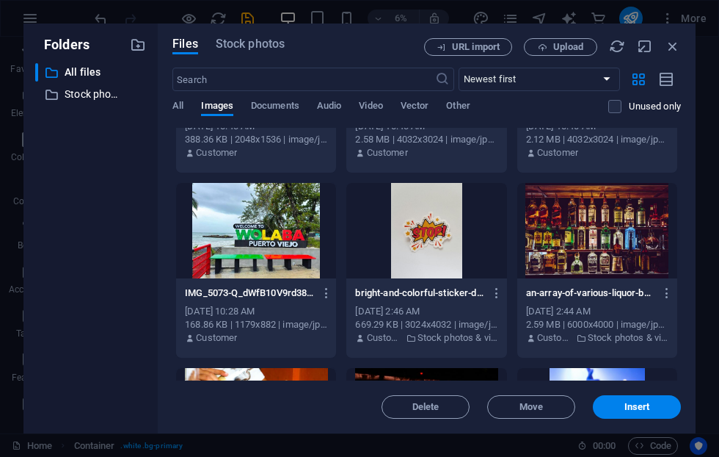
scroll to position [323, 0]
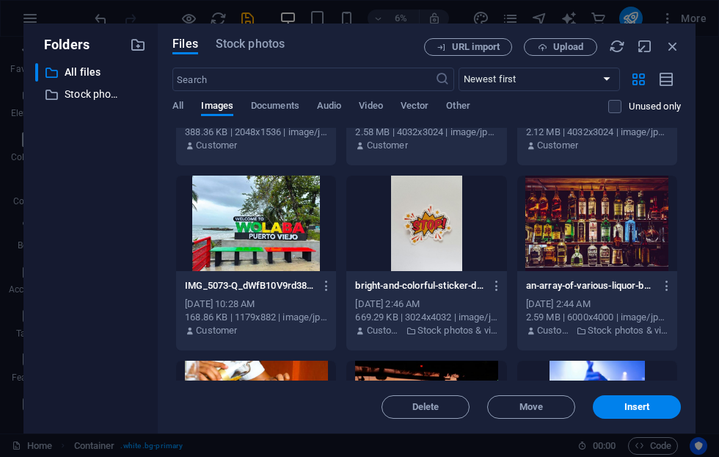
click at [628, 214] on div at bounding box center [597, 222] width 160 height 95
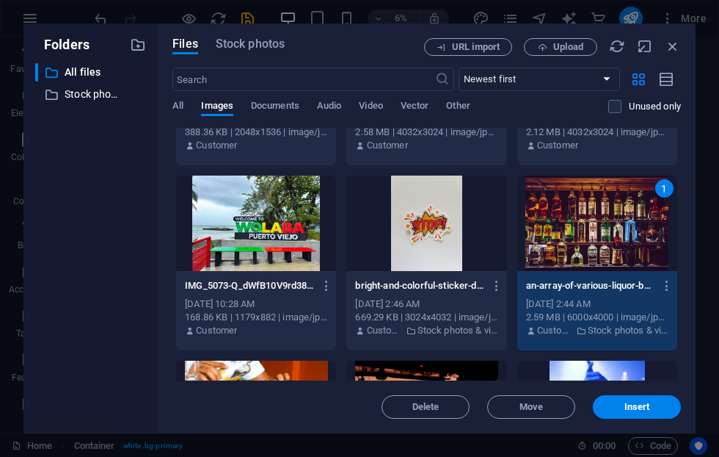
click at [647, 407] on span "Insert" at bounding box center [638, 406] width 26 height 9
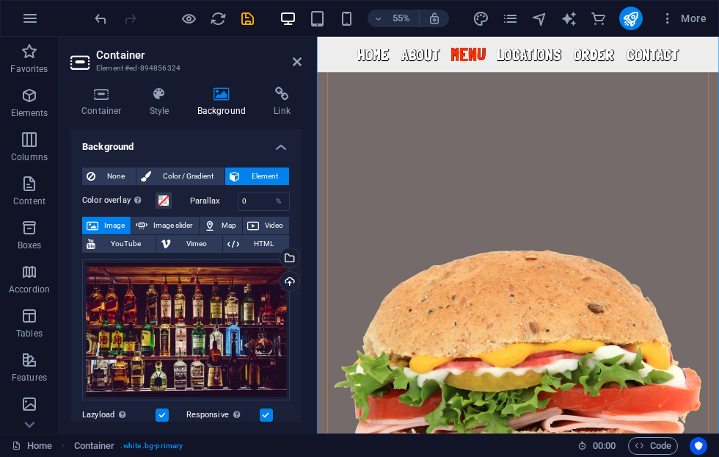
click at [248, 26] on icon "save" at bounding box center [247, 18] width 17 height 17
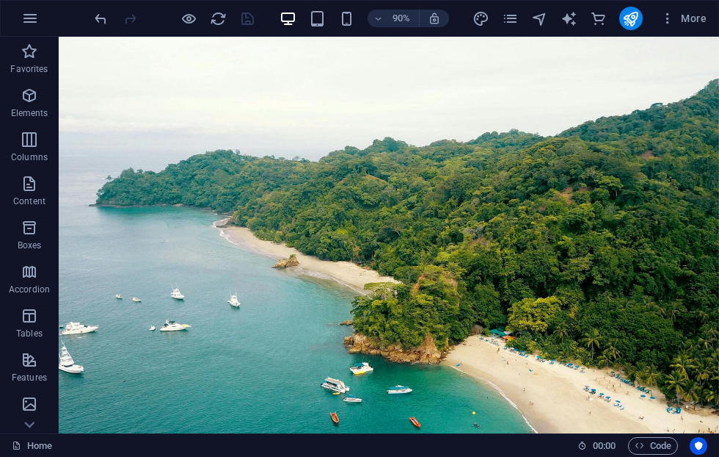
scroll to position [0, 0]
click at [627, 23] on icon "publish" at bounding box center [630, 18] width 17 height 17
